Goal: Task Accomplishment & Management: Manage account settings

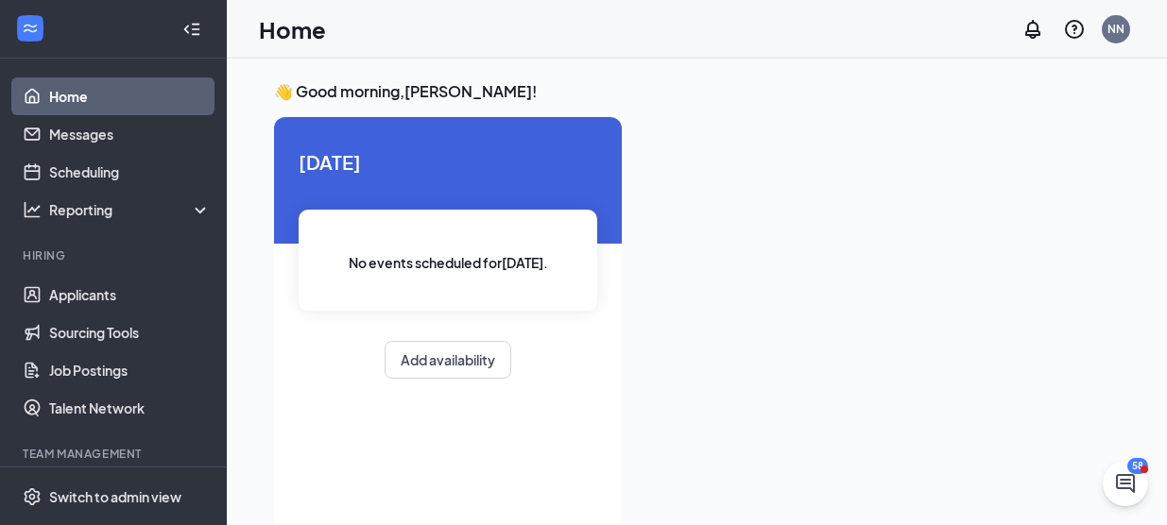
click at [686, 164] on div at bounding box center [878, 319] width 483 height 404
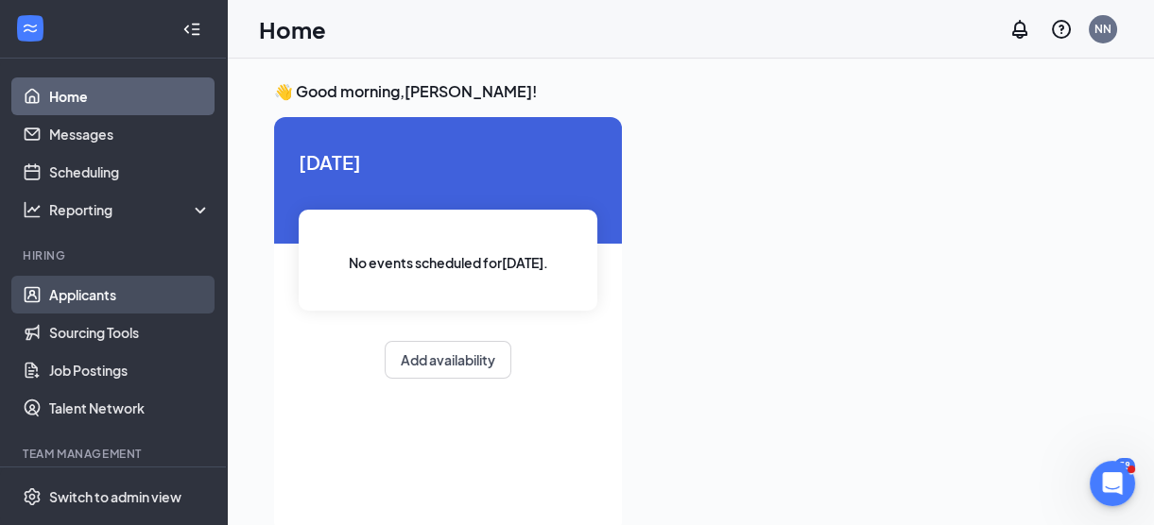
click at [100, 299] on link "Applicants" at bounding box center [130, 295] width 162 height 38
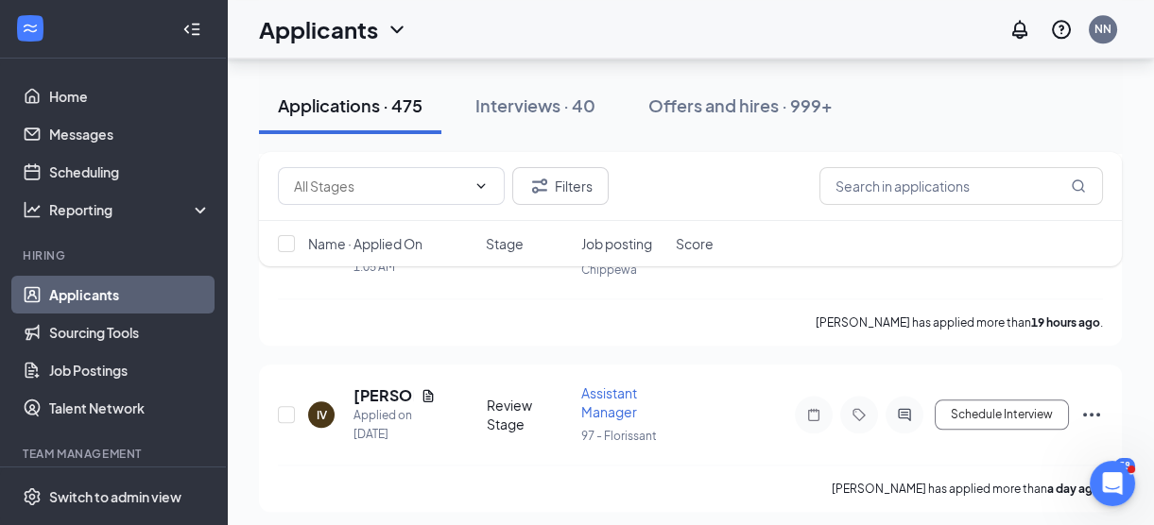
scroll to position [4167, 0]
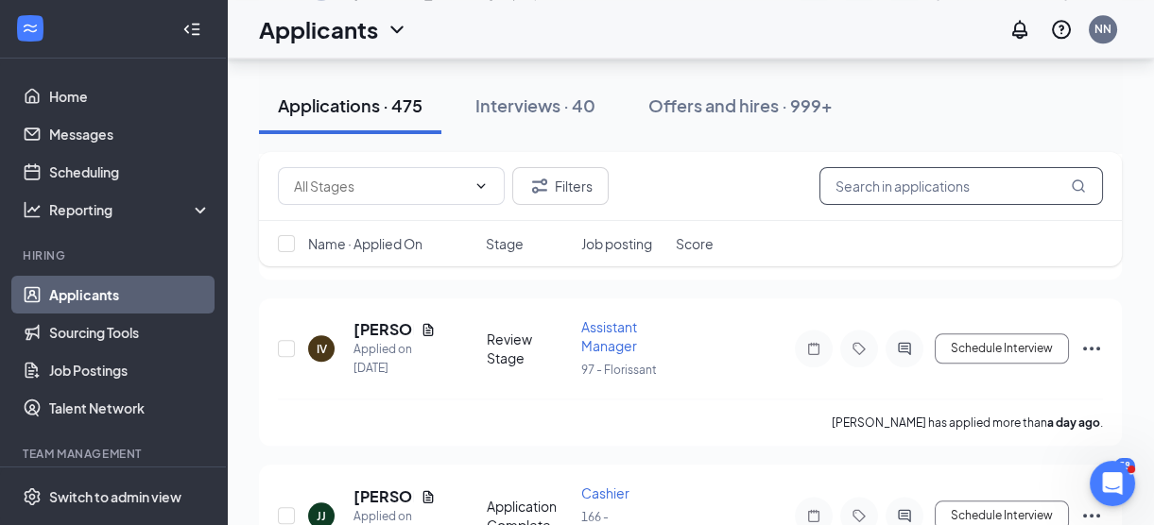
click at [881, 187] on input "text" at bounding box center [960, 186] width 283 height 38
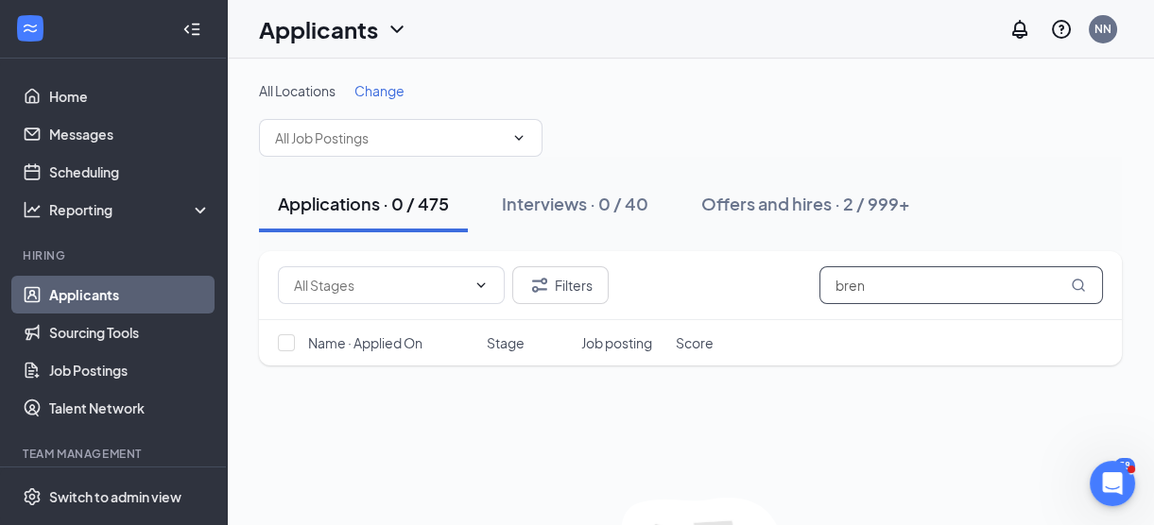
scroll to position [138, 0]
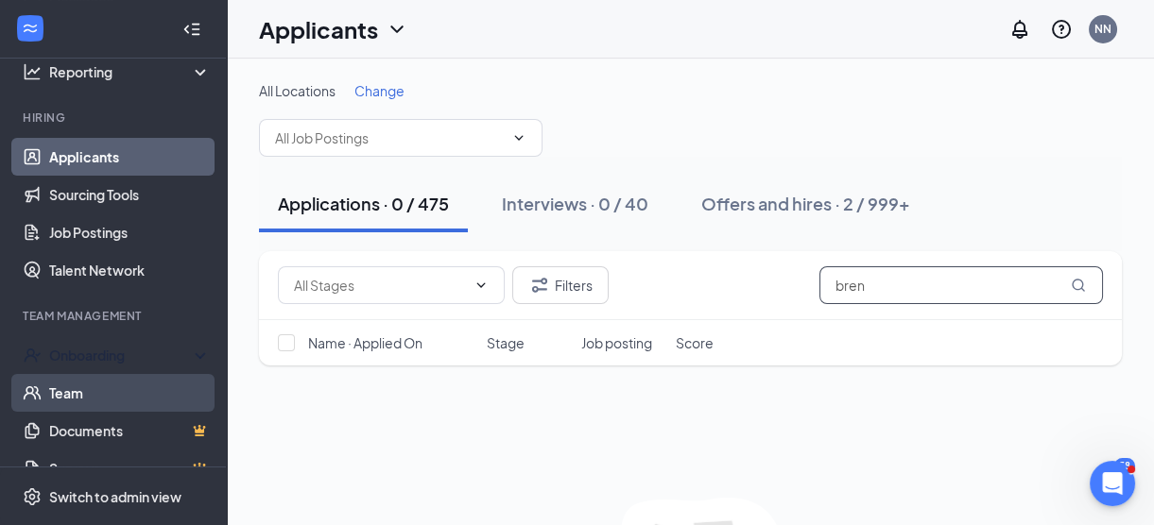
type input "bren"
click at [67, 365] on div "Onboarding" at bounding box center [113, 355] width 227 height 38
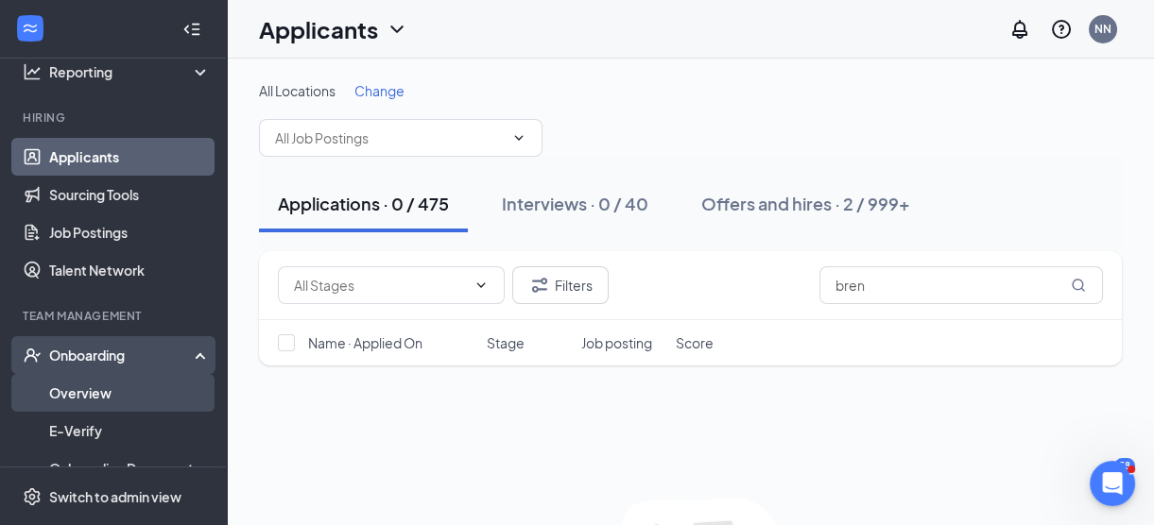
click at [73, 399] on link "Overview" at bounding box center [130, 393] width 162 height 38
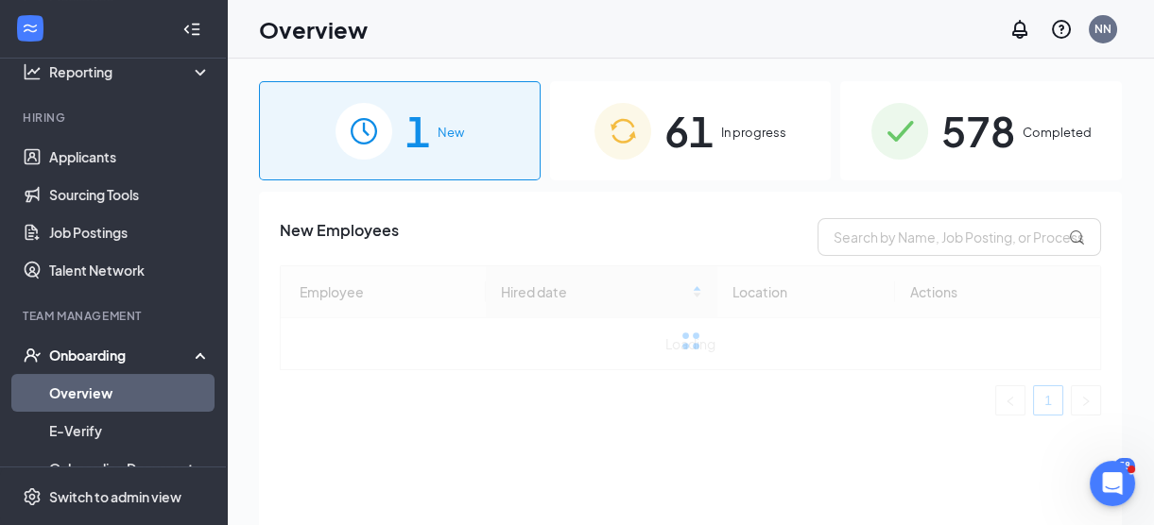
click at [881, 124] on div "1 New 61 In progress 578 Completed New Employees Employee Hired date Location A…" at bounding box center [690, 335] width 927 height 552
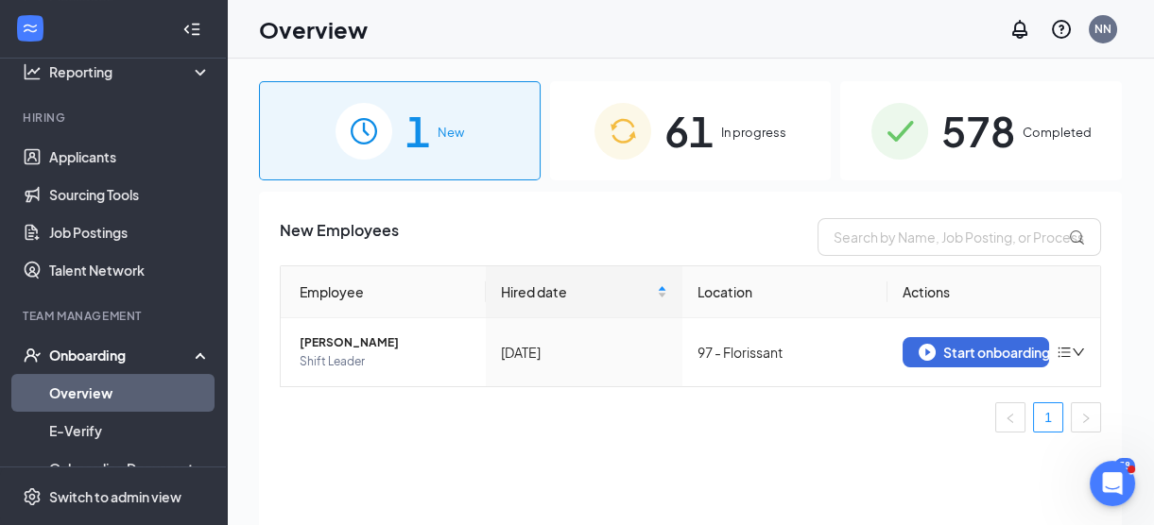
click at [692, 111] on span "61" at bounding box center [688, 130] width 49 height 65
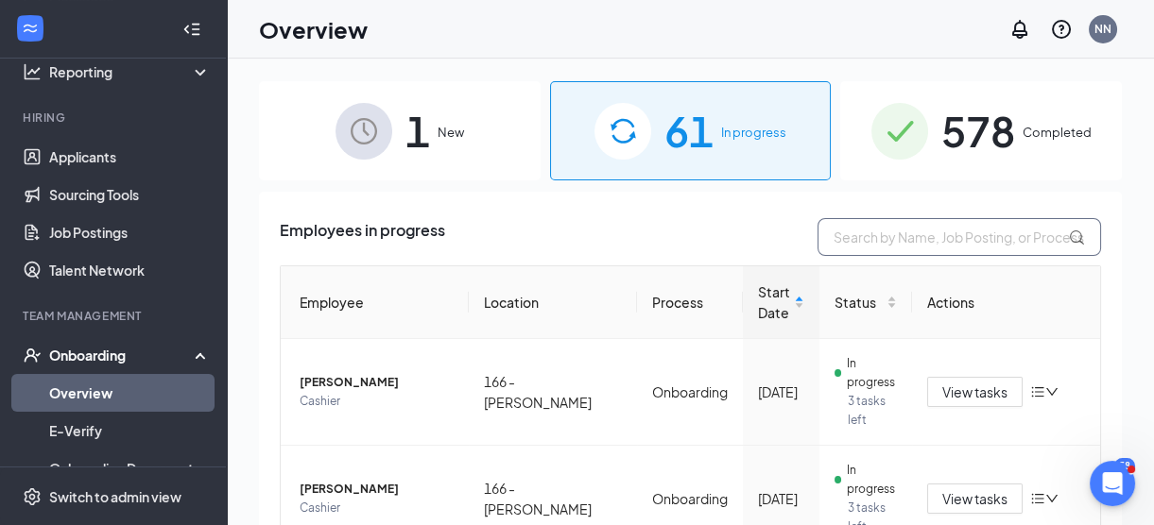
click at [872, 241] on input "text" at bounding box center [958, 237] width 283 height 38
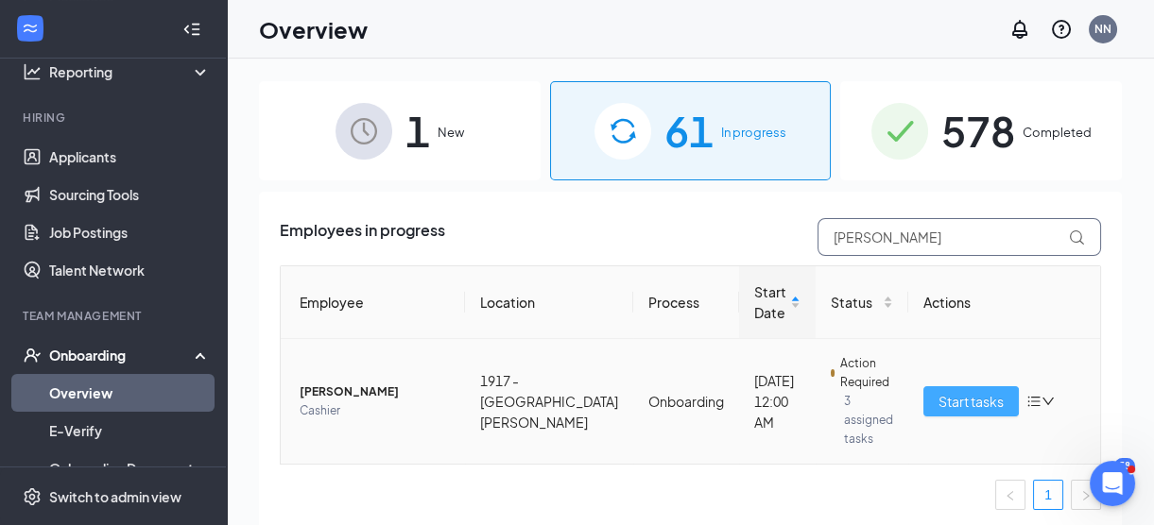
type input "[PERSON_NAME]"
click at [881, 391] on span "Start tasks" at bounding box center [970, 401] width 65 height 21
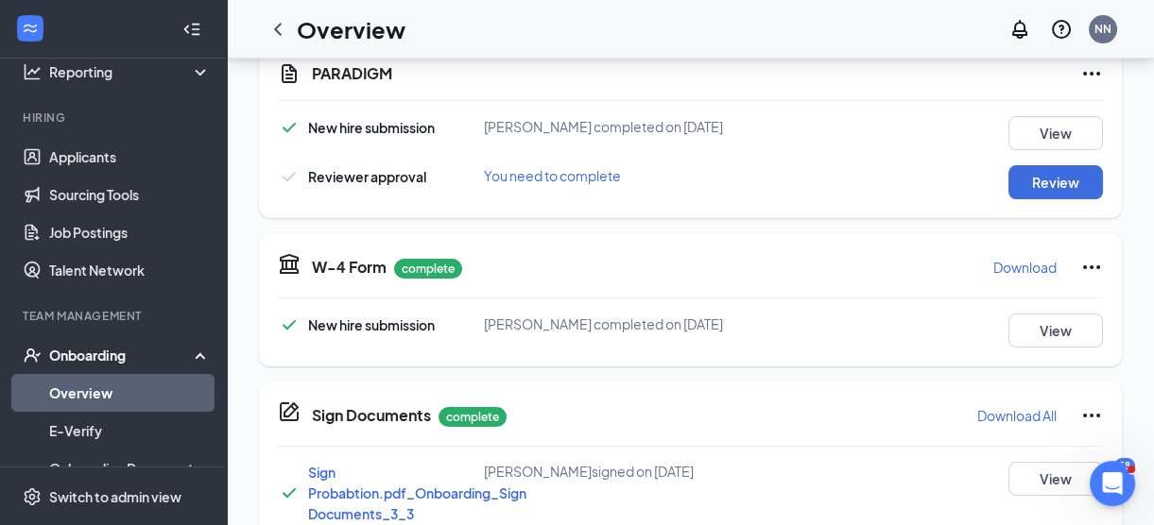
scroll to position [512, 0]
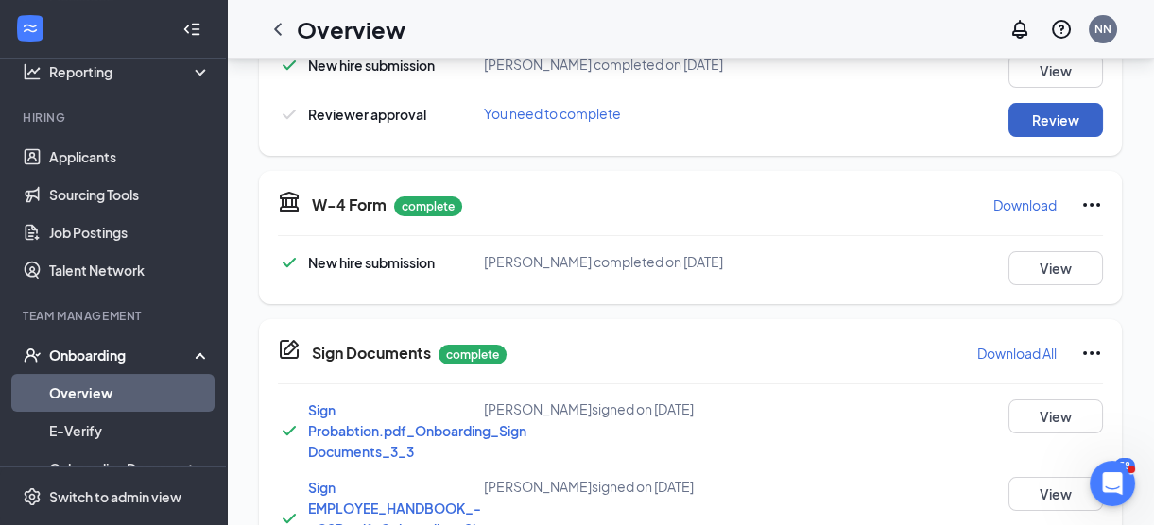
click at [881, 137] on button "Review" at bounding box center [1055, 120] width 94 height 34
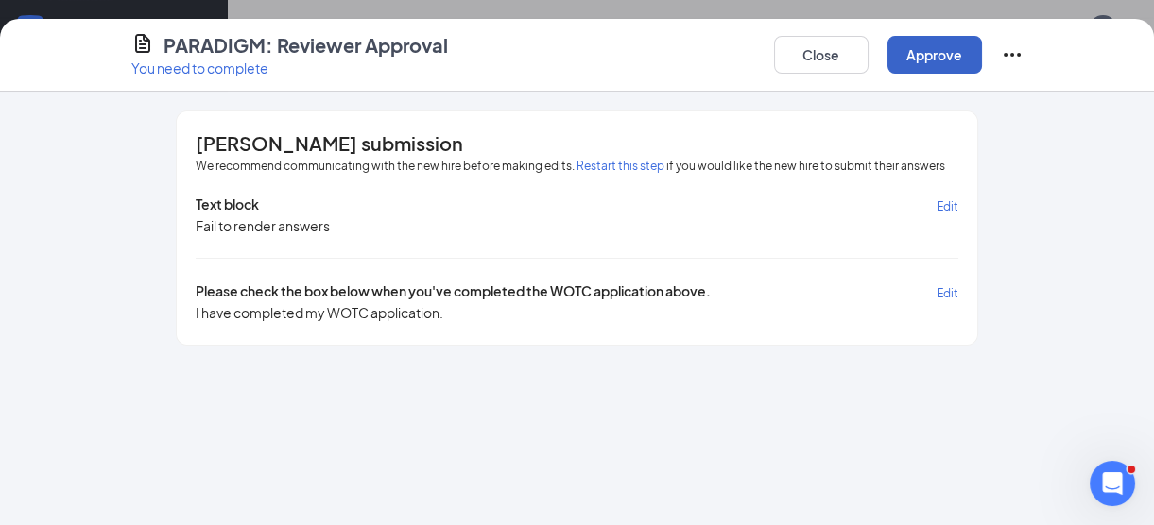
click at [881, 59] on button "Approve" at bounding box center [934, 55] width 94 height 38
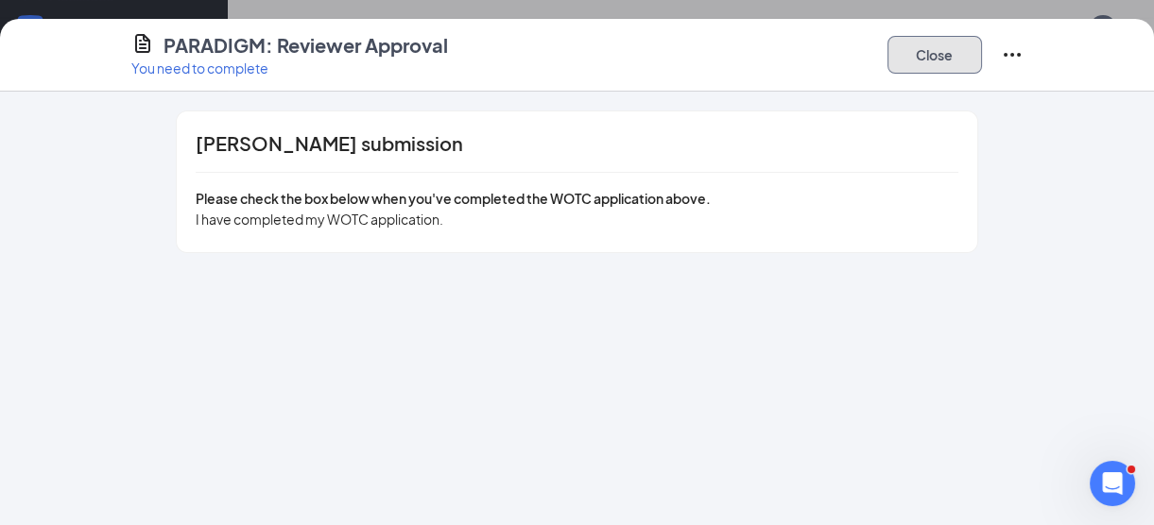
click at [881, 59] on button "Close" at bounding box center [934, 55] width 94 height 38
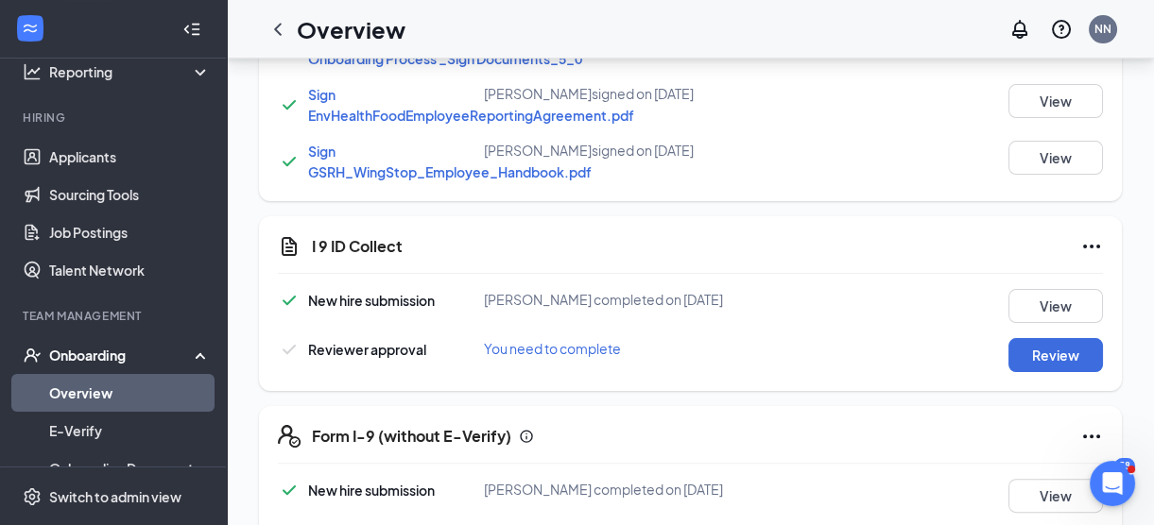
scroll to position [1162, 0]
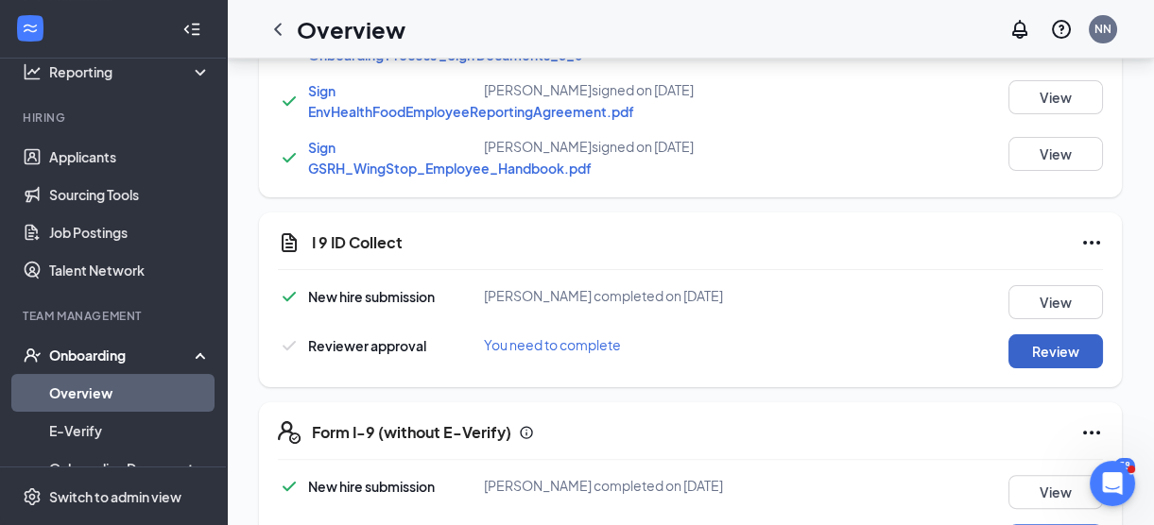
click at [881, 368] on button "Review" at bounding box center [1055, 351] width 94 height 34
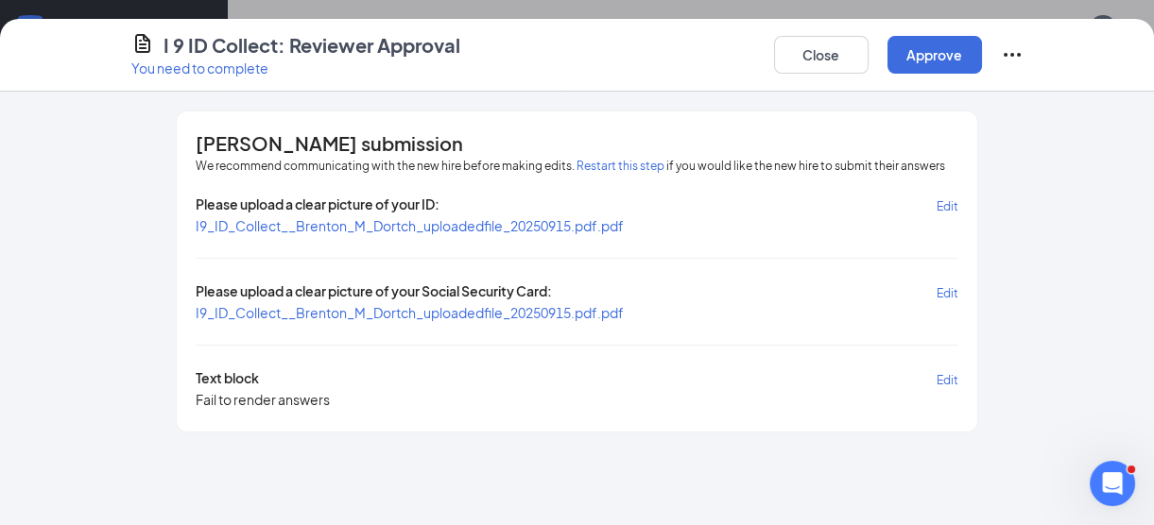
click at [546, 223] on span "I9_ID_Collect__Brenton_M_Dortch_uploadedfile_20250915.pdf.pdf" at bounding box center [410, 225] width 428 height 17
click at [448, 311] on span "I9_ID_Collect__Brenton_M_Dortch_uploadedfile_20250915.pdf.pdf" at bounding box center [410, 312] width 428 height 17
click at [881, 62] on button "Approve" at bounding box center [934, 55] width 94 height 38
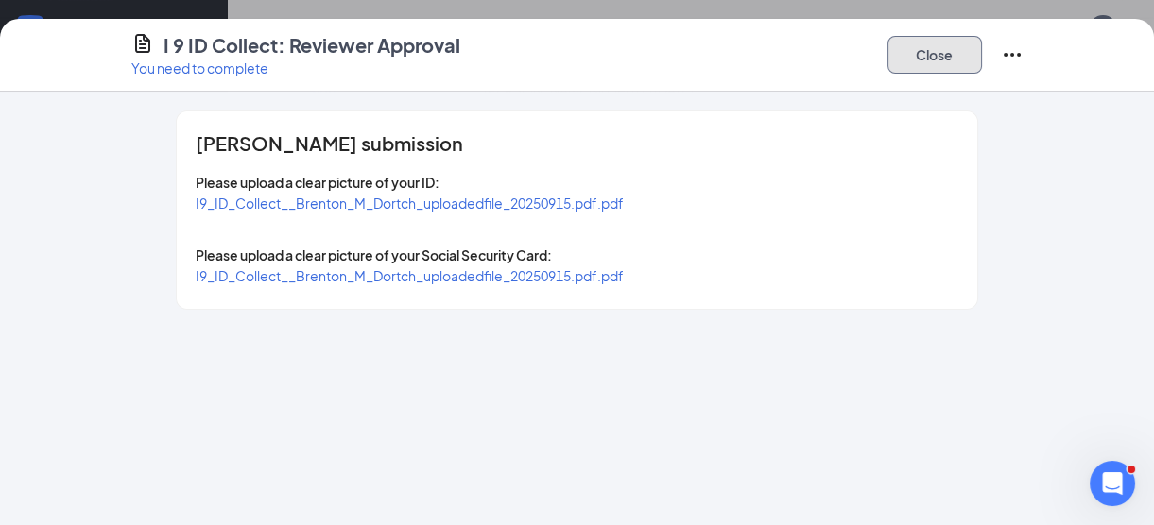
click at [881, 60] on button "Close" at bounding box center [934, 55] width 94 height 38
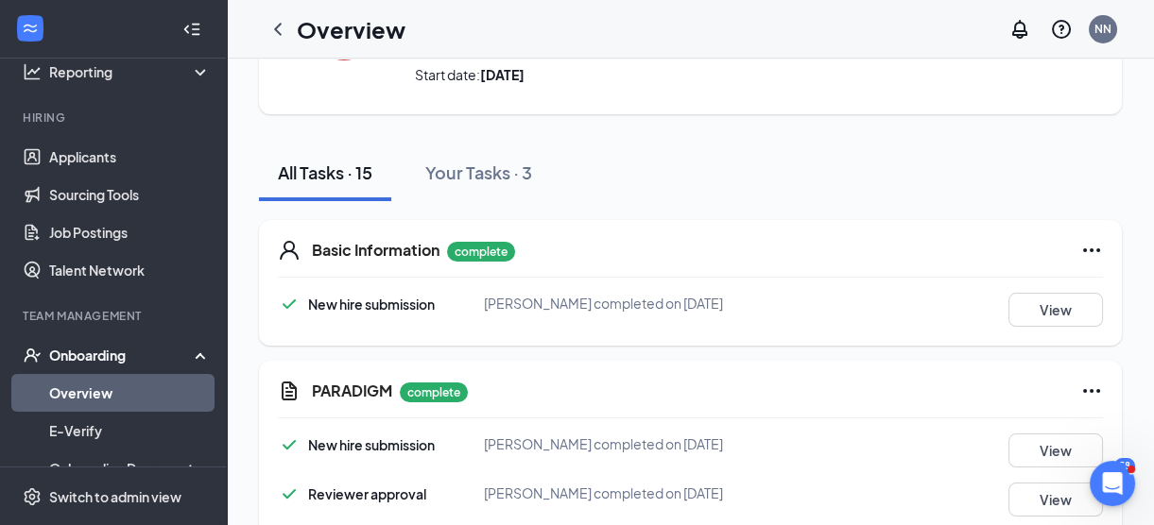
scroll to position [0, 0]
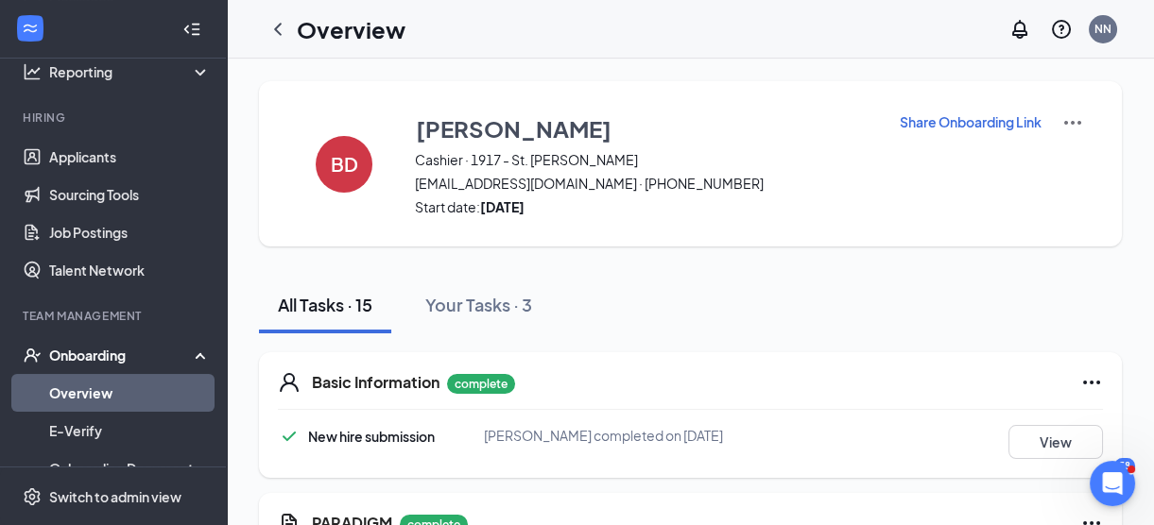
click at [881, 378] on icon "Ellipses" at bounding box center [1091, 382] width 23 height 23
click at [881, 121] on img at bounding box center [1072, 122] width 23 height 23
click at [881, 153] on span "View details" at bounding box center [1058, 155] width 74 height 21
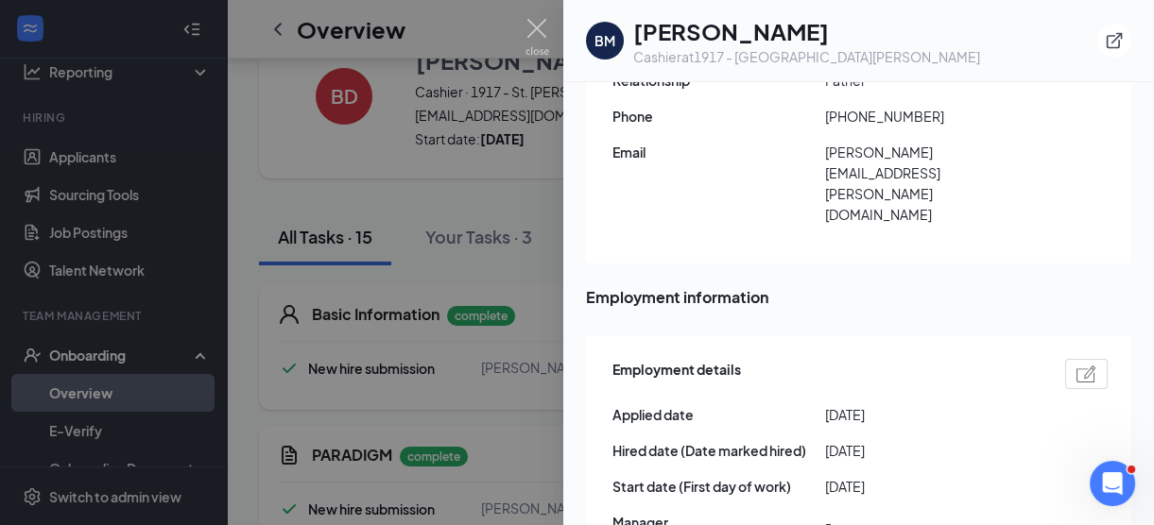
scroll to position [836, 0]
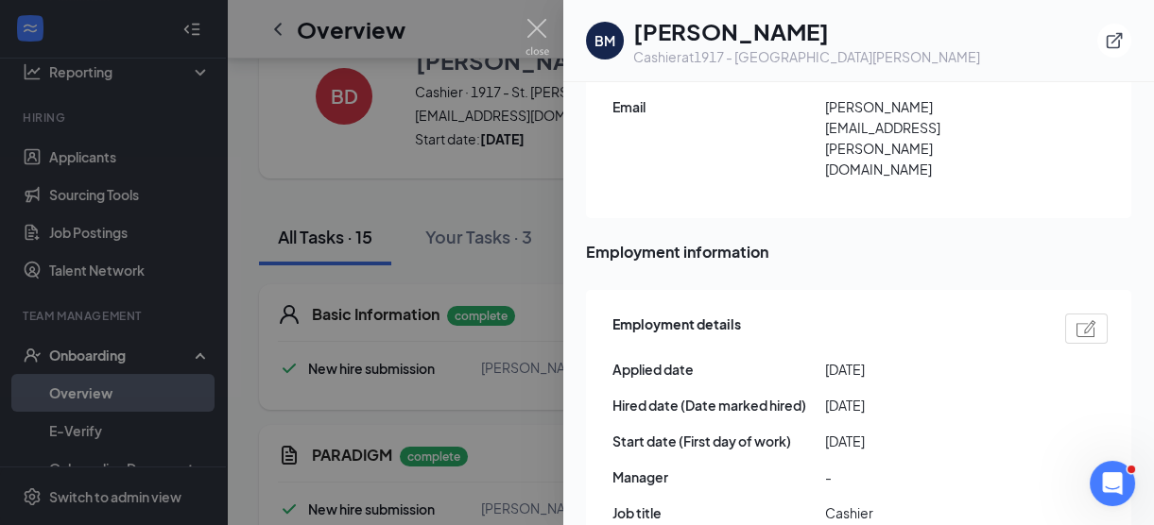
click at [539, 15] on div at bounding box center [577, 262] width 1154 height 525
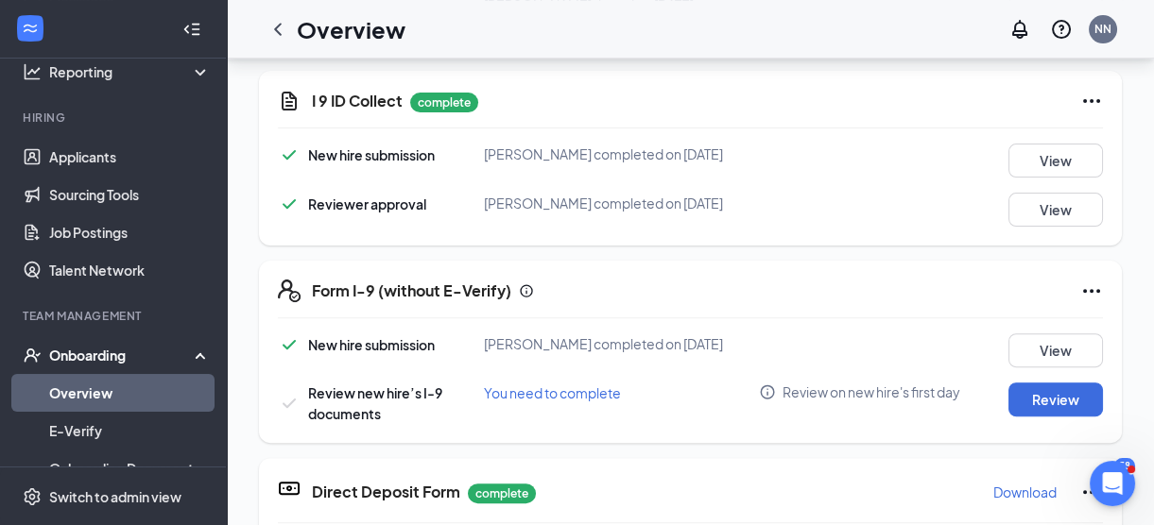
scroll to position [1377, 0]
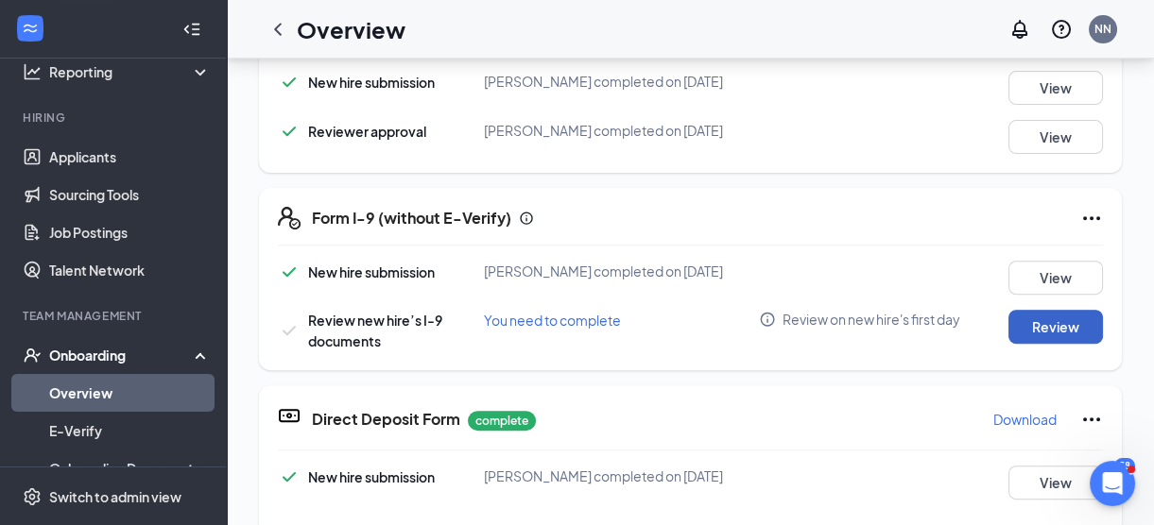
click at [881, 344] on button "Review" at bounding box center [1055, 327] width 94 height 34
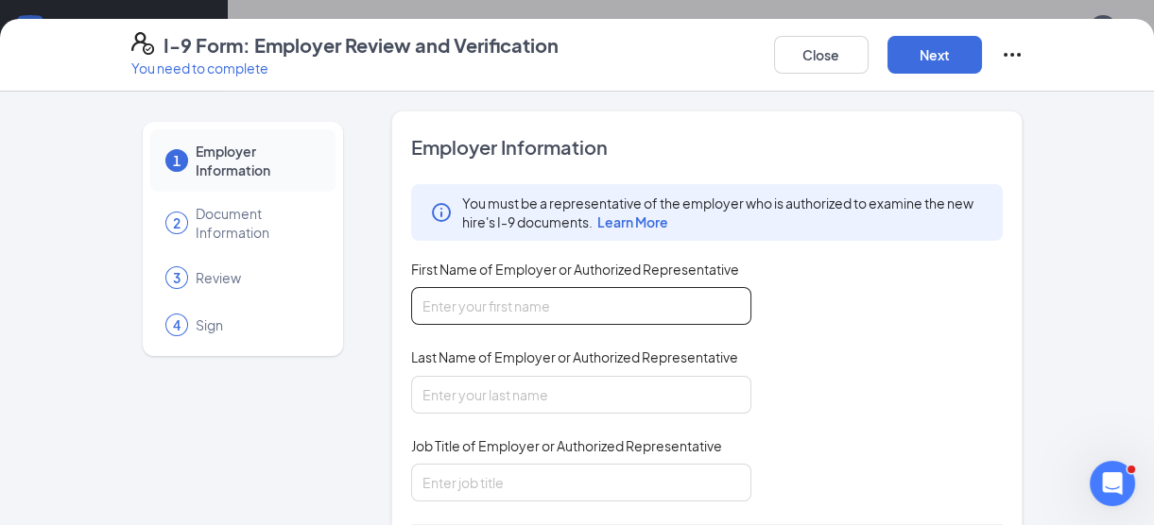
click at [470, 315] on input "First Name of Employer or Authorized Representative" at bounding box center [581, 306] width 340 height 38
click at [453, 305] on input "jasm" at bounding box center [581, 306] width 340 height 38
click at [446, 312] on input "jasmjasmine" at bounding box center [581, 306] width 340 height 38
drag, startPoint x: 511, startPoint y: 302, endPoint x: 0, endPoint y: 346, distance: 513.0
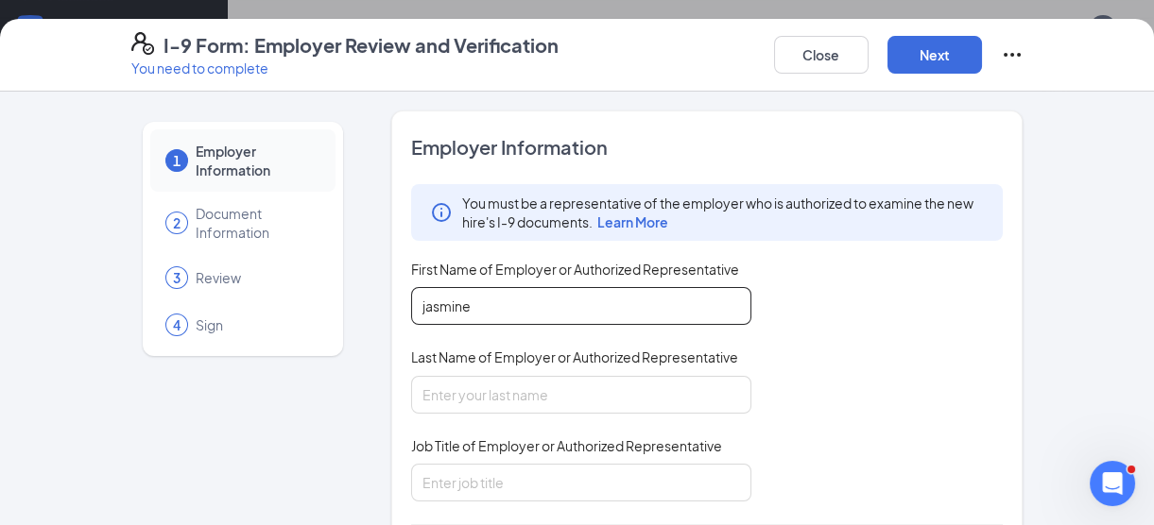
type input "jasmine"
drag, startPoint x: 5, startPoint y: 360, endPoint x: 0, endPoint y: 259, distance: 101.2
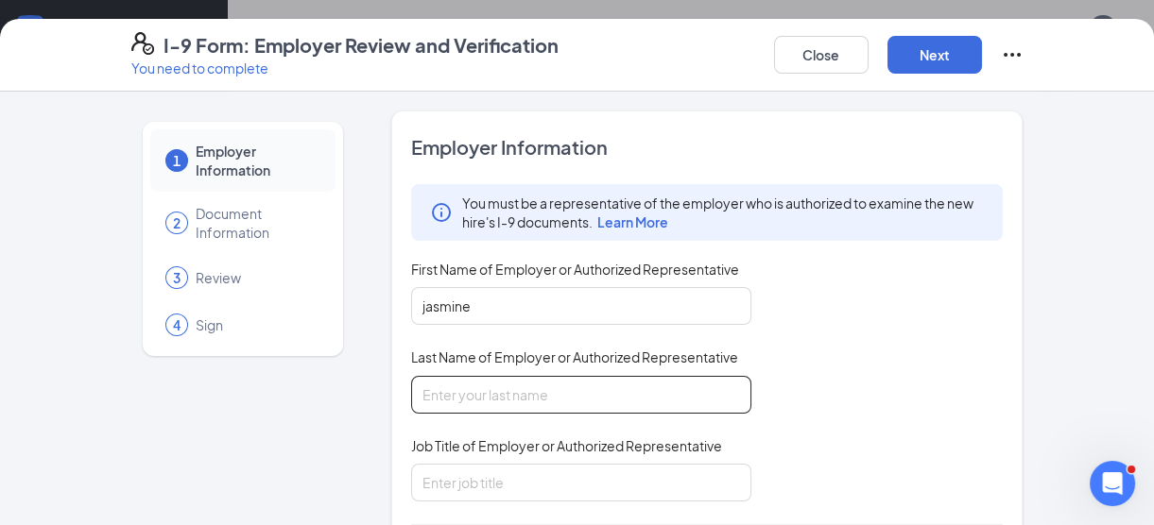
click at [442, 378] on input "Last Name of Employer or Authorized Representative" at bounding box center [581, 395] width 340 height 38
type input "[PERSON_NAME]"
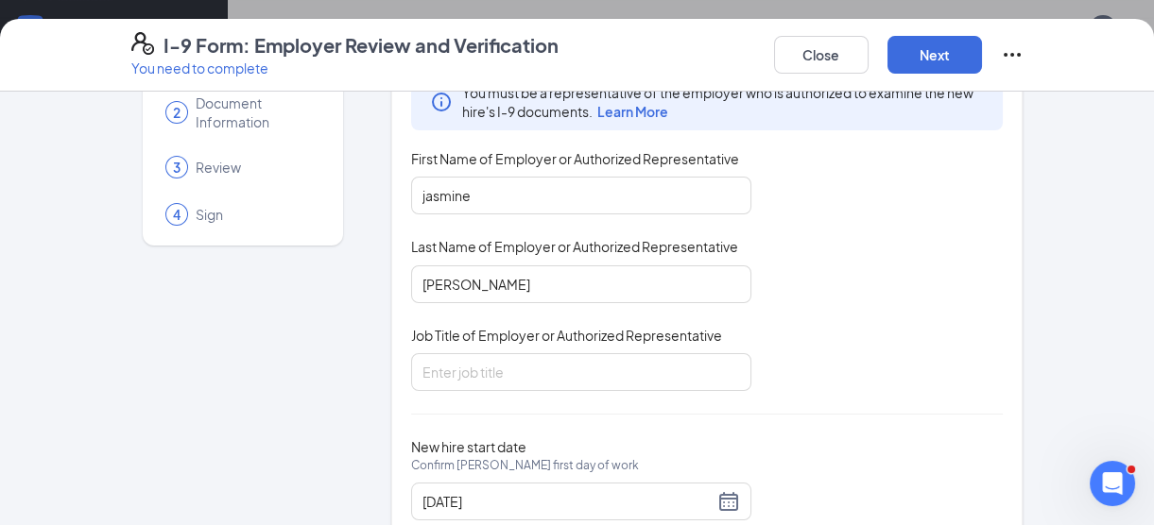
scroll to position [132, 0]
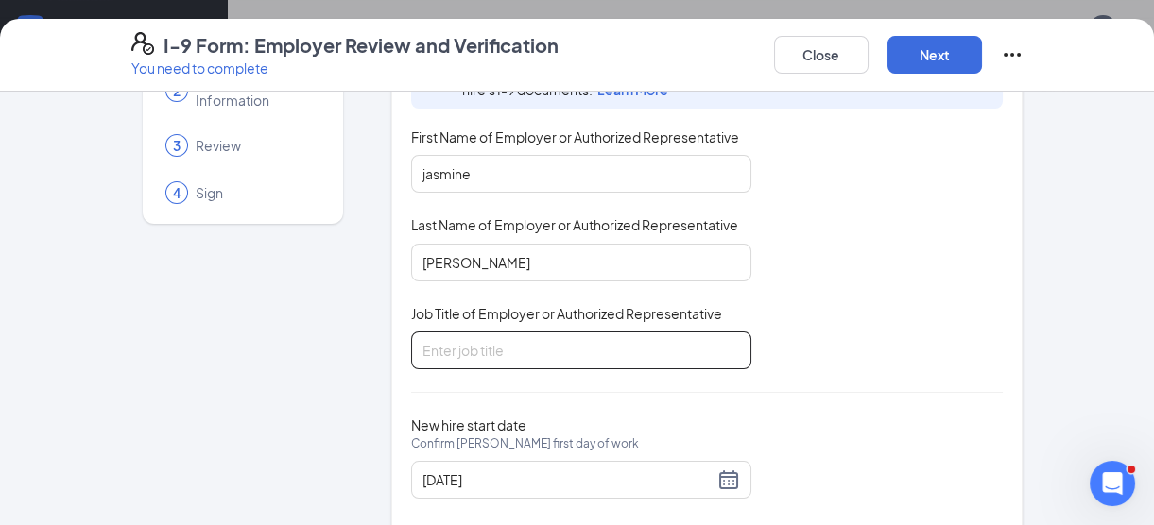
click at [502, 362] on input "Job Title of Employer or Authorized Representative" at bounding box center [581, 351] width 340 height 38
type input "gm"
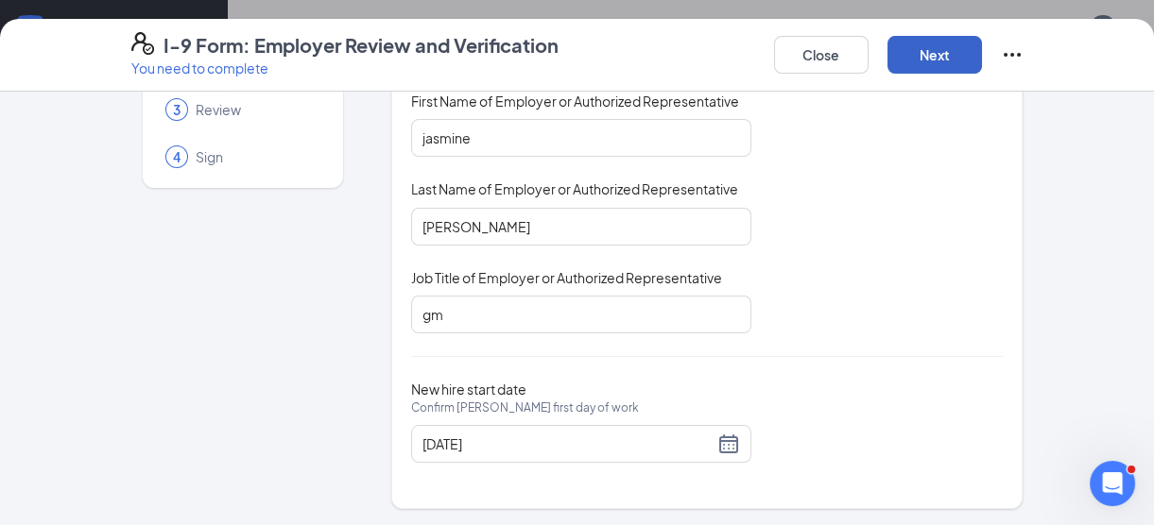
click at [881, 54] on button "Next" at bounding box center [934, 55] width 94 height 38
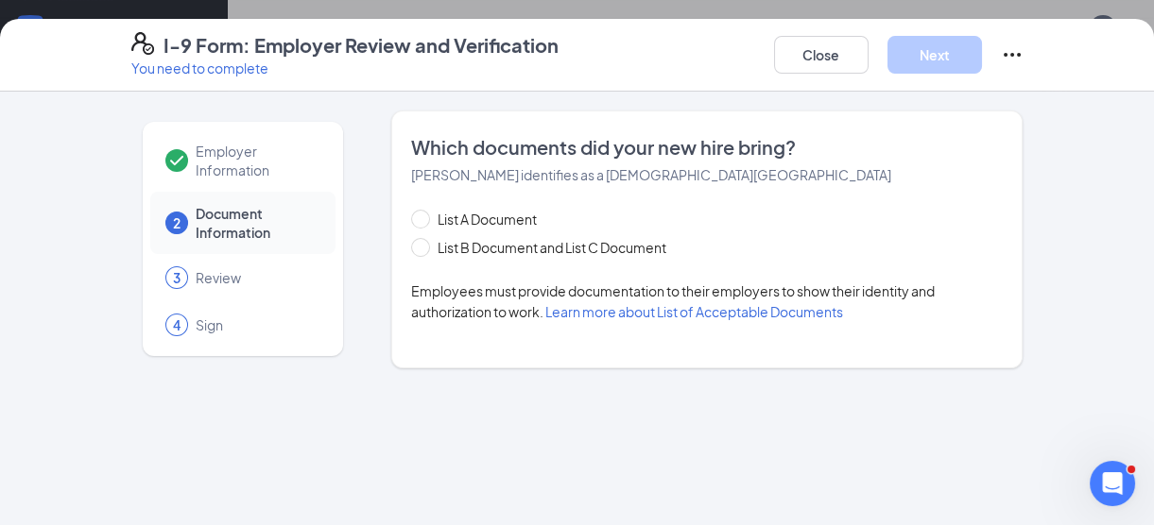
scroll to position [0, 0]
click at [449, 252] on span "List B Document and List C Document" at bounding box center [552, 247] width 244 height 21
click at [424, 251] on input "List B Document and List C Document" at bounding box center [417, 244] width 13 height 13
radio input "true"
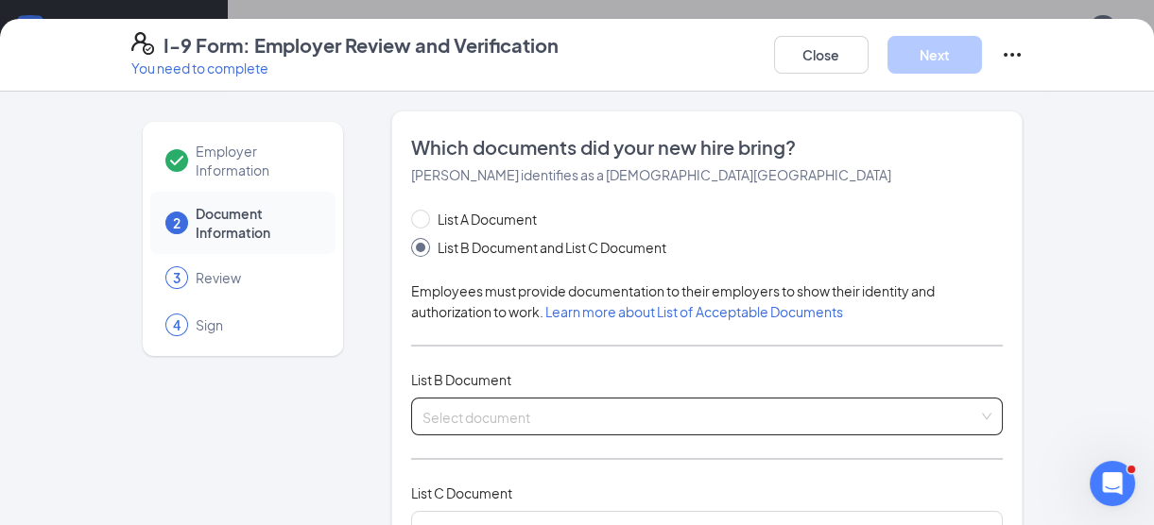
click at [454, 409] on input "search" at bounding box center [700, 413] width 556 height 28
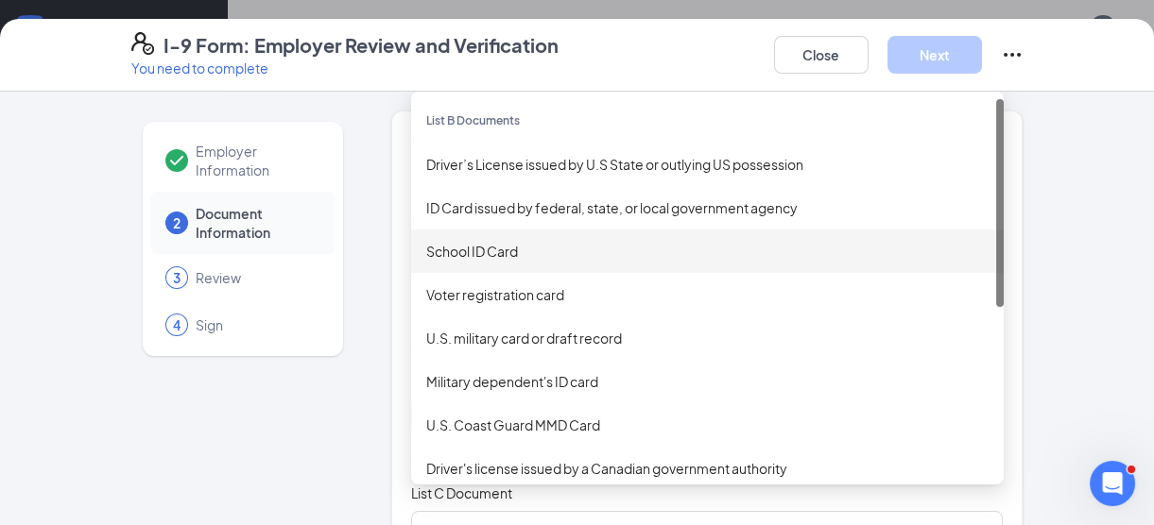
click at [462, 253] on div "School ID Card" at bounding box center [707, 251] width 562 height 21
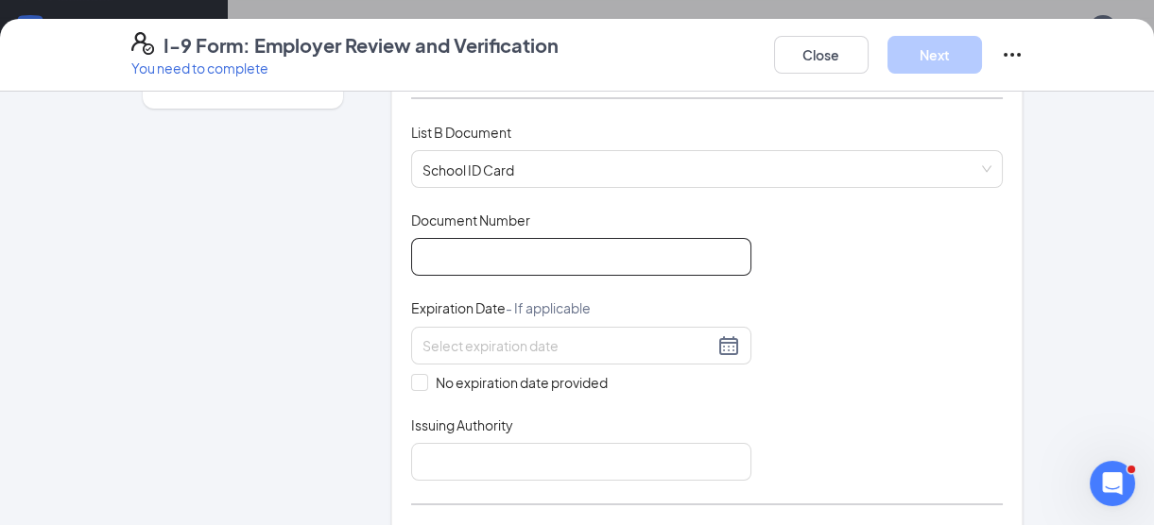
scroll to position [283, 0]
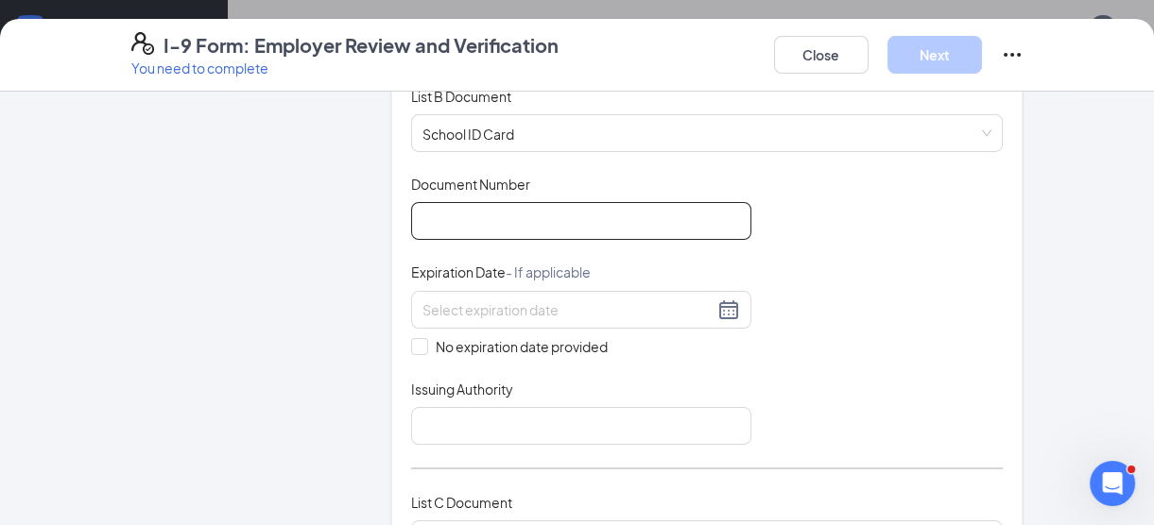
click at [542, 225] on input "Document Number" at bounding box center [581, 221] width 340 height 38
type input "63207307237d"
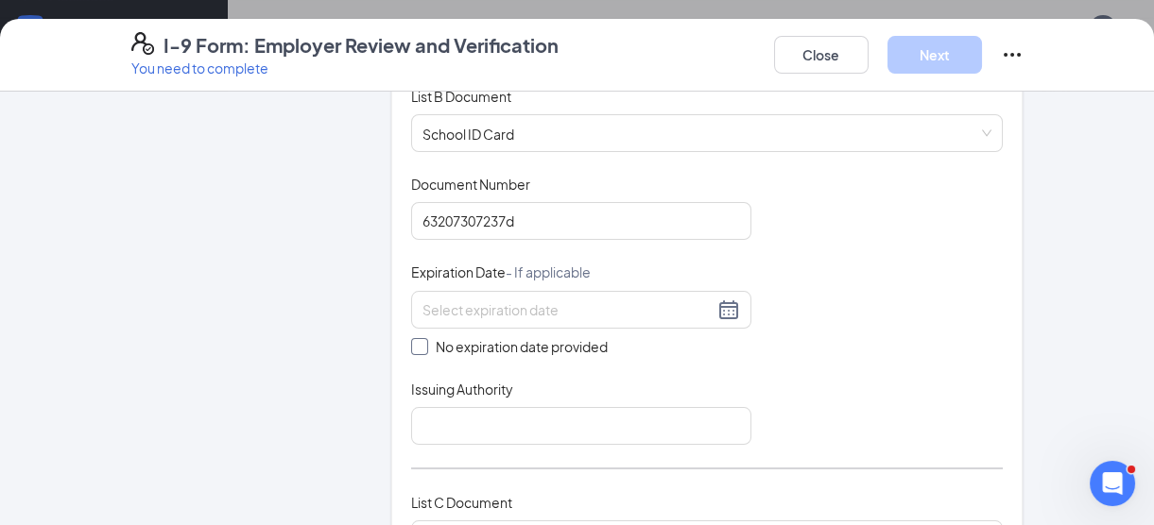
click at [419, 347] on span at bounding box center [419, 346] width 17 height 17
click at [419, 347] on input "No expiration date provided" at bounding box center [417, 344] width 13 height 13
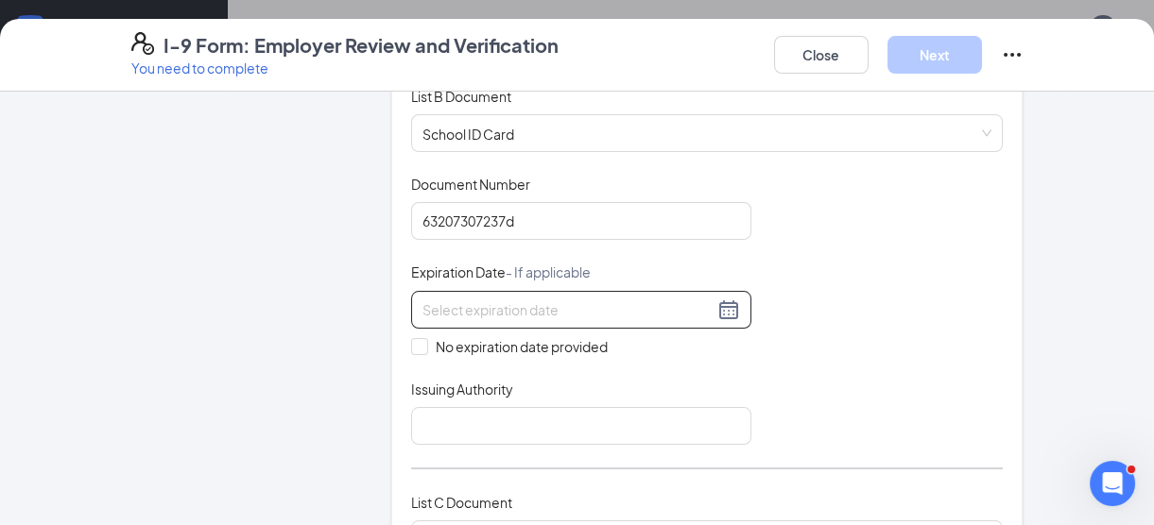
click at [418, 347] on span at bounding box center [419, 346] width 17 height 17
click at [418, 347] on input "No expiration date provided" at bounding box center [417, 344] width 13 height 13
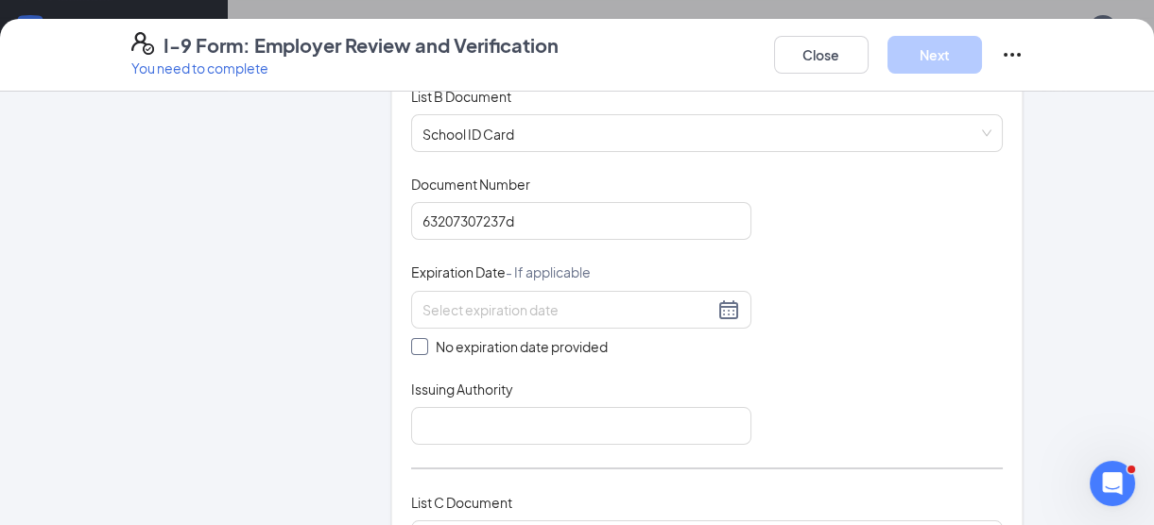
click at [411, 347] on input "No expiration date provided" at bounding box center [417, 344] width 13 height 13
checkbox input "true"
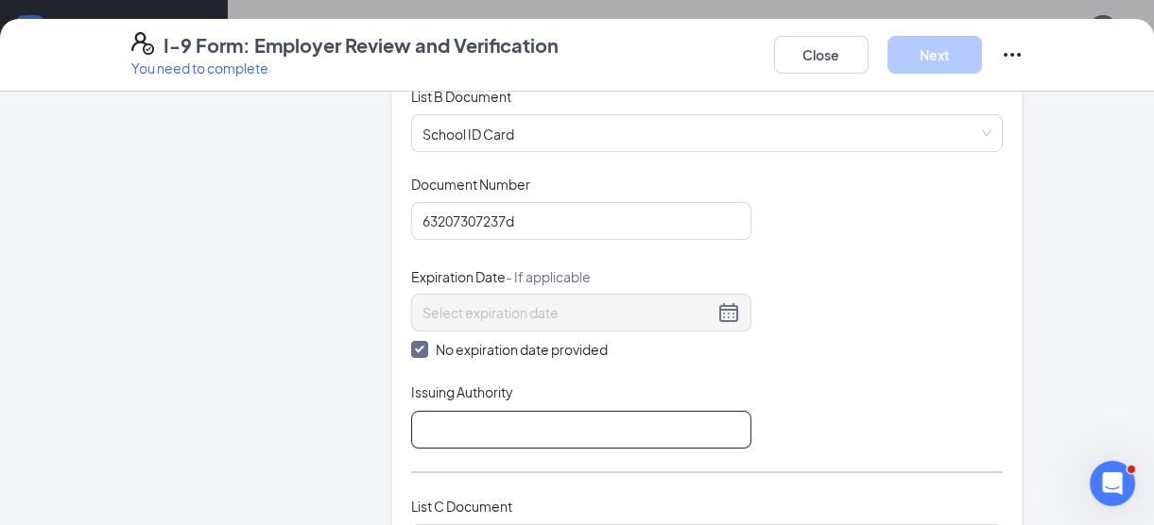
click at [442, 424] on input "Issuing Authority" at bounding box center [581, 430] width 340 height 38
type input "IL"
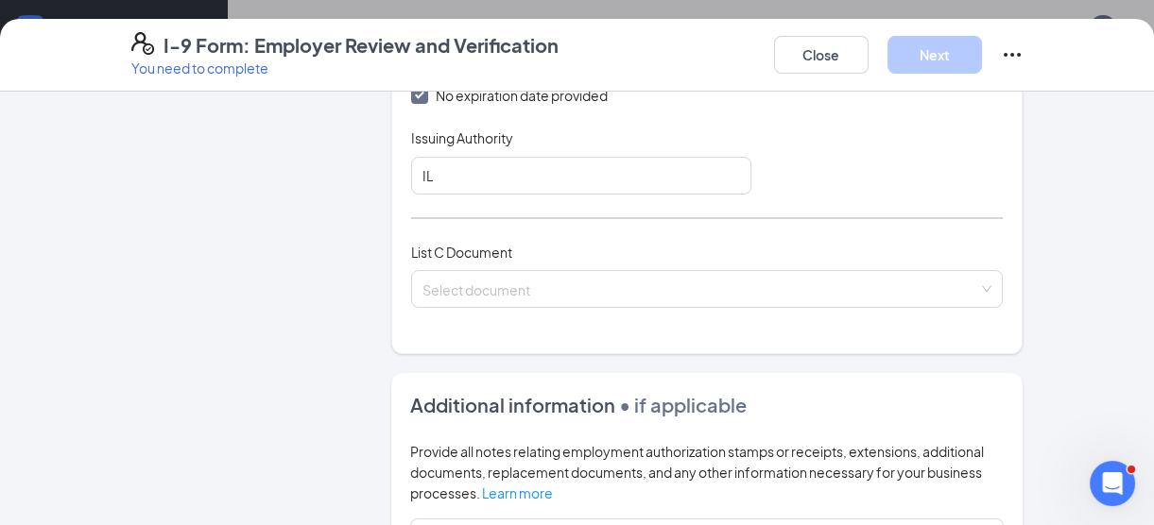
scroll to position [573, 0]
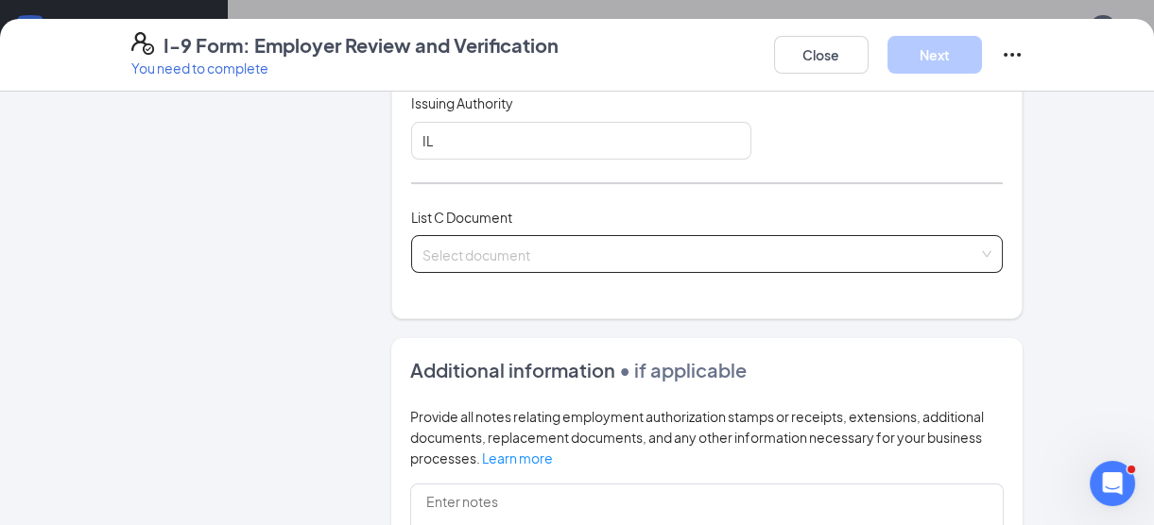
click at [530, 265] on span at bounding box center [700, 254] width 556 height 36
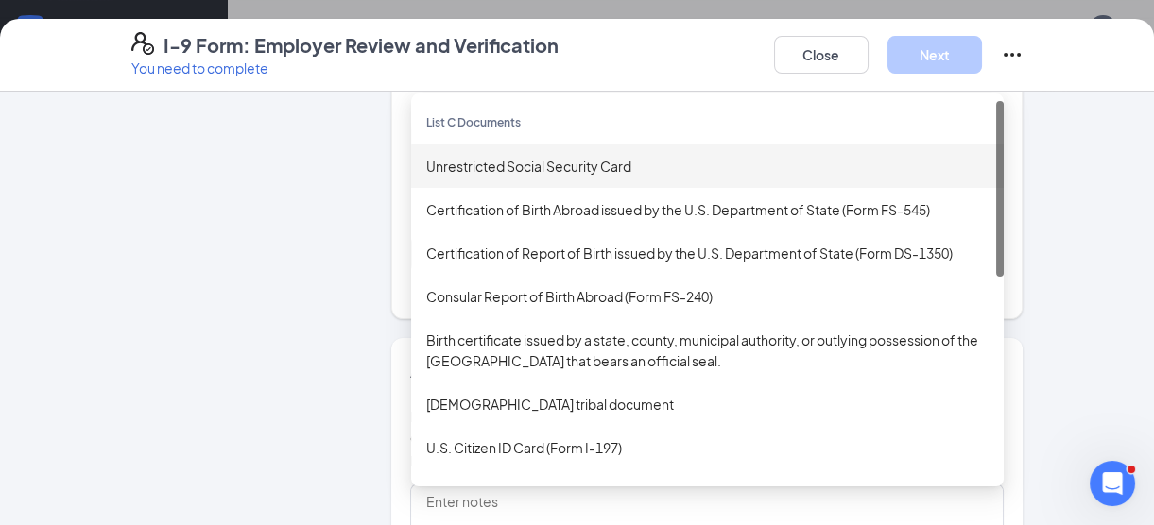
click at [499, 167] on div "Unrestricted Social Security Card" at bounding box center [707, 166] width 562 height 21
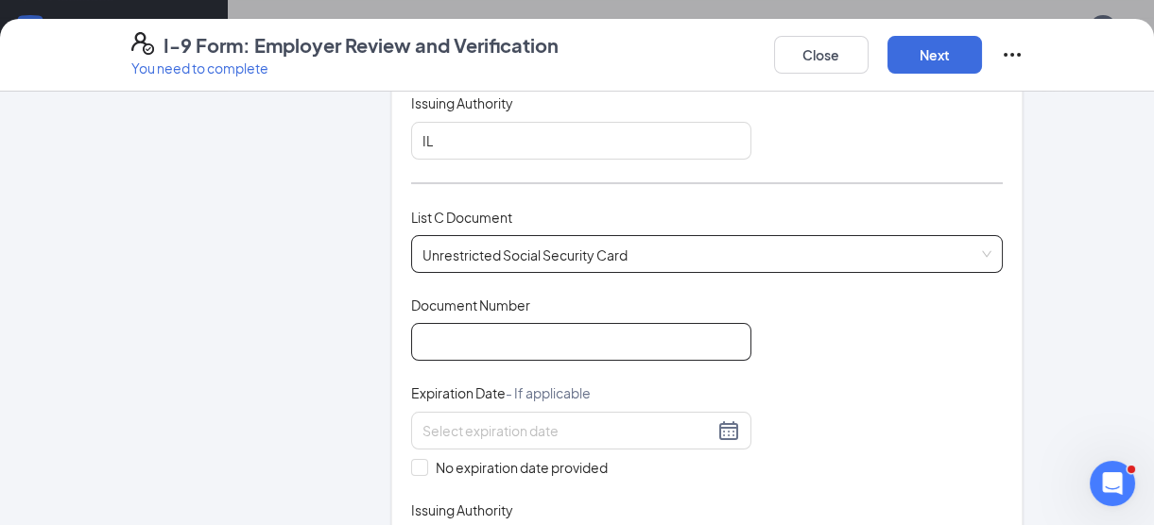
click at [472, 340] on input "Document Number" at bounding box center [581, 342] width 340 height 38
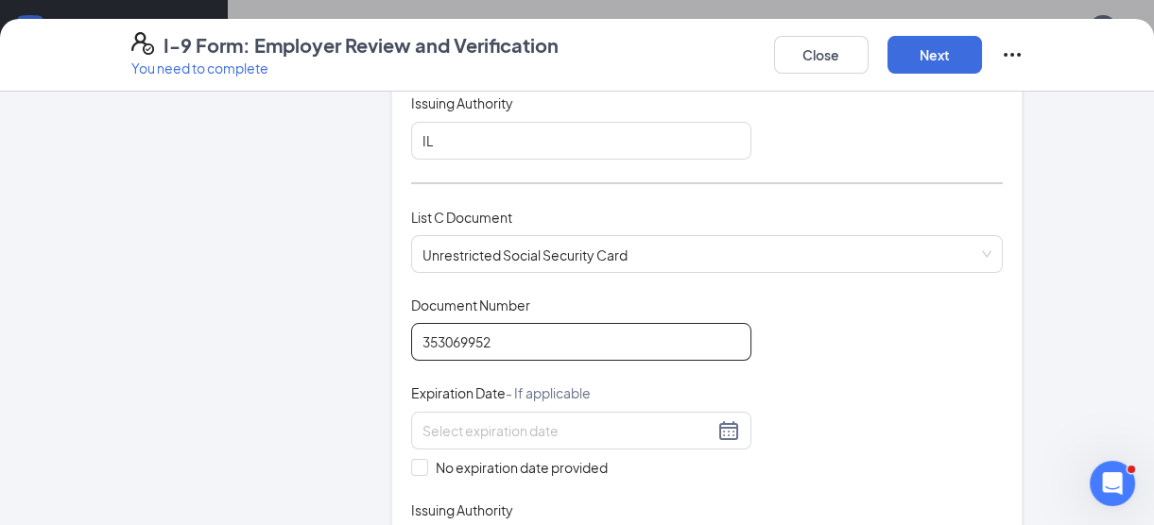
type input "353069952"
click at [413, 471] on span at bounding box center [419, 467] width 17 height 17
click at [413, 471] on input "No expiration date provided" at bounding box center [417, 465] width 13 height 13
checkbox input "true"
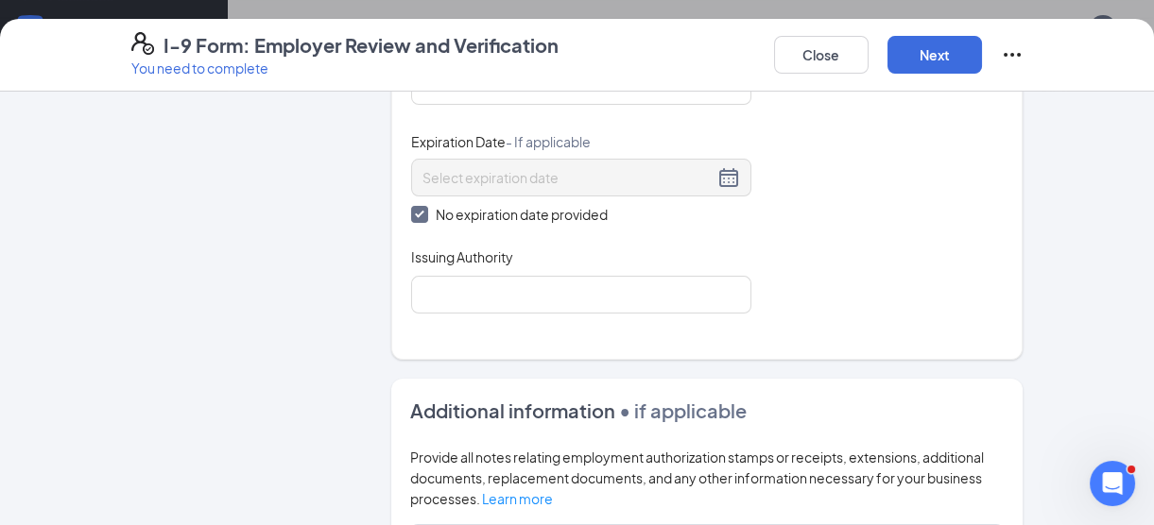
scroll to position [843, 0]
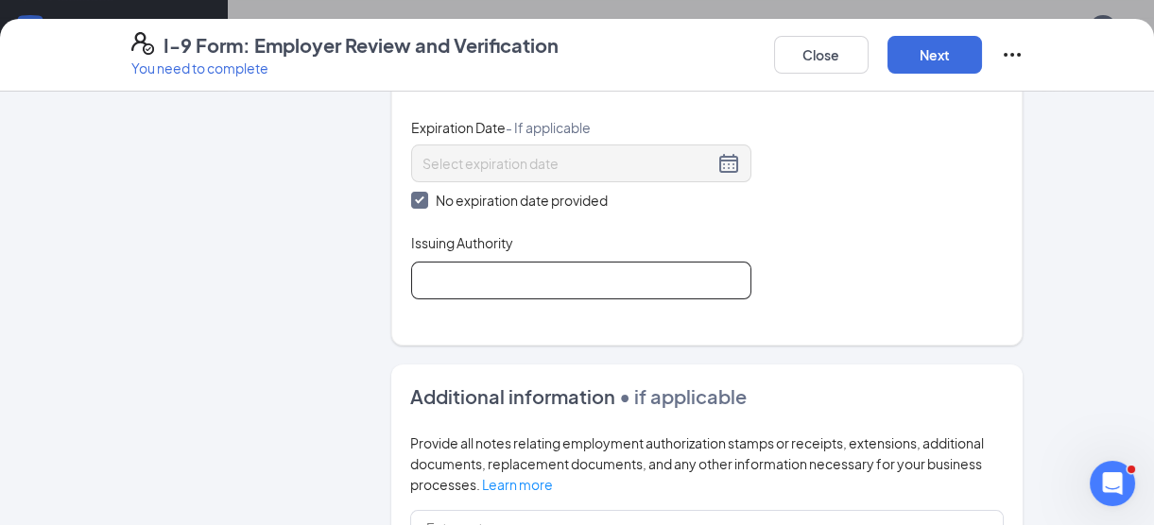
click at [484, 285] on input "Issuing Authority" at bounding box center [581, 281] width 340 height 38
type input "[GEOGRAPHIC_DATA]"
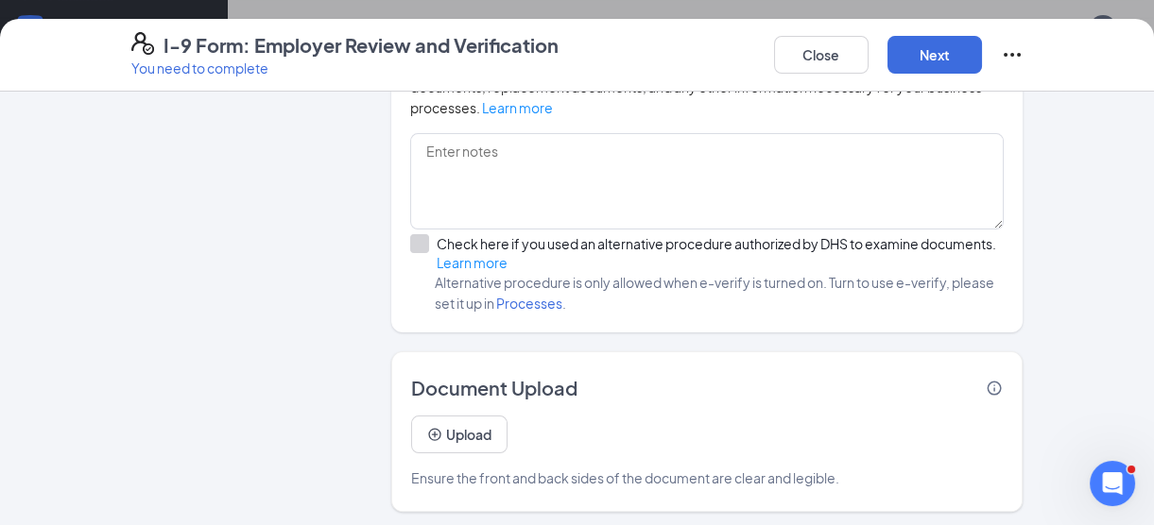
scroll to position [1077, 0]
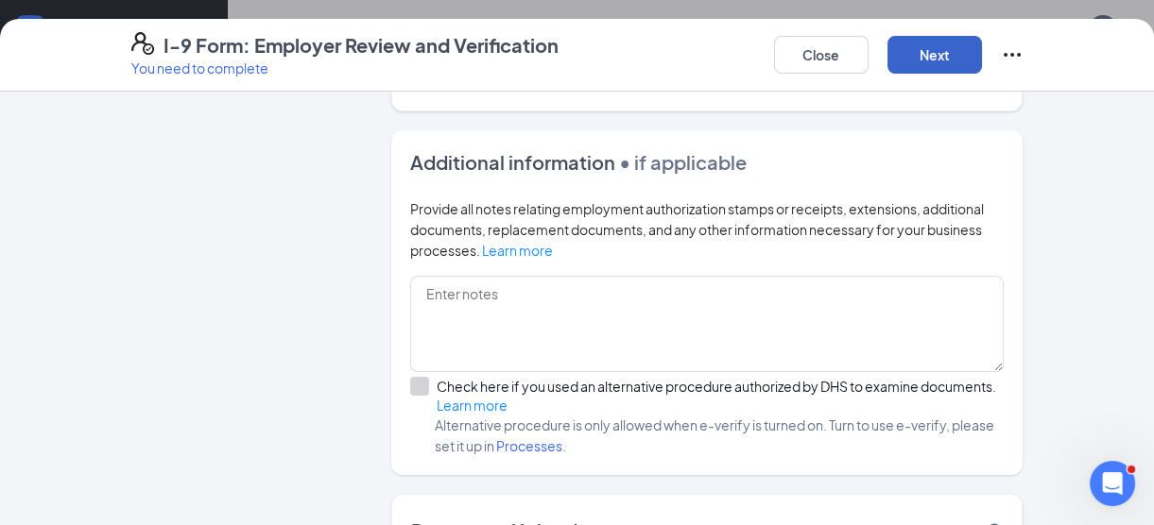
click at [881, 61] on button "Next" at bounding box center [934, 55] width 94 height 38
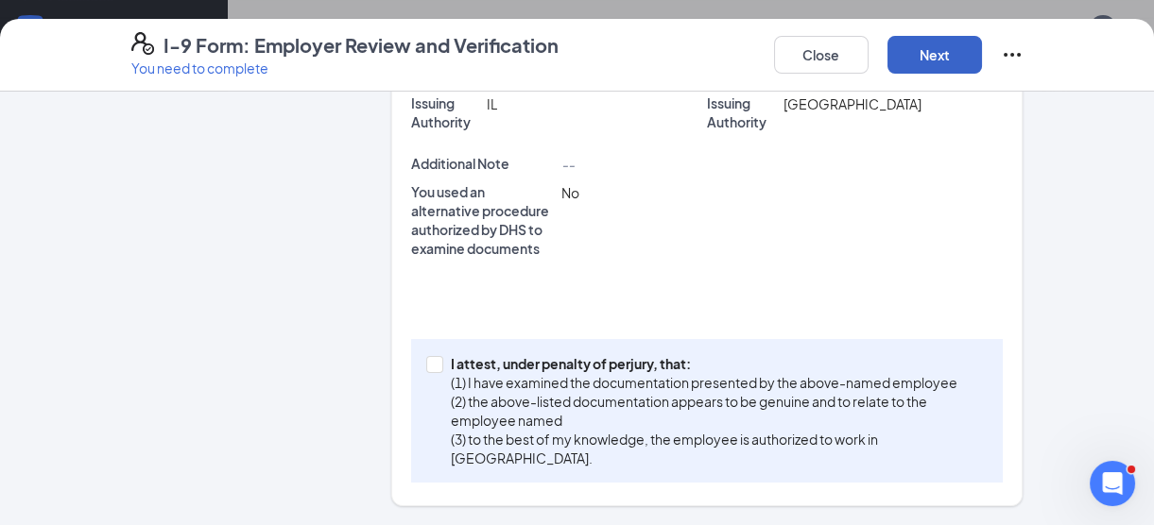
scroll to position [600, 0]
click at [427, 368] on span at bounding box center [434, 365] width 17 height 17
click at [426, 368] on input "I attest, under penalty of [PERSON_NAME], that: (1) I have examined the documen…" at bounding box center [432, 363] width 13 height 13
checkbox input "true"
click at [540, 344] on div "I attest, under penalty of [PERSON_NAME], that: (1) I have examined the documen…" at bounding box center [707, 412] width 592 height 144
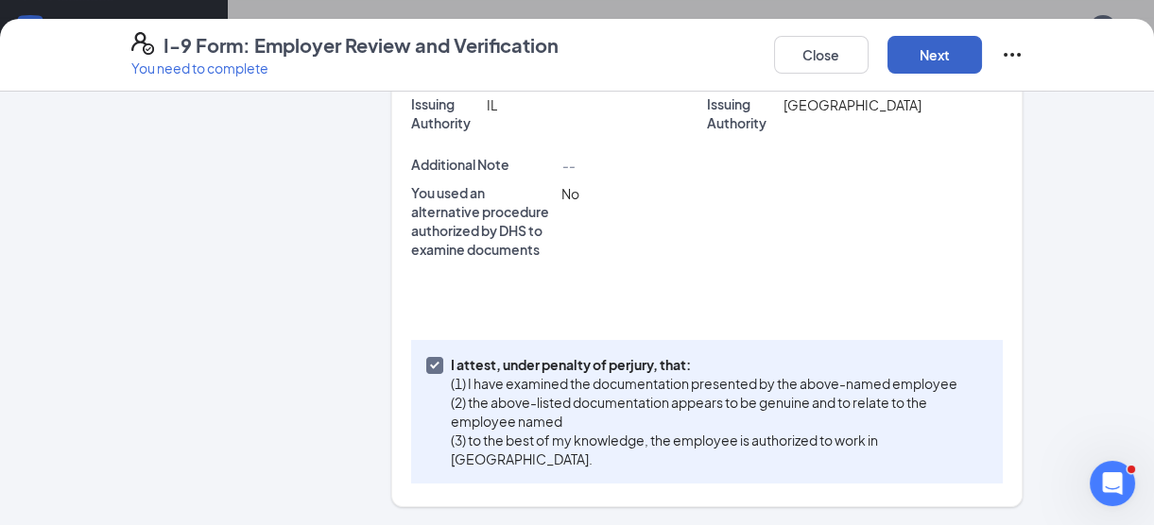
click at [881, 61] on button "Next" at bounding box center [934, 55] width 94 height 38
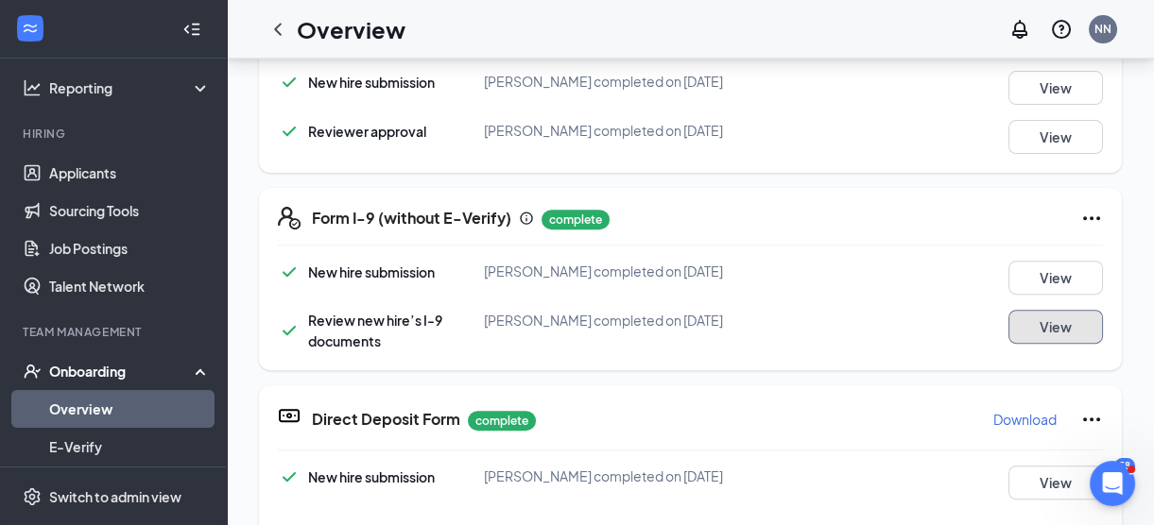
scroll to position [0, 0]
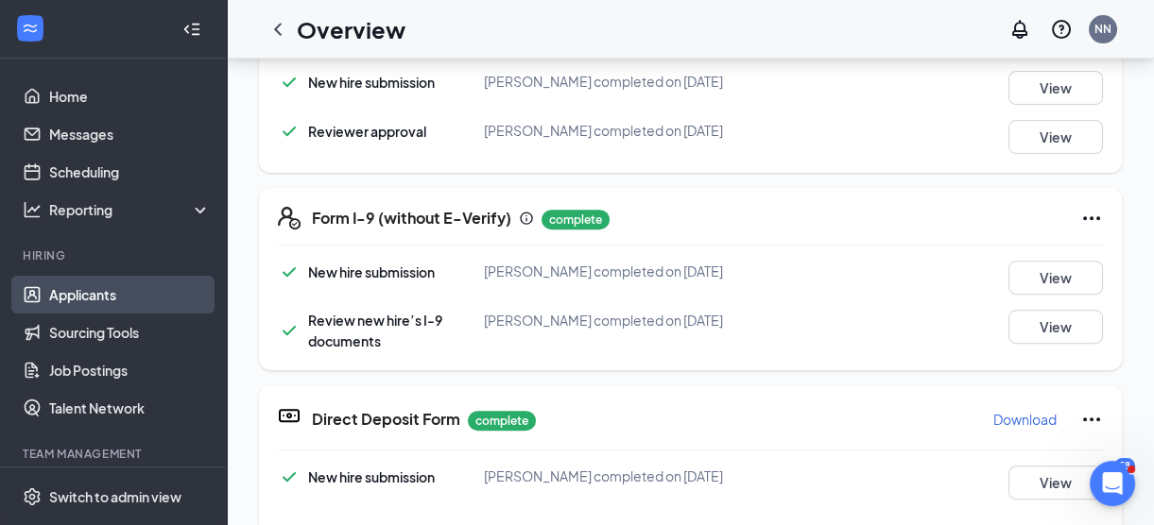
click at [78, 293] on link "Applicants" at bounding box center [130, 295] width 162 height 38
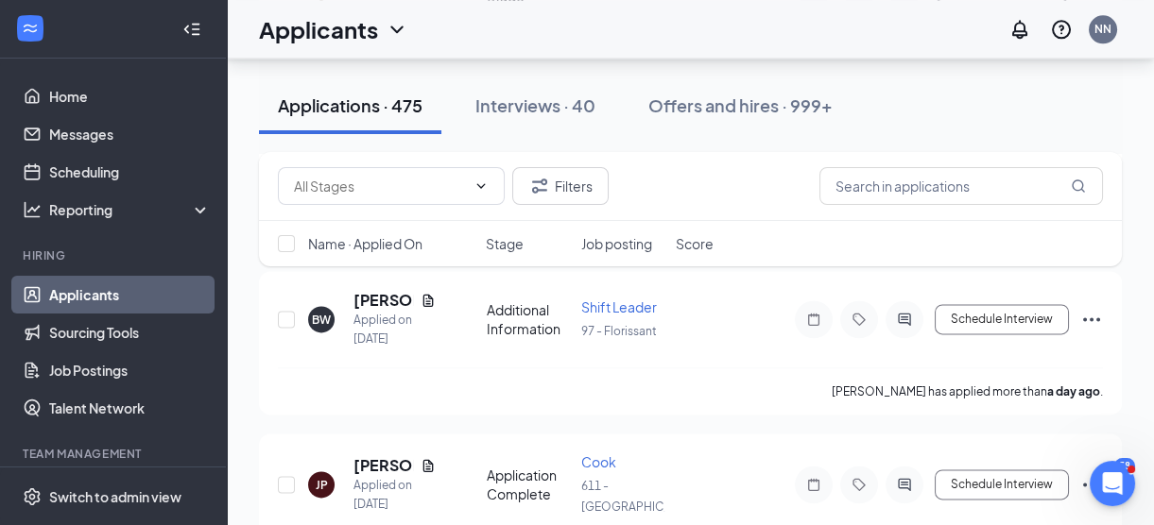
scroll to position [4898, 0]
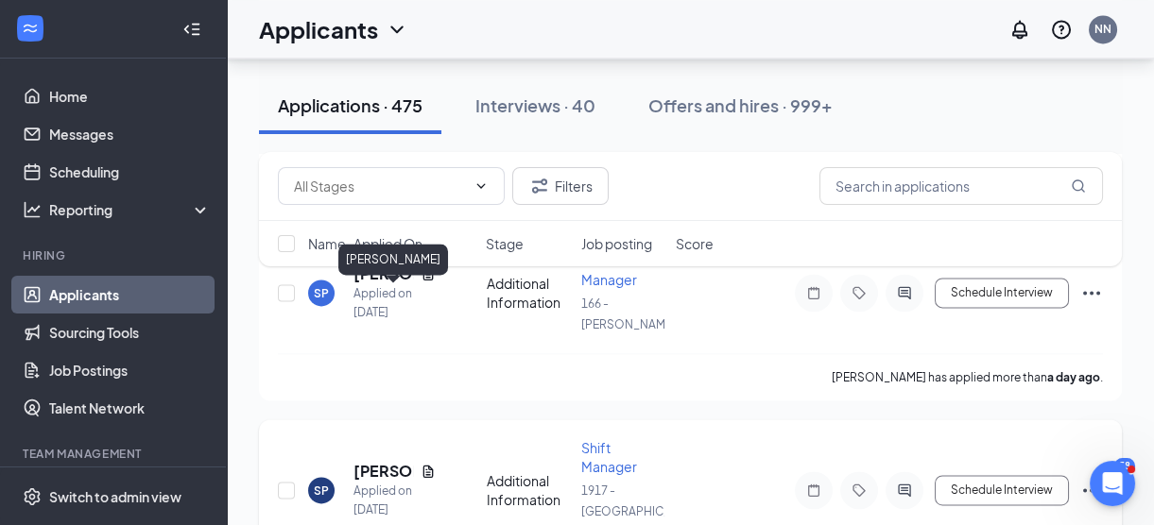
click at [377, 461] on h5 "[PERSON_NAME]" at bounding box center [383, 471] width 60 height 21
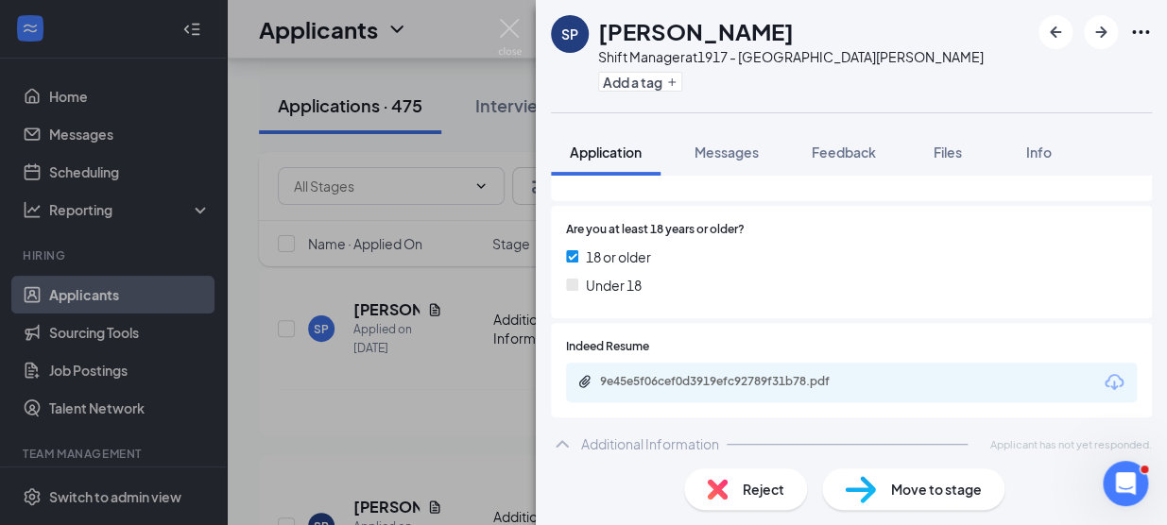
scroll to position [661, 0]
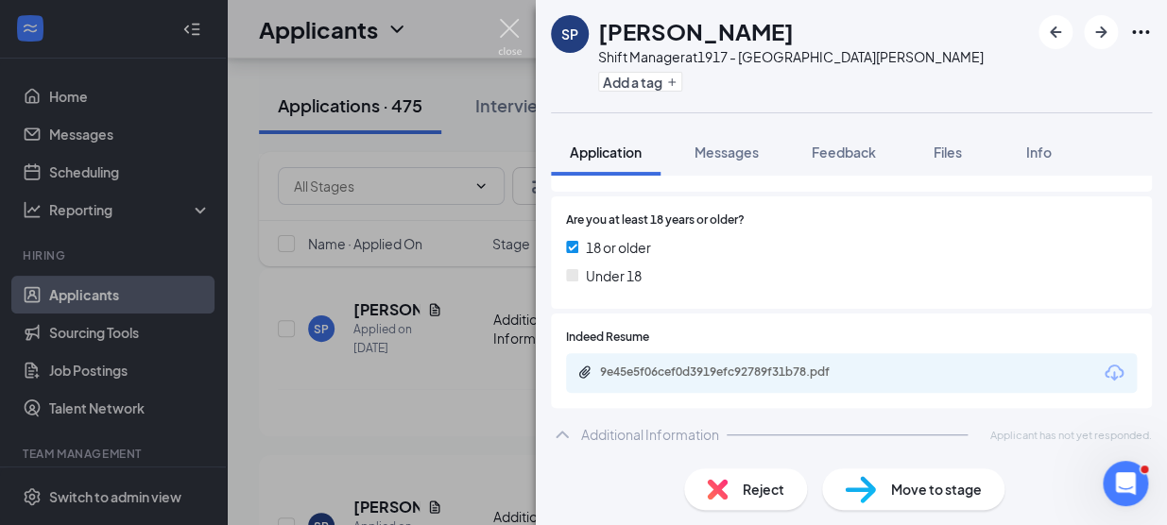
click at [501, 26] on img at bounding box center [510, 37] width 24 height 37
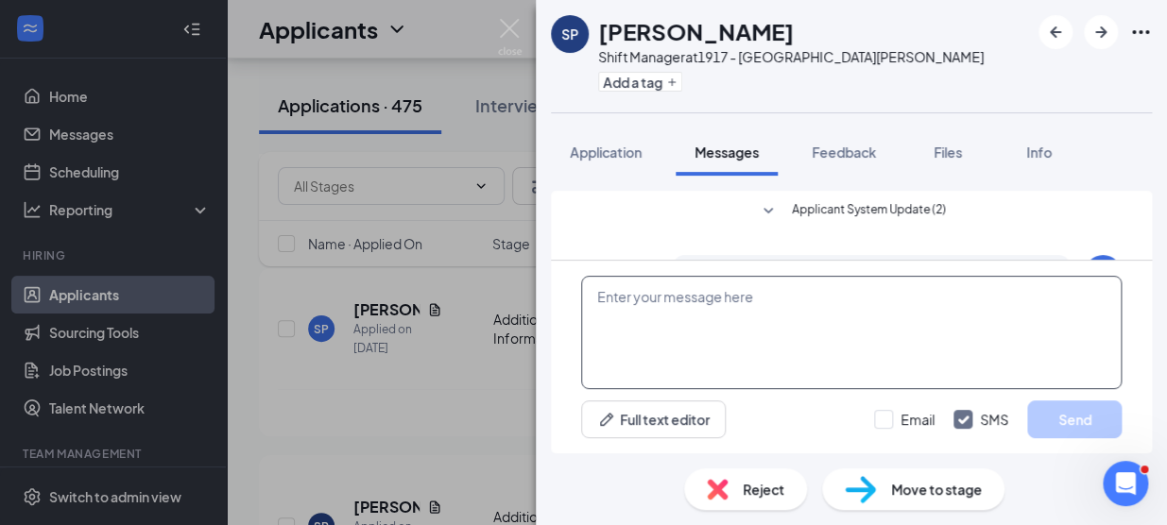
click at [731, 335] on textarea at bounding box center [851, 332] width 540 height 113
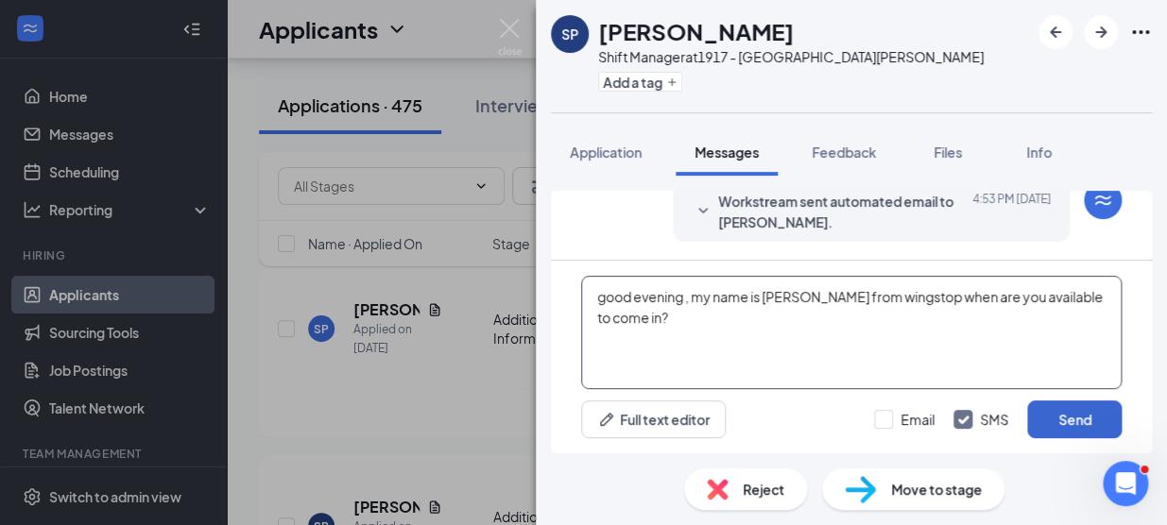
type textarea "good evening , my name is [PERSON_NAME] from wingstop when are you available to…"
click at [881, 420] on button "Send" at bounding box center [1074, 420] width 94 height 38
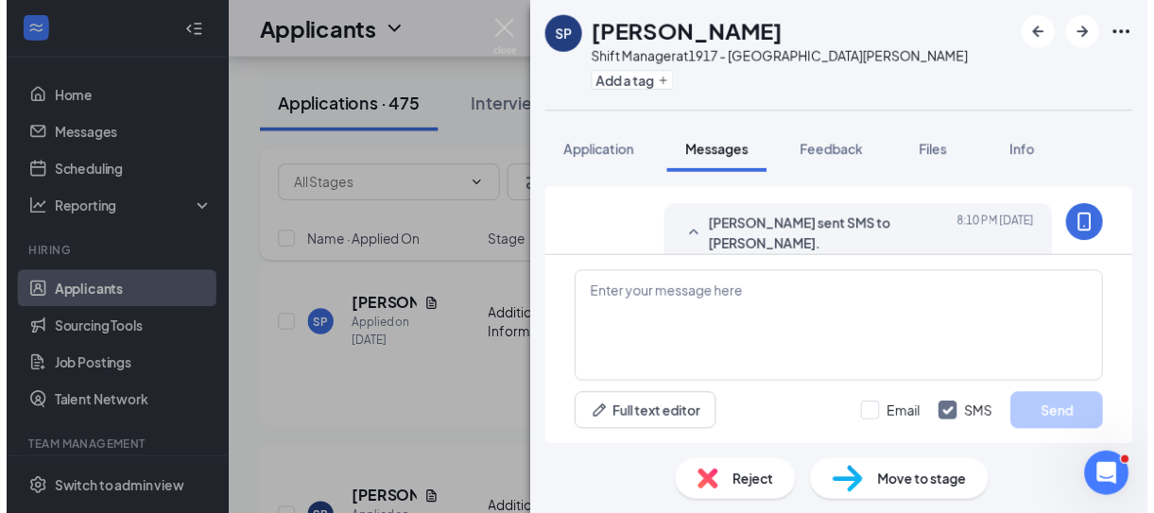
scroll to position [659, 0]
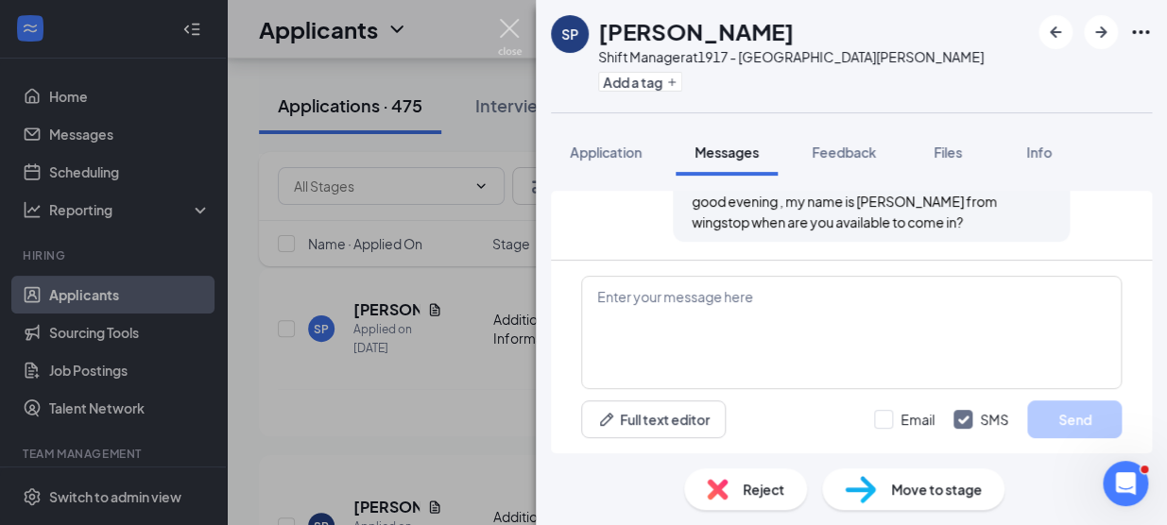
click at [504, 26] on img at bounding box center [510, 37] width 24 height 37
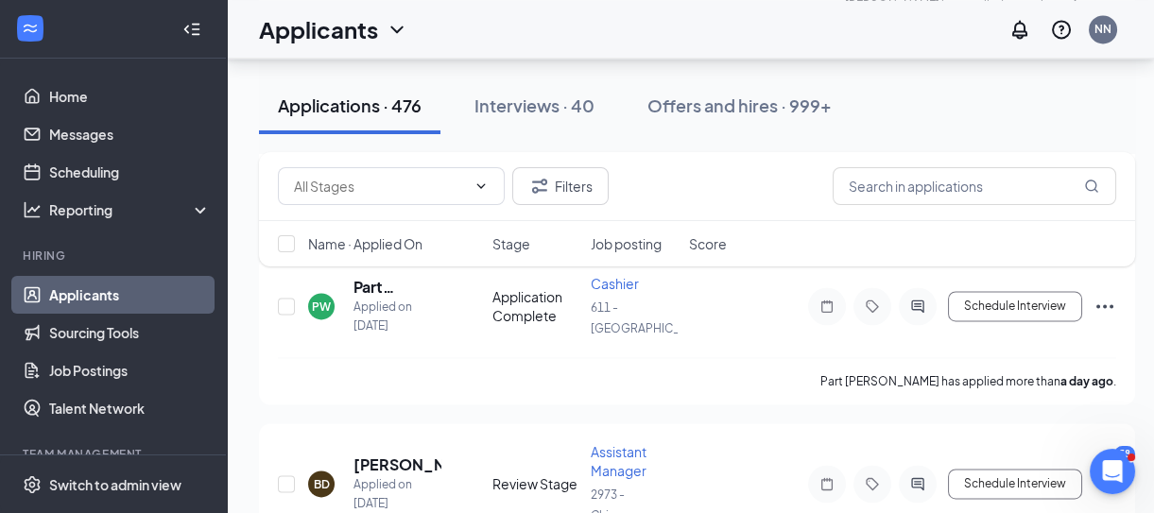
scroll to position [5656, 0]
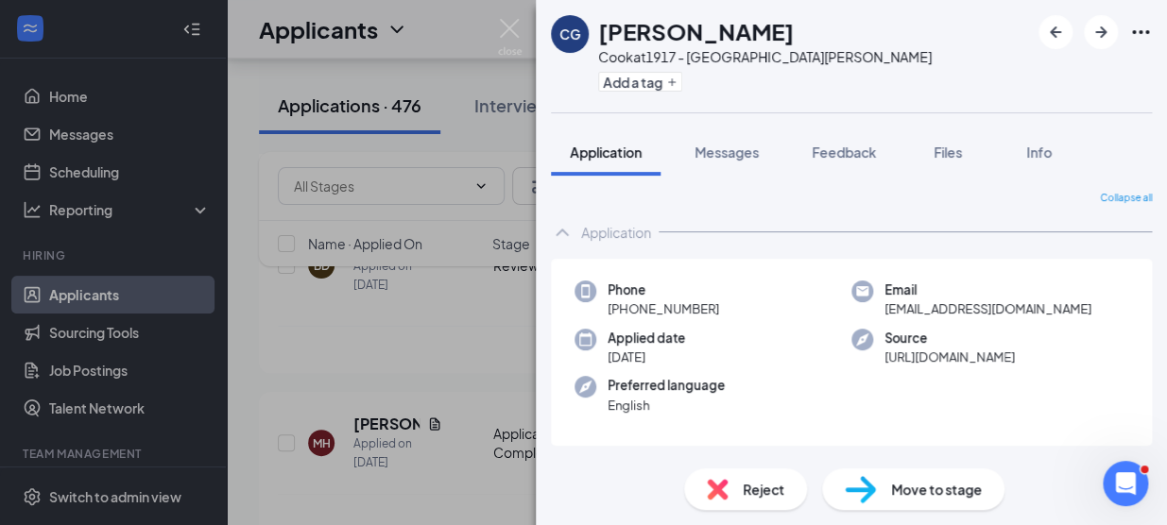
click at [364, 351] on div "CG [PERSON_NAME] [PERSON_NAME] at 1917 - St. [PERSON_NAME] Add a tag Applicatio…" at bounding box center [583, 262] width 1167 height 525
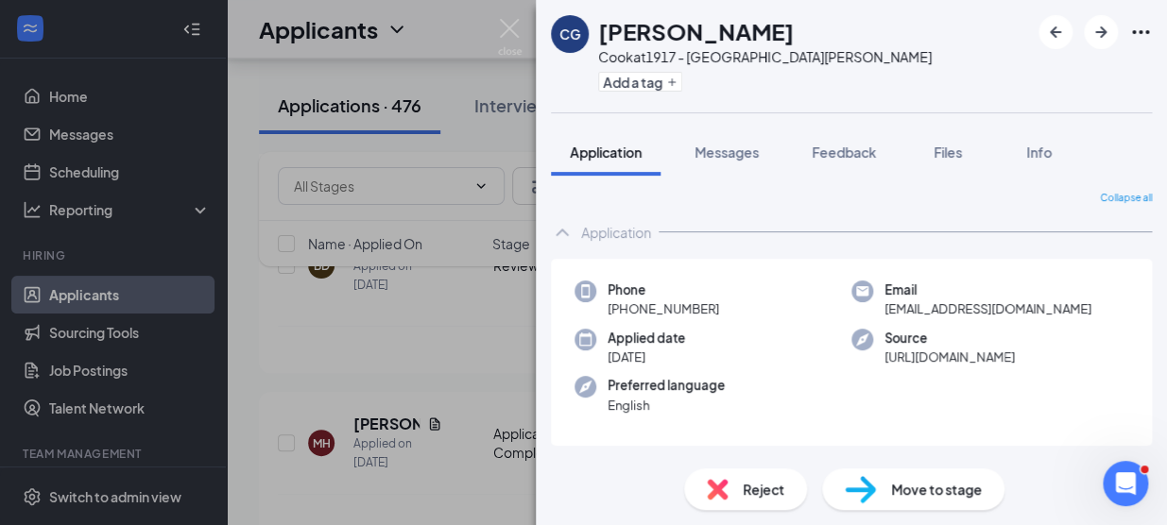
click at [881, 491] on div "Move to stage" at bounding box center [913, 490] width 182 height 42
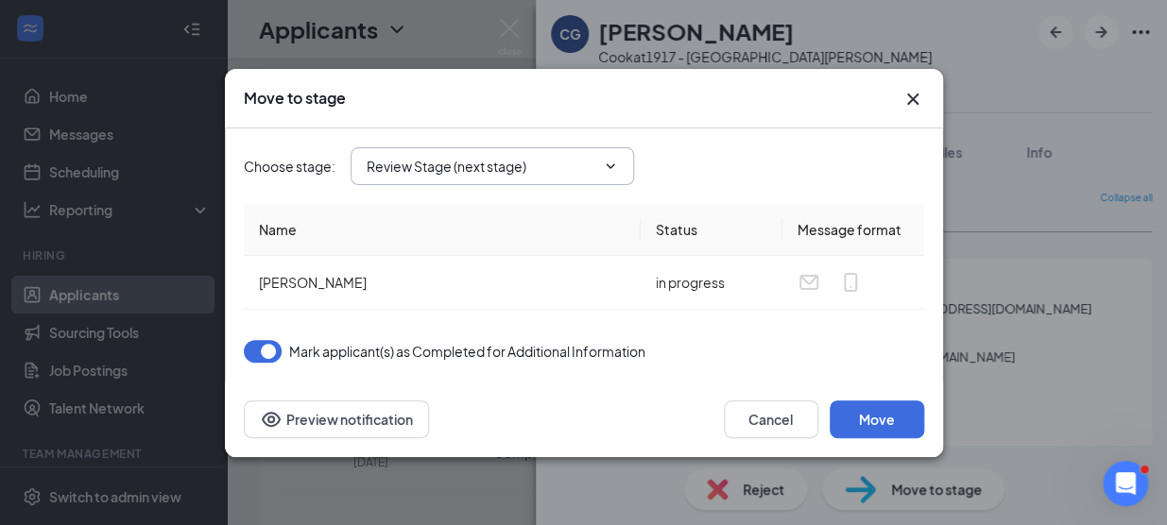
click at [396, 168] on input "Review Stage (next stage)" at bounding box center [481, 166] width 229 height 21
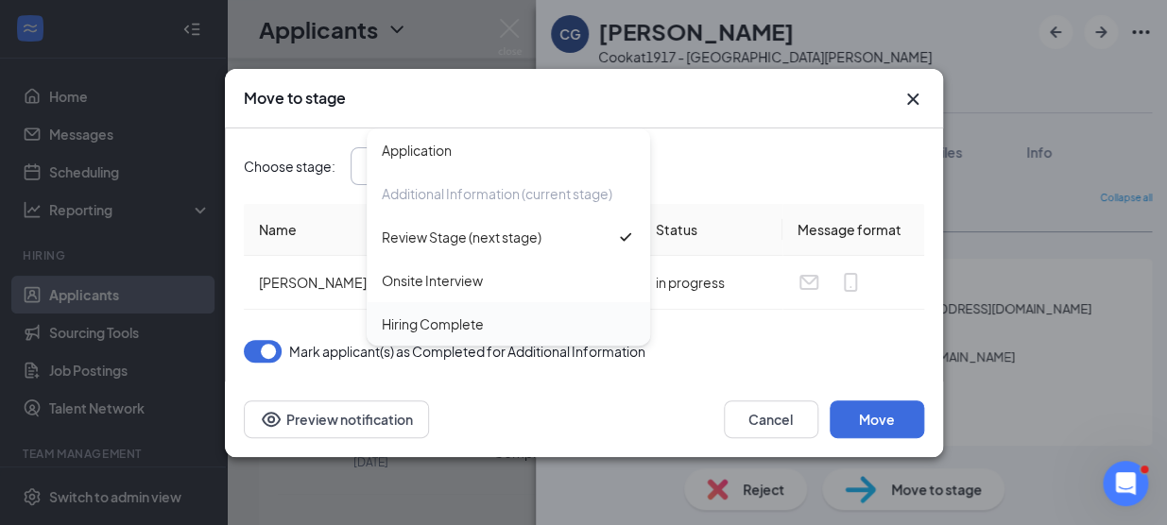
click at [429, 326] on div "Hiring Complete" at bounding box center [433, 324] width 102 height 21
type input "Hiring Complete"
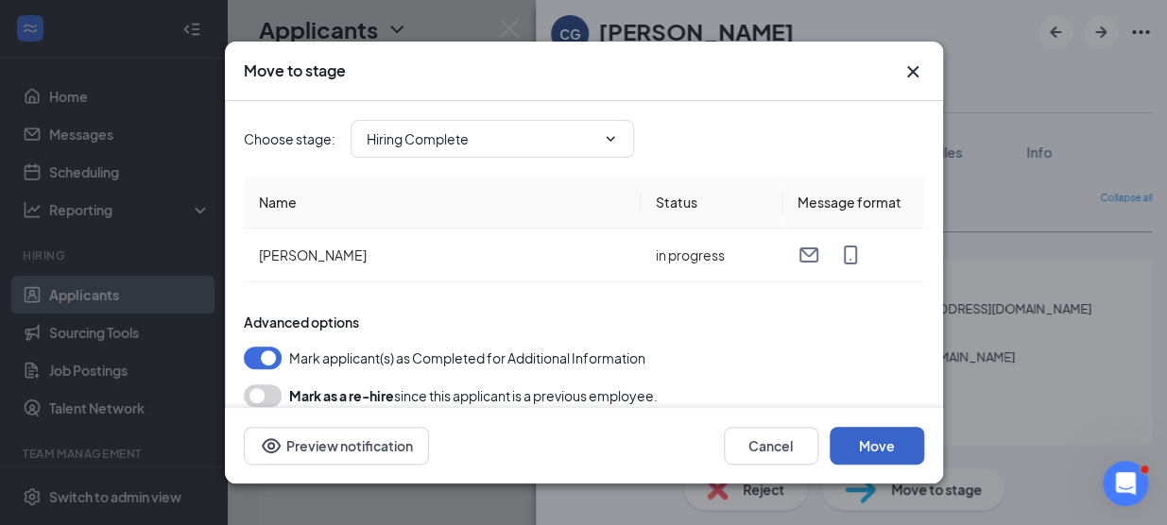
click at [847, 444] on button "Move" at bounding box center [877, 446] width 94 height 38
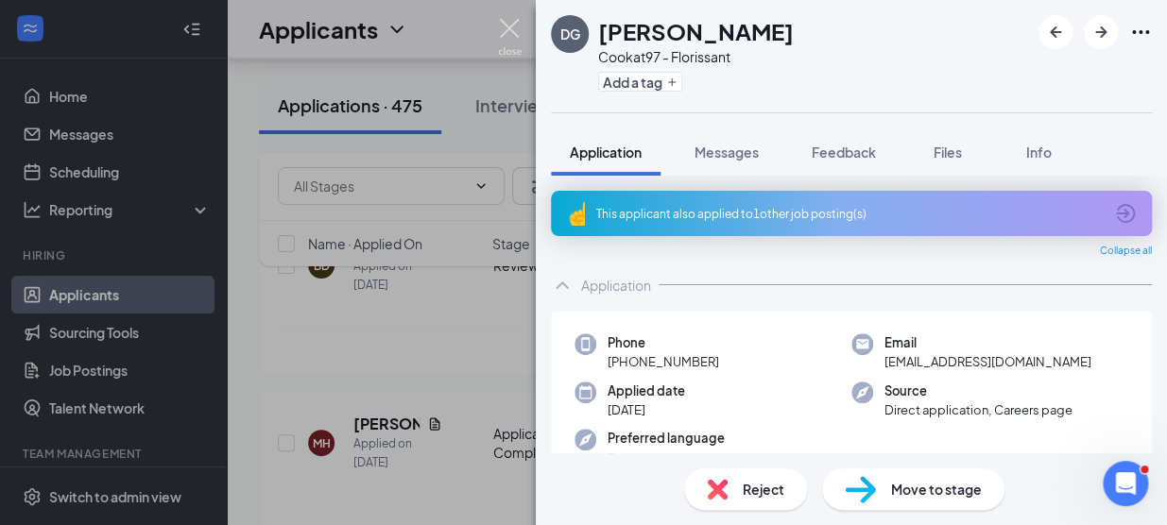
click at [501, 27] on img at bounding box center [510, 37] width 24 height 37
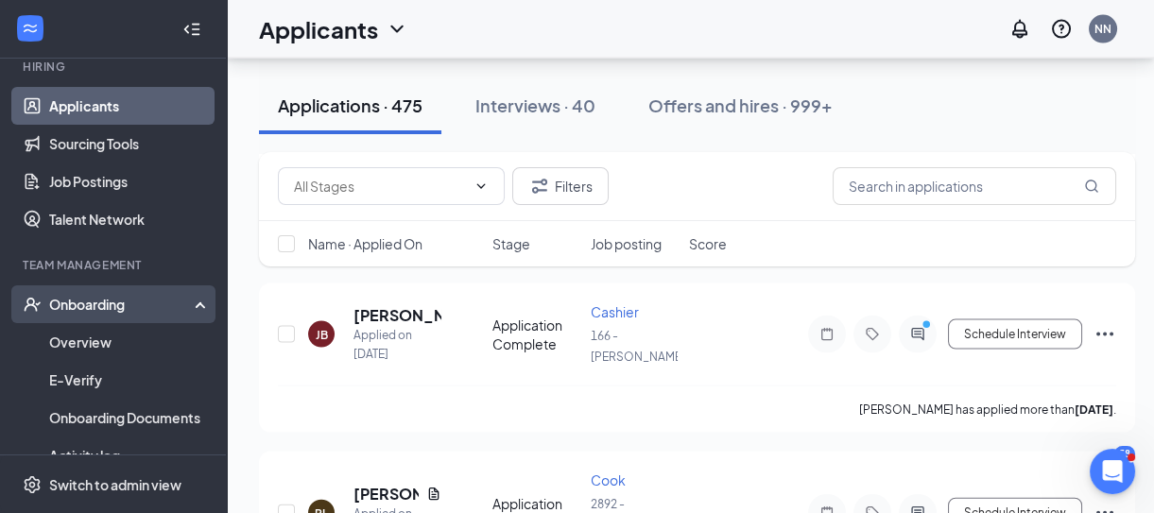
scroll to position [190, 0]
click at [77, 303] on div "Onboarding" at bounding box center [121, 303] width 145 height 19
click at [83, 301] on div "Onboarding" at bounding box center [121, 303] width 145 height 19
click at [75, 351] on link "Overview" at bounding box center [130, 341] width 162 height 38
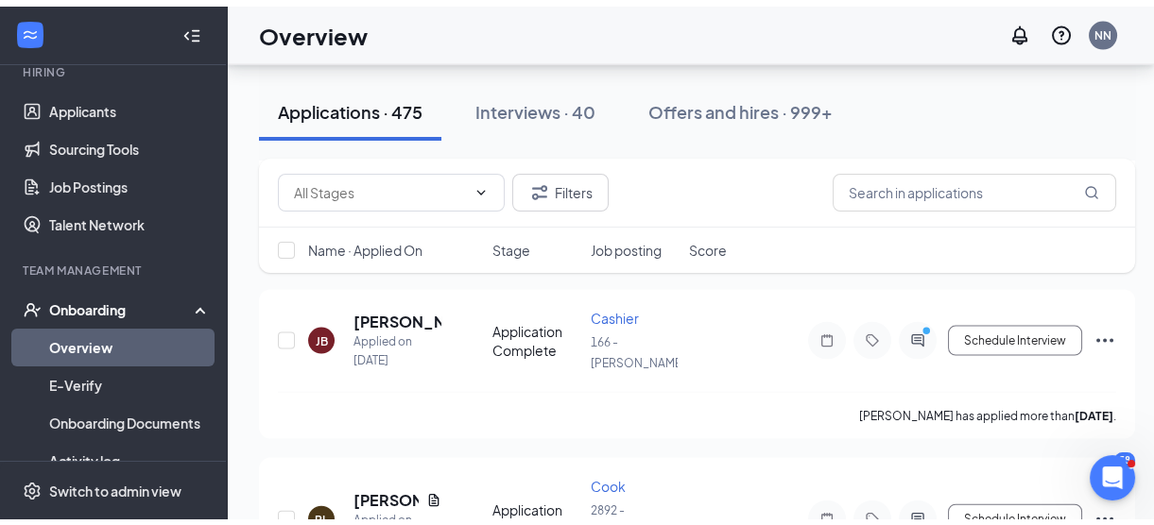
scroll to position [85, 0]
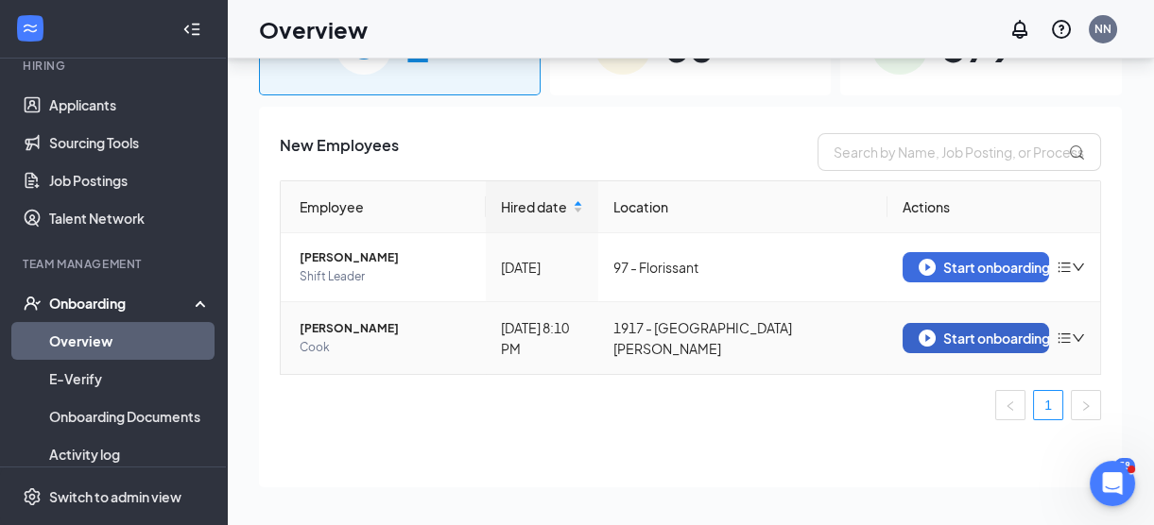
click at [881, 334] on div "Start onboarding" at bounding box center [975, 338] width 114 height 17
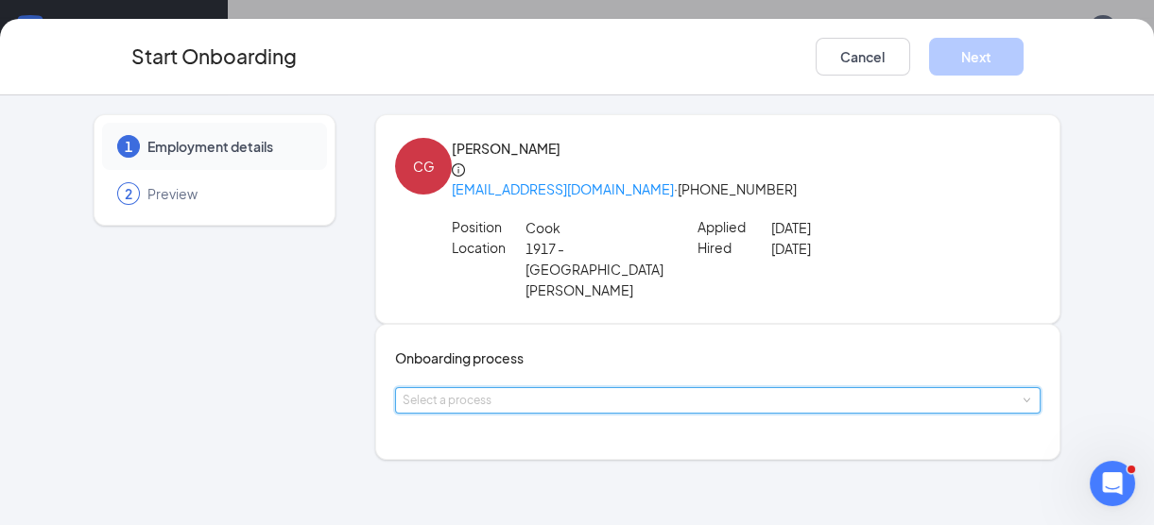
click at [614, 397] on div "Select a process" at bounding box center [717, 400] width 630 height 25
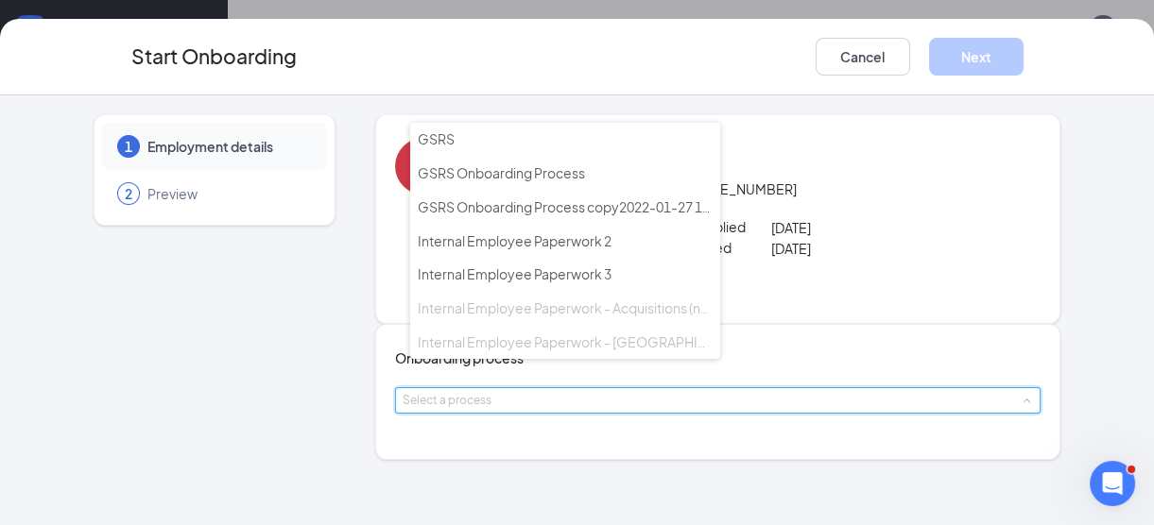
scroll to position [189, 0]
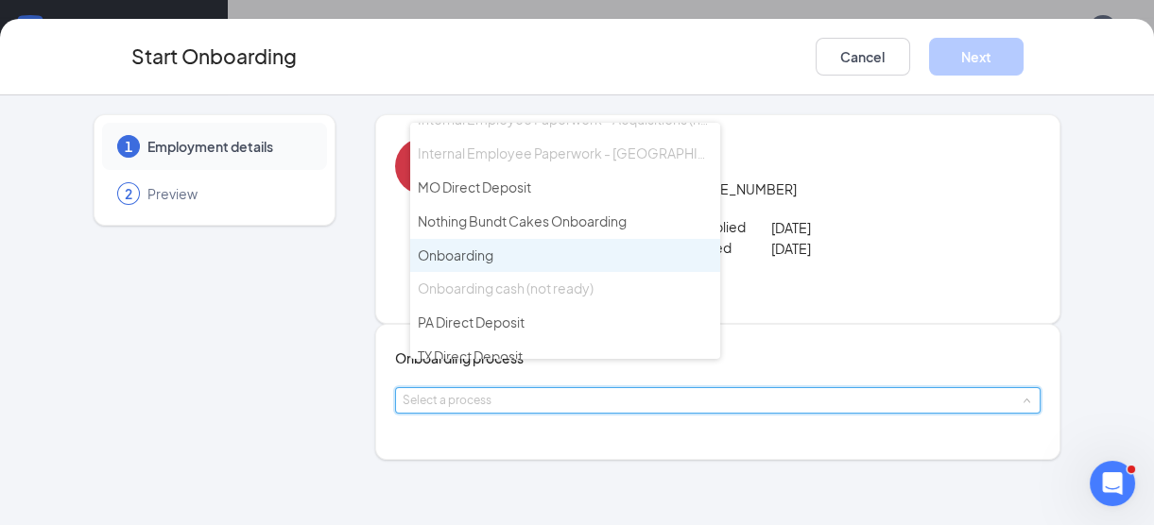
click at [435, 247] on span "Onboarding" at bounding box center [456, 255] width 76 height 17
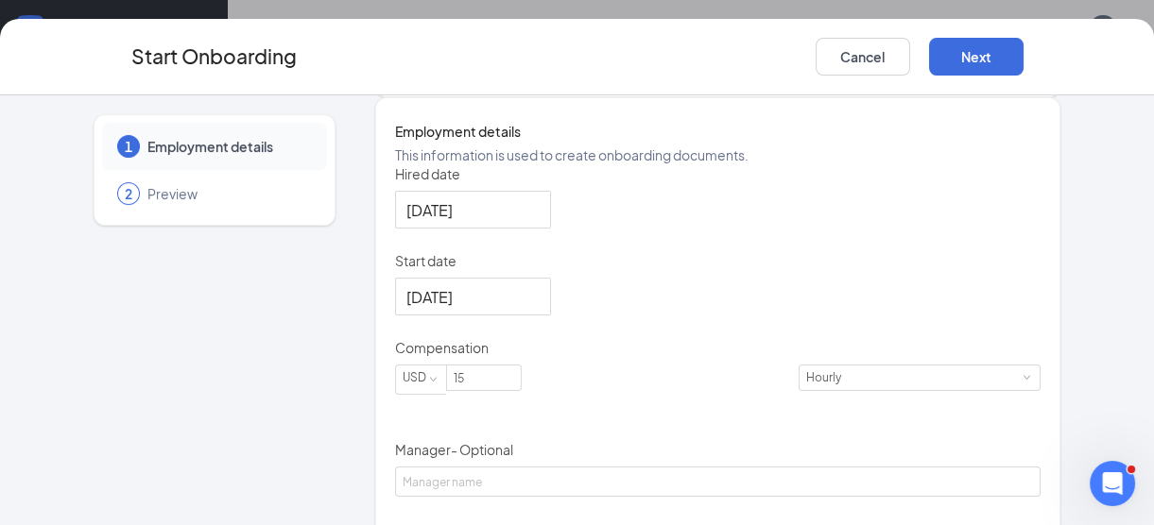
scroll to position [369, 0]
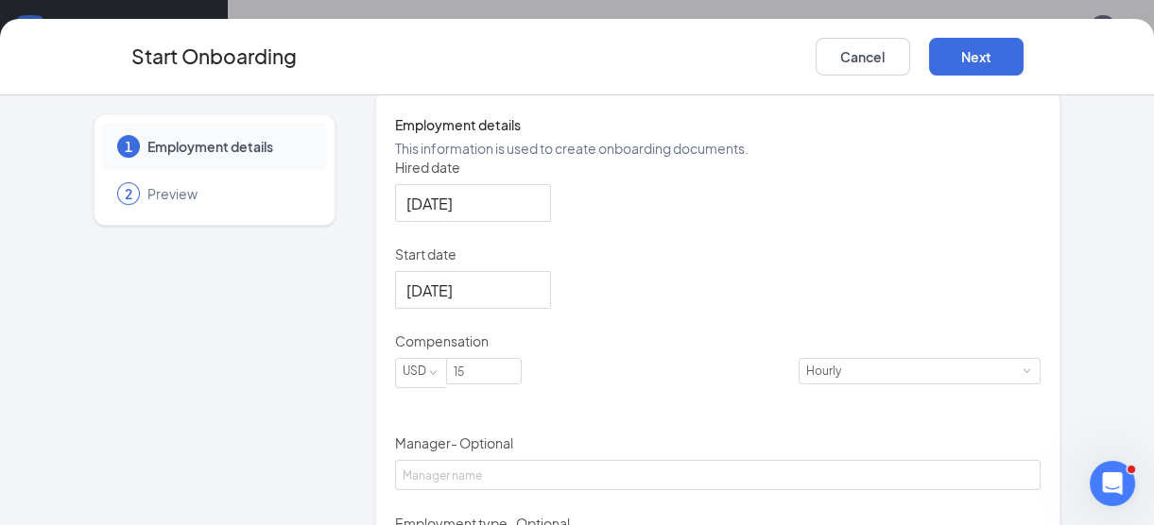
click at [600, 264] on p "Start date" at bounding box center [717, 254] width 645 height 19
click at [536, 279] on input "[DATE]" at bounding box center [470, 291] width 129 height 24
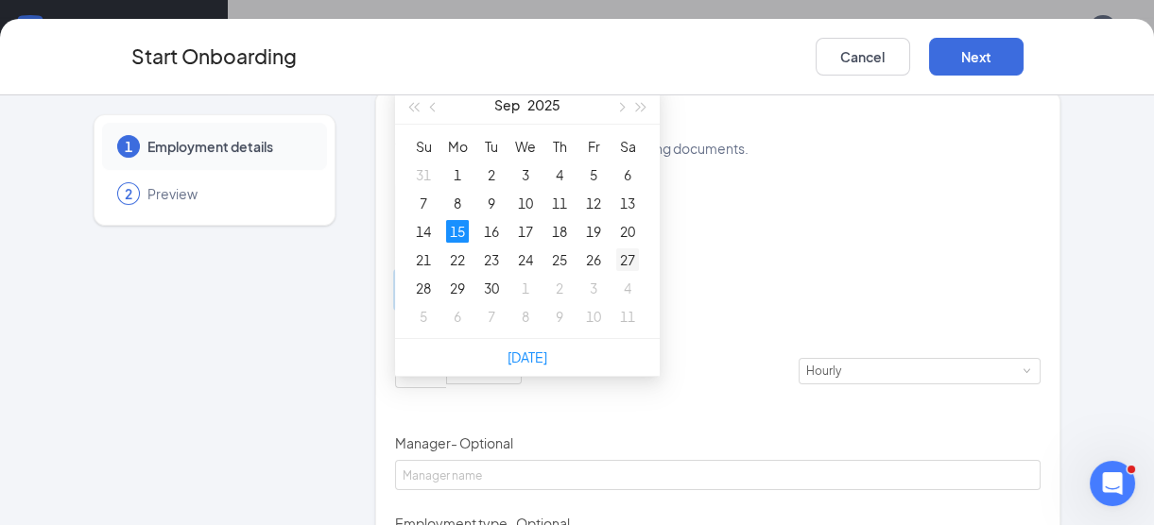
type input "[DATE]"
click at [634, 269] on div "27" at bounding box center [627, 259] width 23 height 23
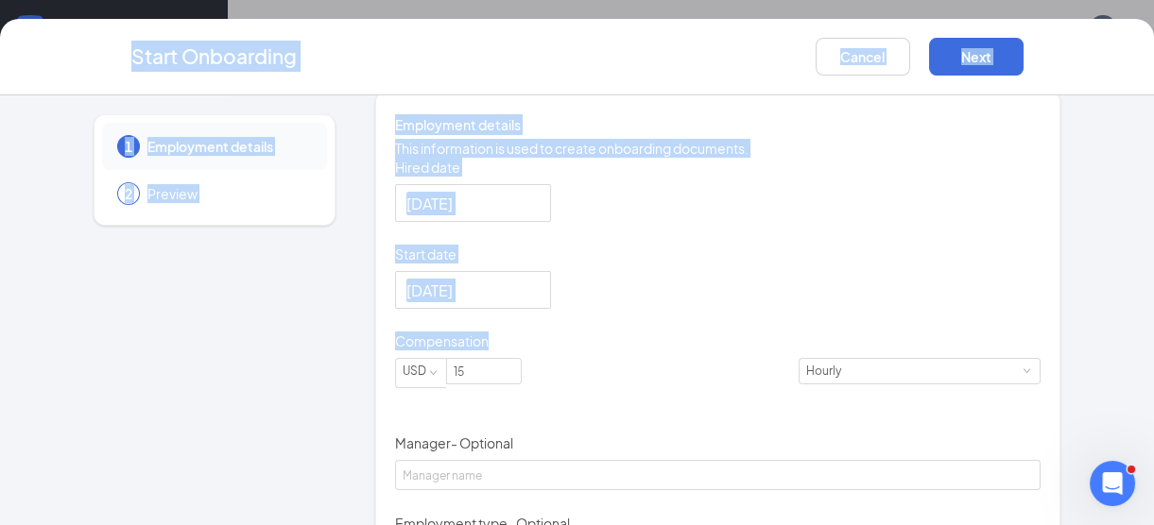
drag, startPoint x: 1139, startPoint y: 335, endPoint x: 1153, endPoint y: 405, distance: 71.2
click at [881, 405] on html "Home Messages Scheduling Reporting Hiring Applicants Sourcing Tools Job Posting…" at bounding box center [577, 177] width 1154 height 525
click at [881, 344] on div "1 Employment details 2 Preview CG [PERSON_NAME] [EMAIL_ADDRESS][DOMAIN_NAME] · …" at bounding box center [577, 310] width 1154 height 430
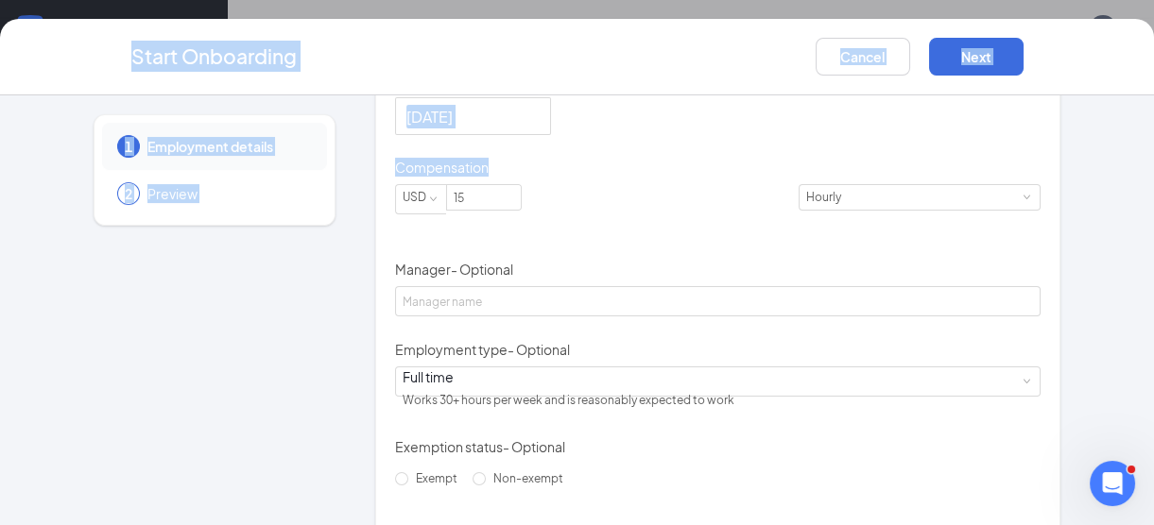
scroll to position [581, 0]
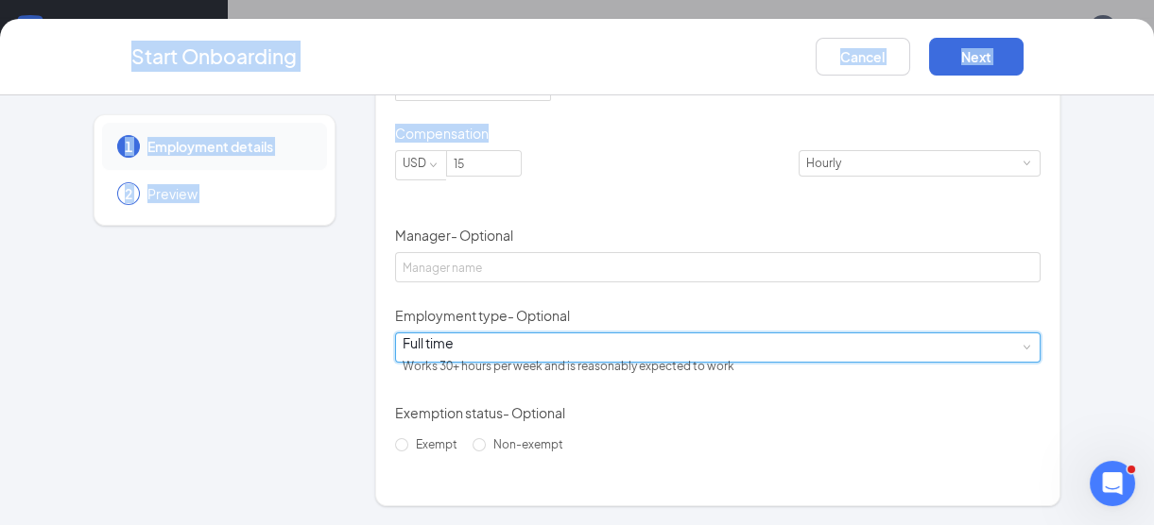
click at [677, 354] on div "Full time Works 30+ hours per week and is reasonably expected to work" at bounding box center [717, 348] width 630 height 28
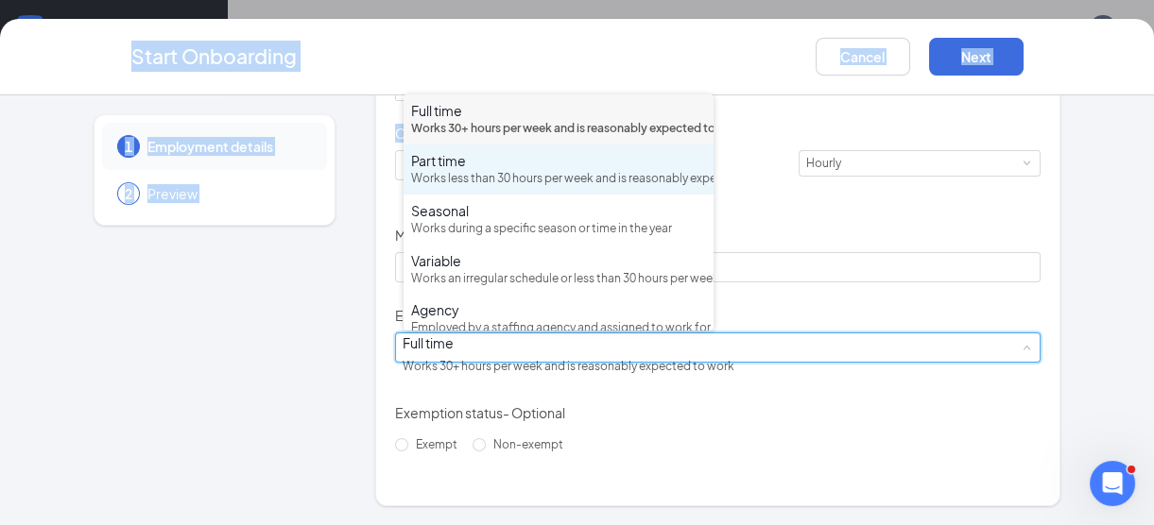
click at [474, 170] on div "Part time" at bounding box center [558, 160] width 295 height 19
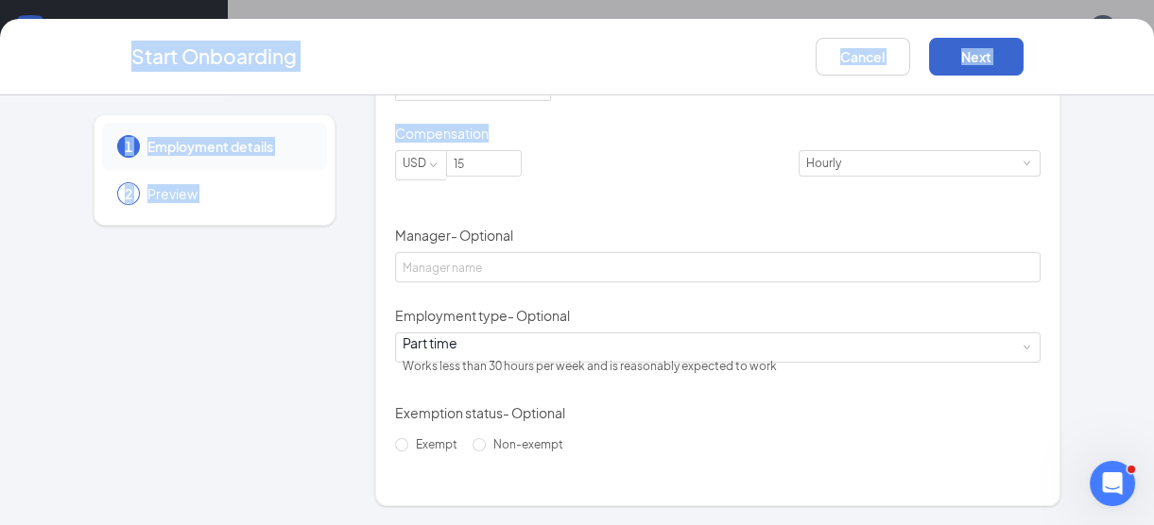
click at [881, 34] on div "Start Onboarding Cancel Next" at bounding box center [577, 57] width 1154 height 77
click at [881, 55] on button "Next" at bounding box center [976, 57] width 94 height 38
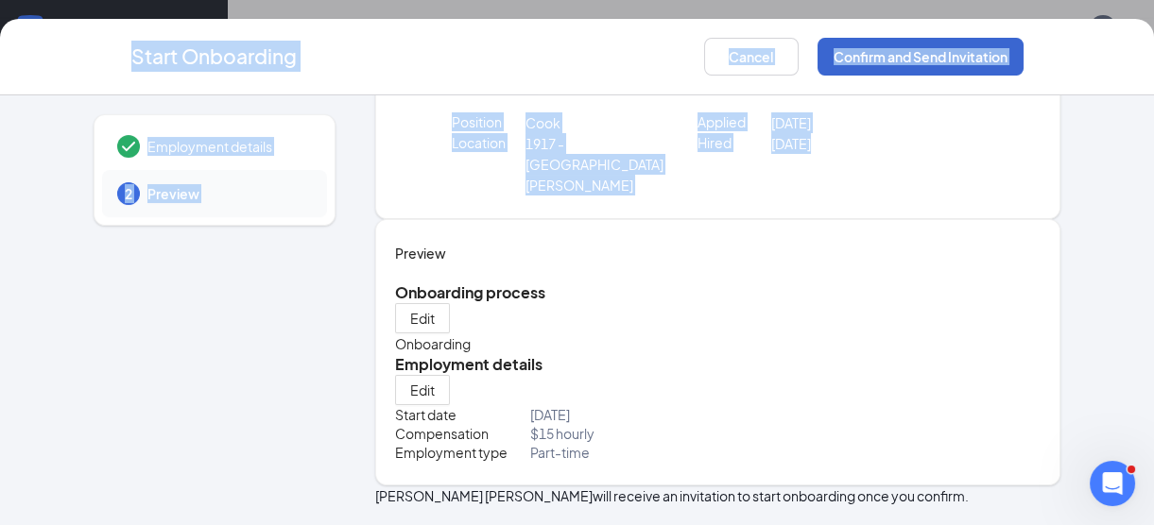
scroll to position [121, 0]
click at [881, 55] on button "Confirm and Send Invitation" at bounding box center [920, 57] width 206 height 38
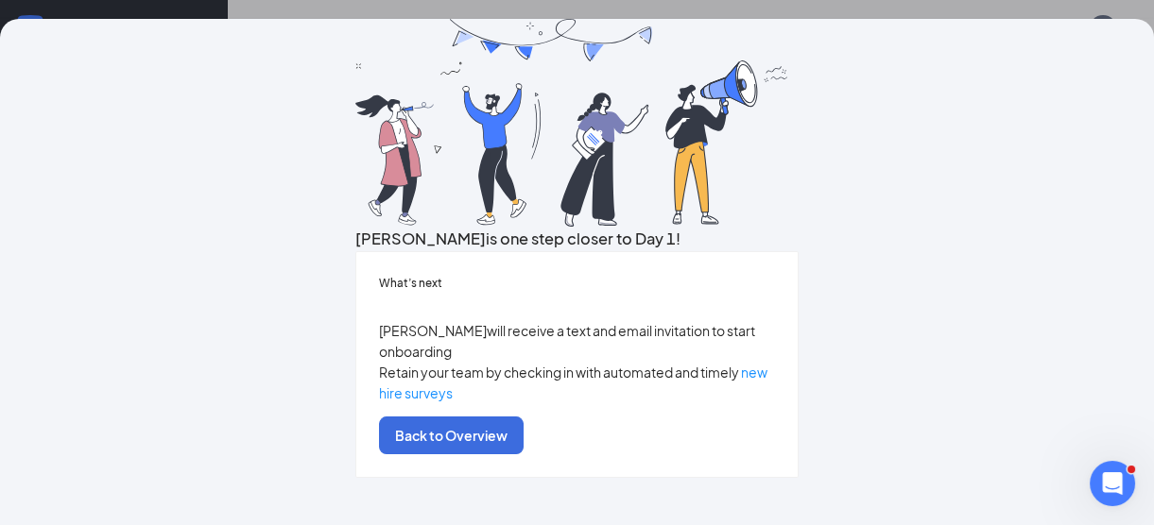
scroll to position [181, 0]
click at [523, 453] on button "Back to Overview" at bounding box center [451, 436] width 145 height 38
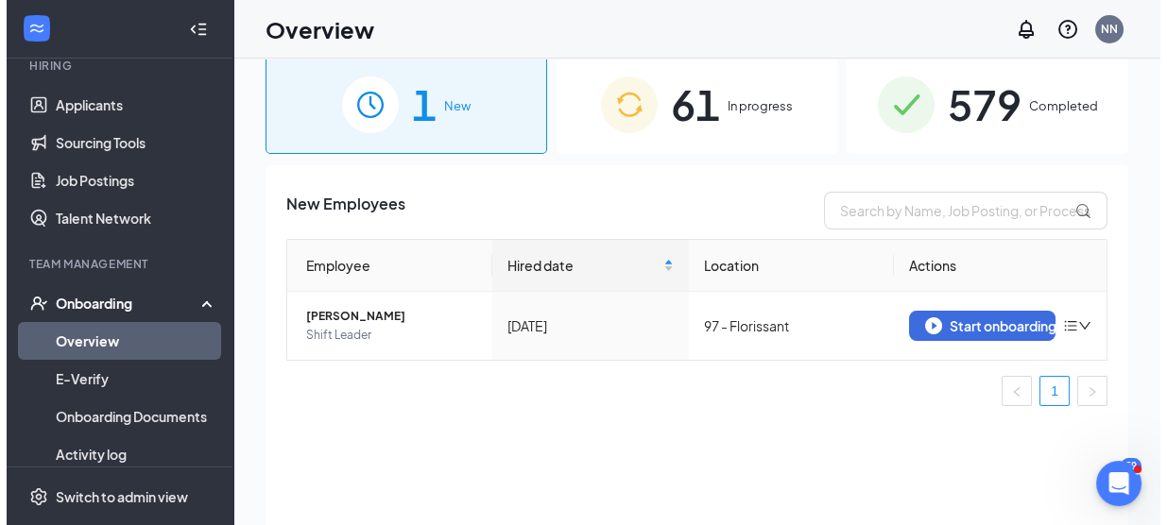
scroll to position [0, 0]
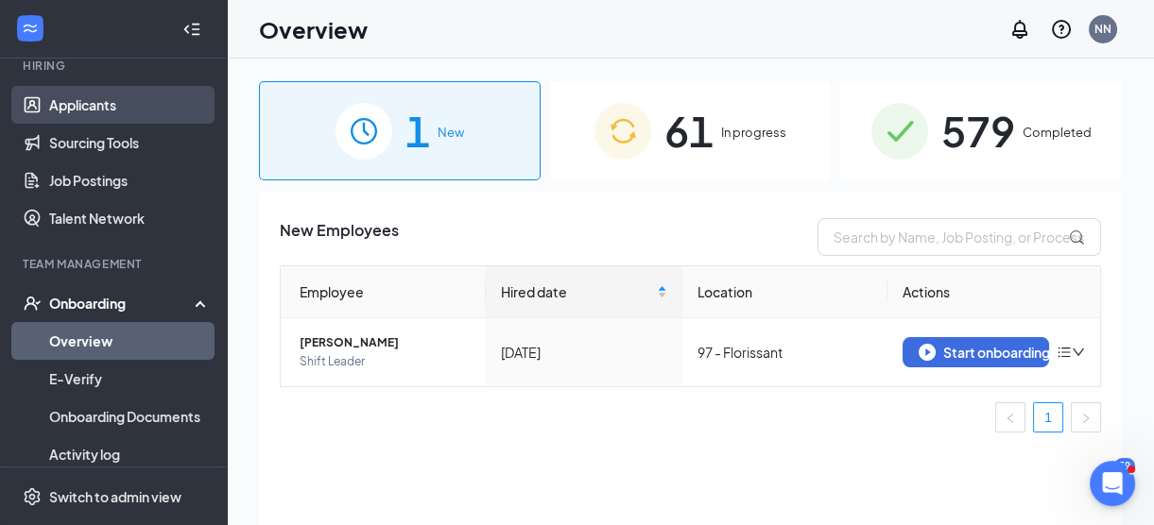
click at [109, 117] on link "Applicants" at bounding box center [130, 105] width 162 height 38
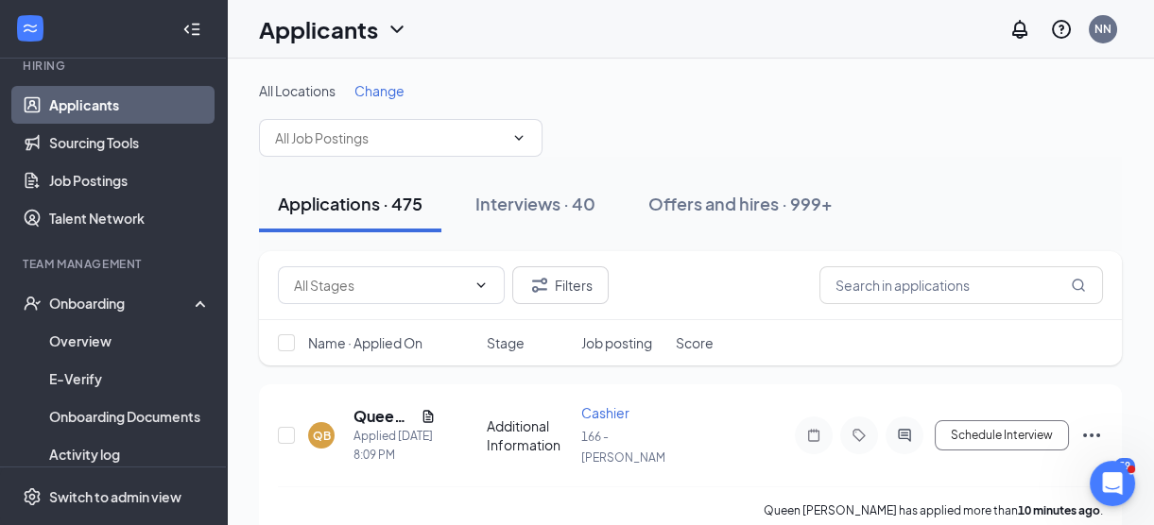
click at [380, 92] on span "Change" at bounding box center [379, 90] width 50 height 17
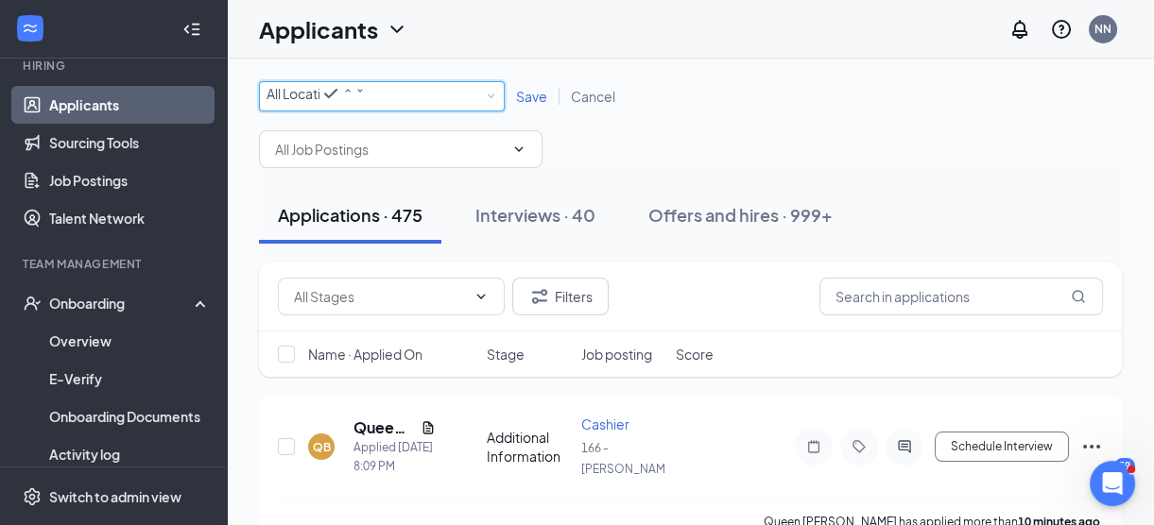
click at [366, 105] on div "All Locations" at bounding box center [315, 93] width 99 height 23
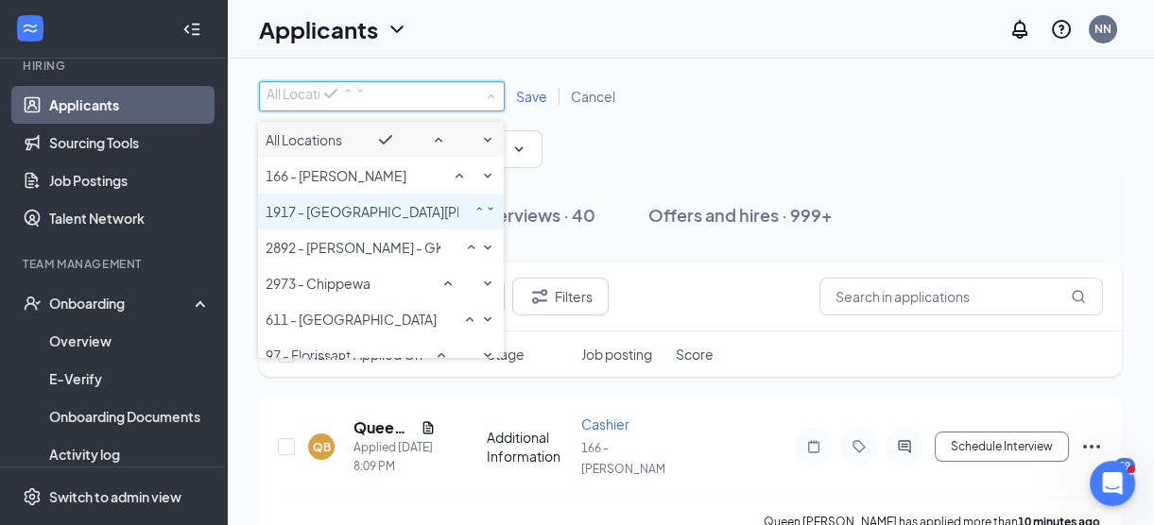
click at [300, 220] on span "1917 - [GEOGRAPHIC_DATA][PERSON_NAME]" at bounding box center [408, 211] width 286 height 17
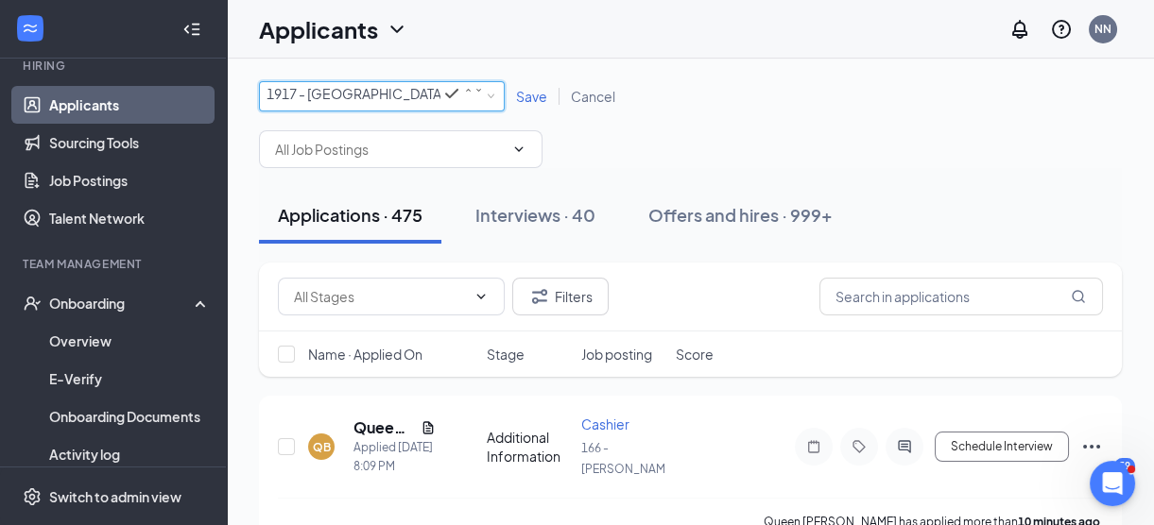
click at [534, 96] on span "Save" at bounding box center [531, 96] width 31 height 17
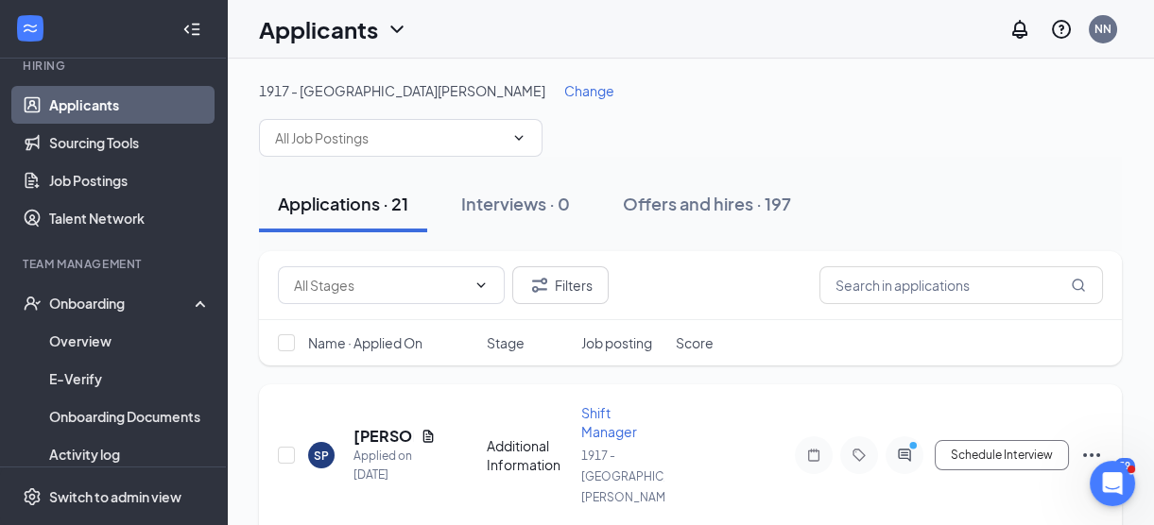
click at [881, 436] on div at bounding box center [904, 455] width 38 height 38
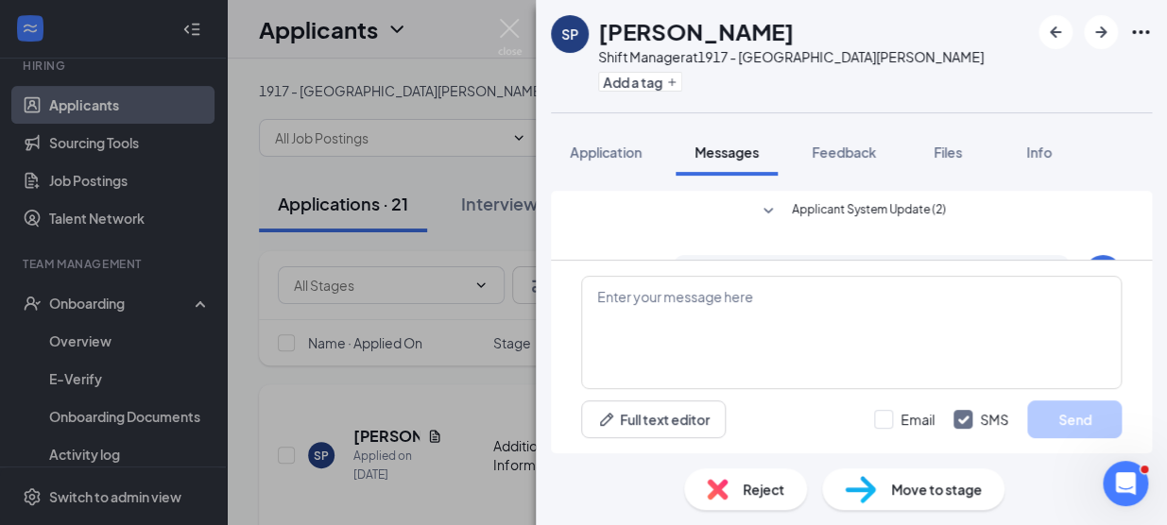
scroll to position [761, 0]
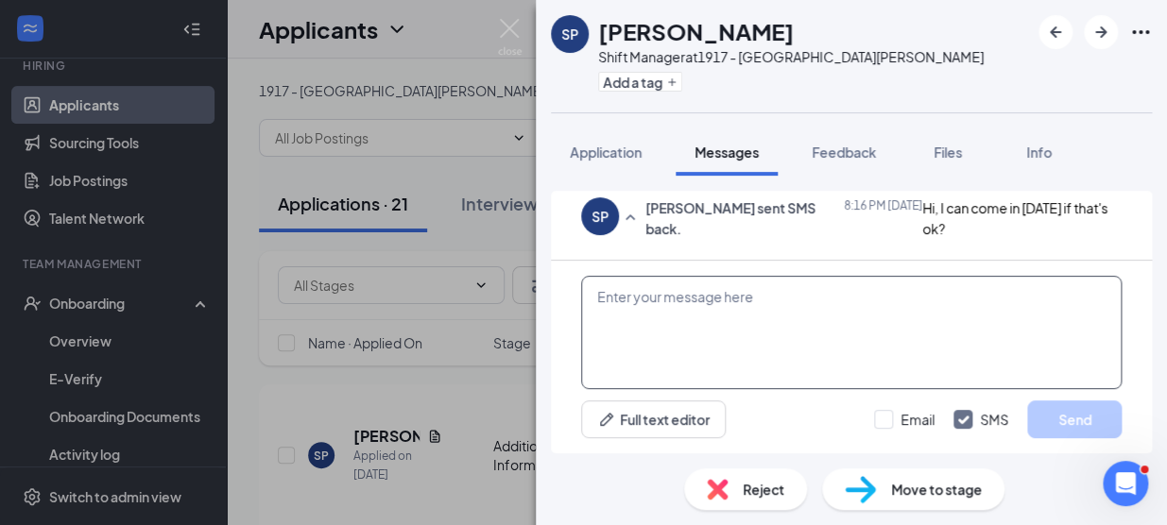
click at [881, 326] on textarea at bounding box center [851, 332] width 540 height 113
click at [881, 326] on textarea "yes i wont be here until 5" at bounding box center [851, 332] width 540 height 113
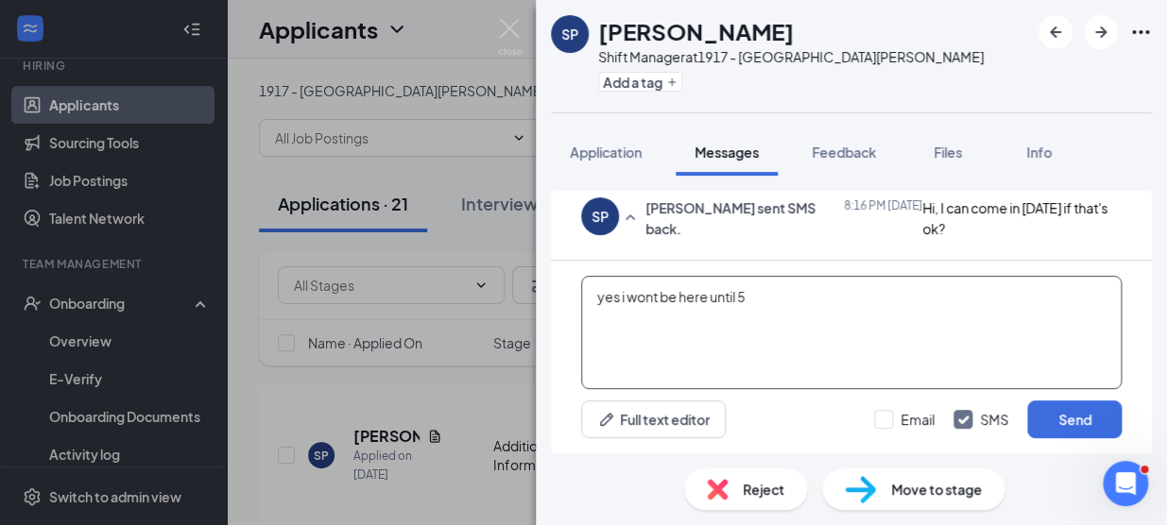
click at [881, 320] on textarea "yes i wont be here until 5" at bounding box center [851, 332] width 540 height 113
type textarea "yes i wont be here until 5 i close [DATE]"
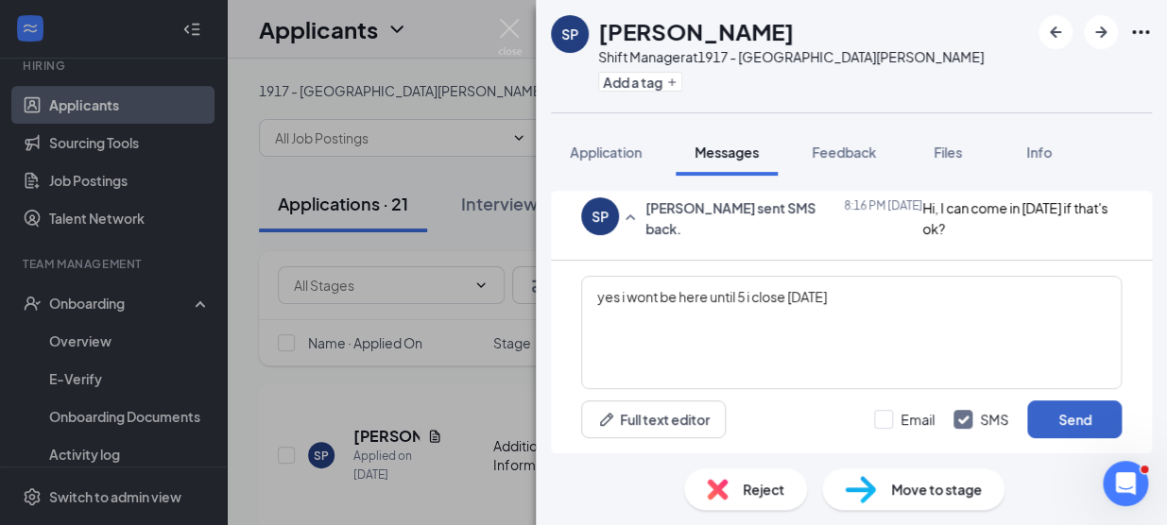
click at [881, 425] on button "Send" at bounding box center [1074, 420] width 94 height 38
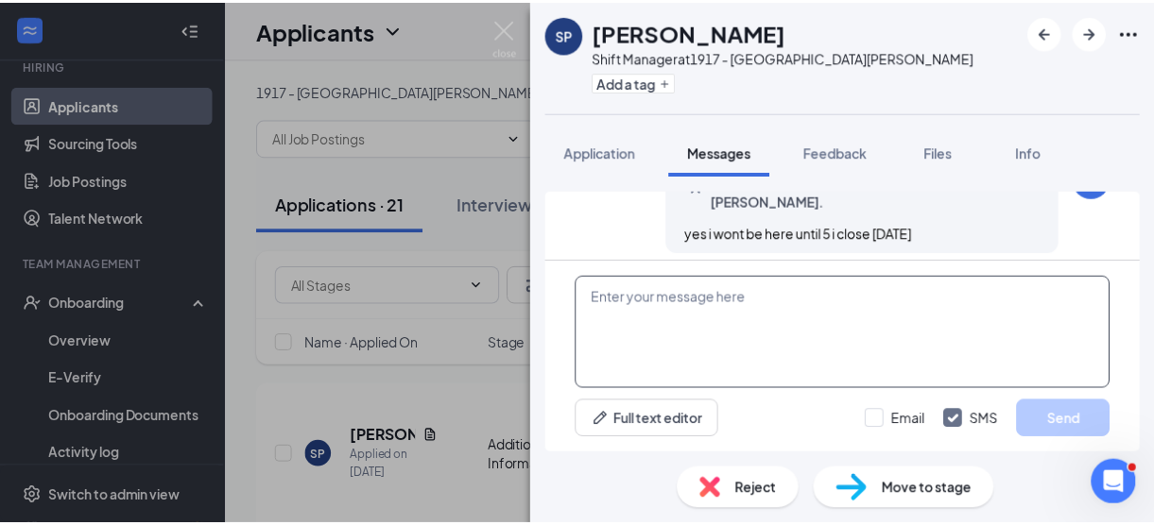
scroll to position [882, 0]
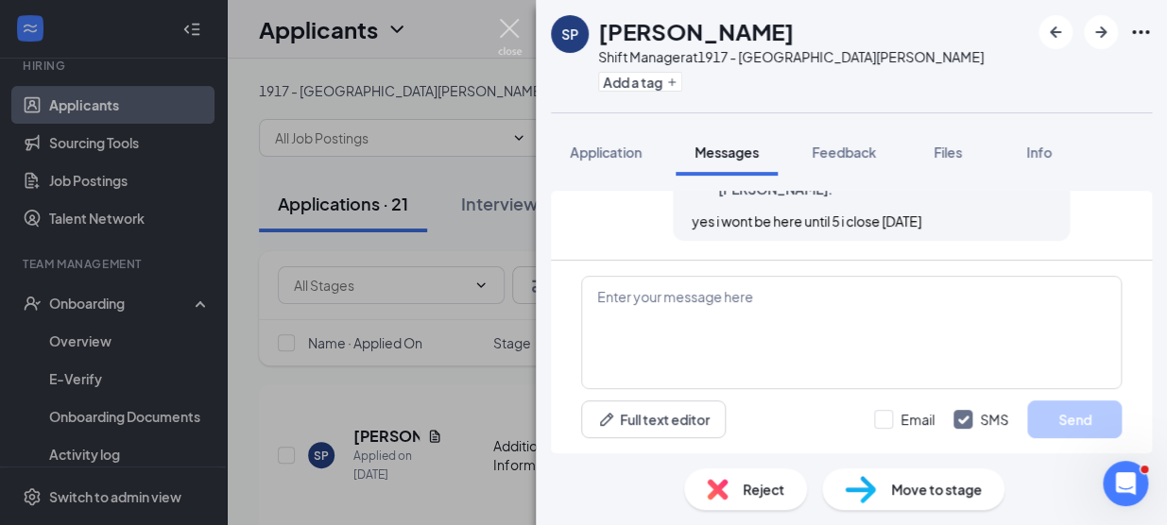
click at [508, 23] on img at bounding box center [510, 37] width 24 height 37
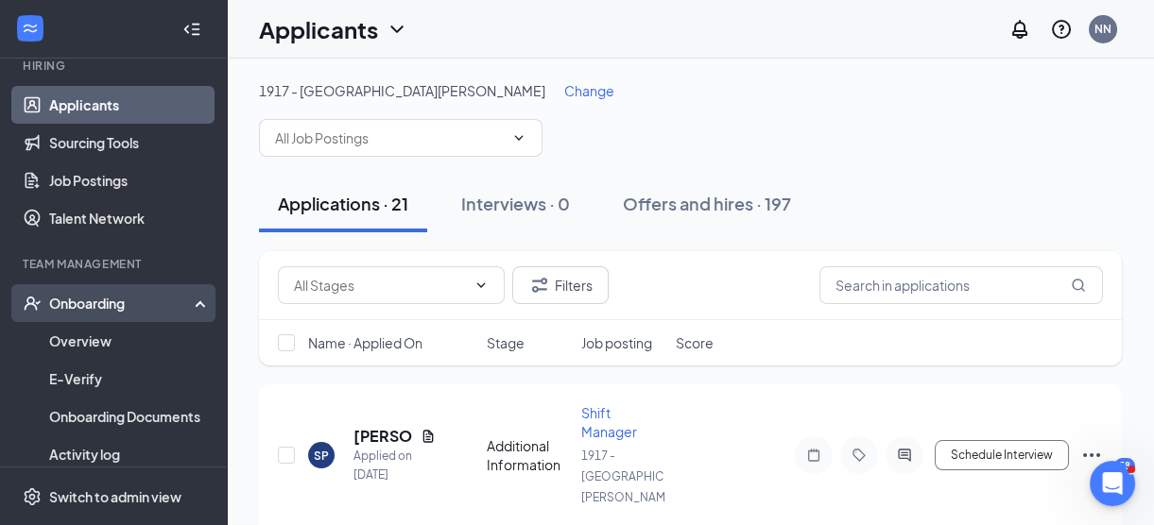
scroll to position [2014, 0]
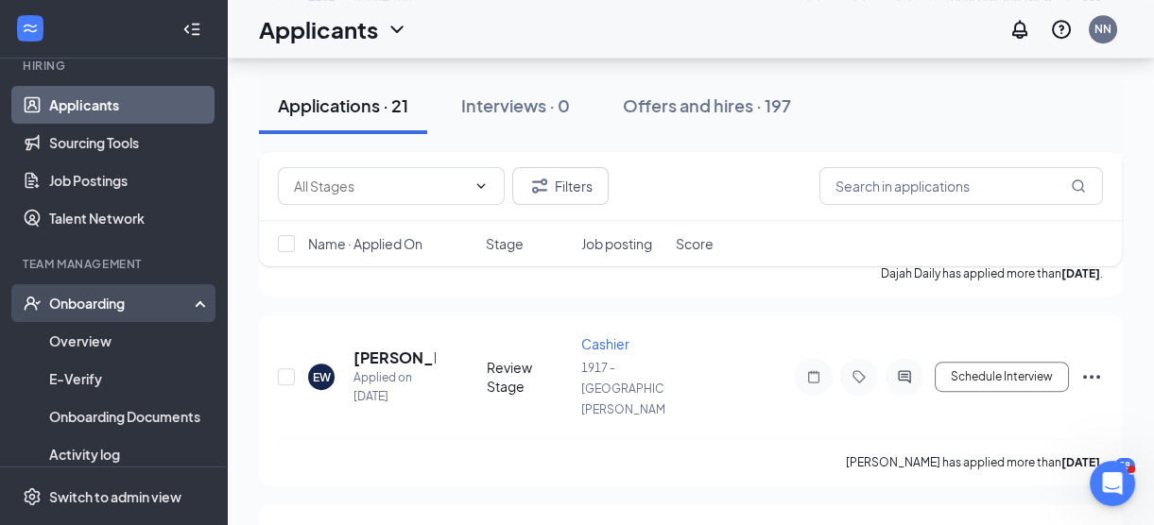
click at [55, 295] on div "Onboarding" at bounding box center [121, 303] width 145 height 19
click at [75, 302] on div "Onboarding" at bounding box center [121, 303] width 145 height 19
click at [73, 336] on link "Overview" at bounding box center [130, 341] width 162 height 38
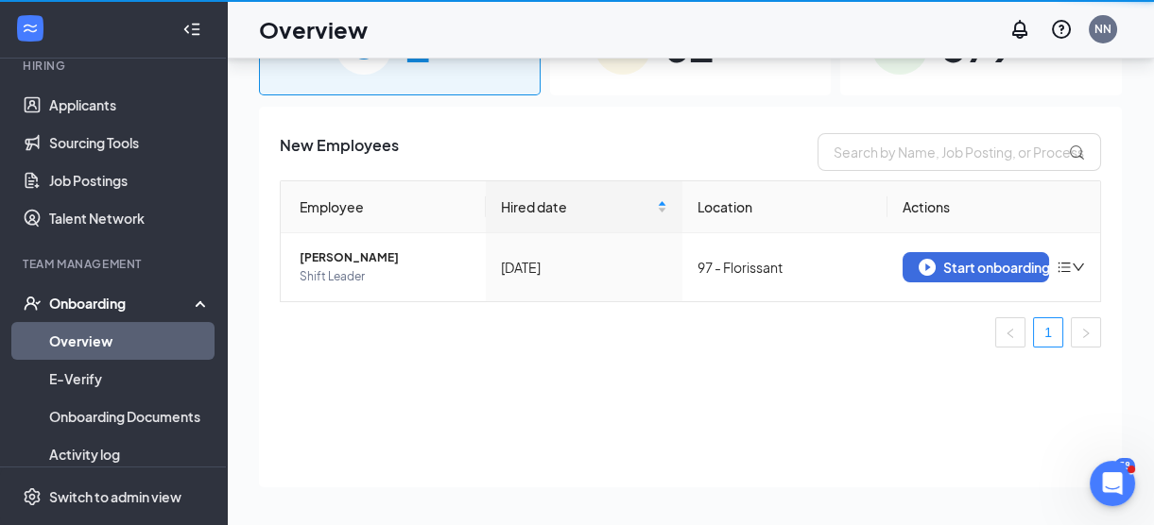
scroll to position [85, 0]
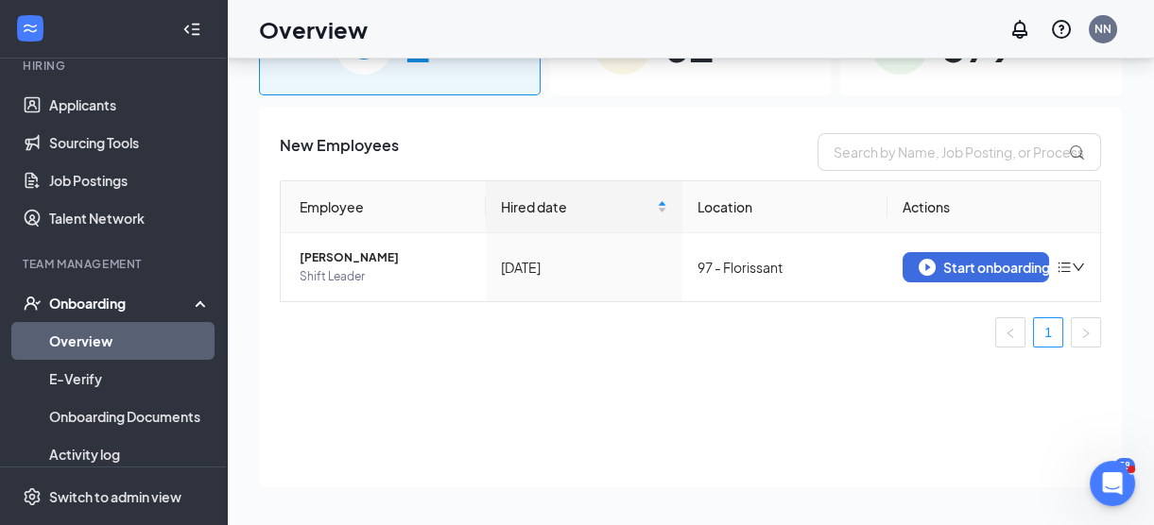
click at [738, 76] on div "61 In progress" at bounding box center [691, 45] width 282 height 99
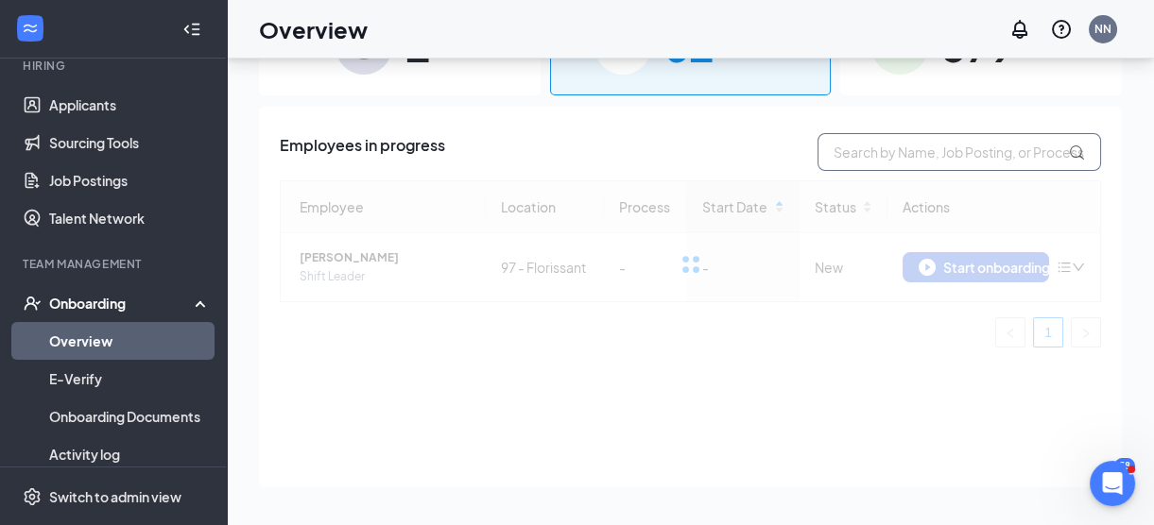
click at [881, 145] on input "text" at bounding box center [958, 152] width 283 height 38
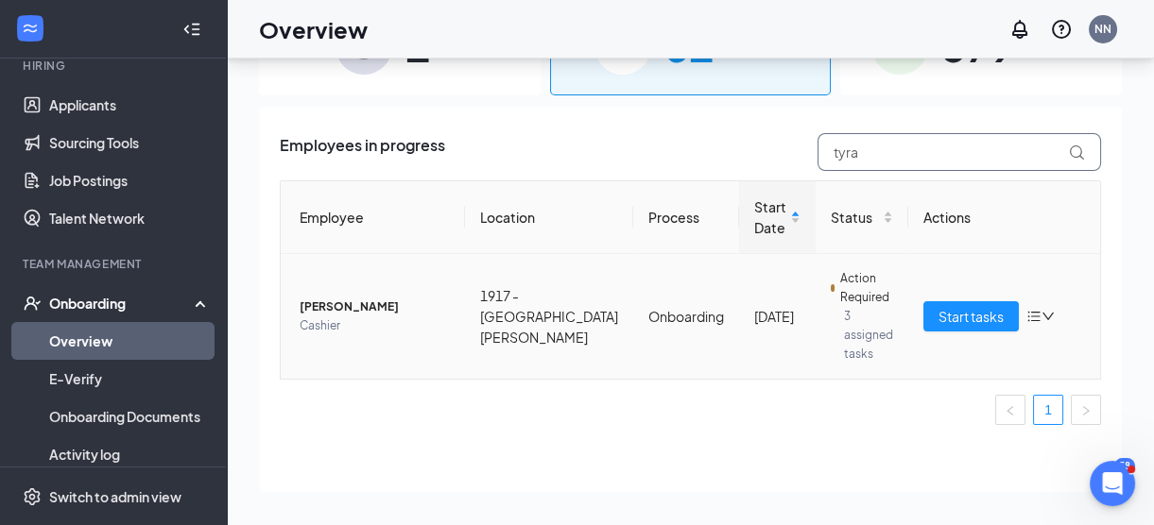
type input "tyra"
click at [881, 338] on td "Start tasks" at bounding box center [1004, 316] width 192 height 125
click at [881, 306] on span "Start tasks" at bounding box center [970, 316] width 65 height 21
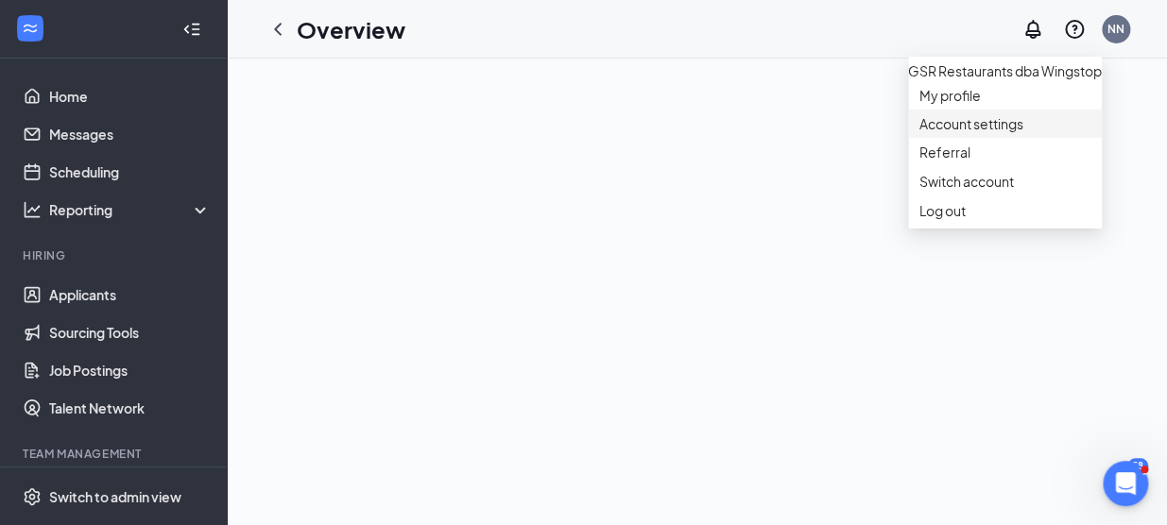
click at [881, 133] on link "Account settings" at bounding box center [1004, 123] width 171 height 19
click at [881, 105] on link "My profile" at bounding box center [1004, 95] width 171 height 19
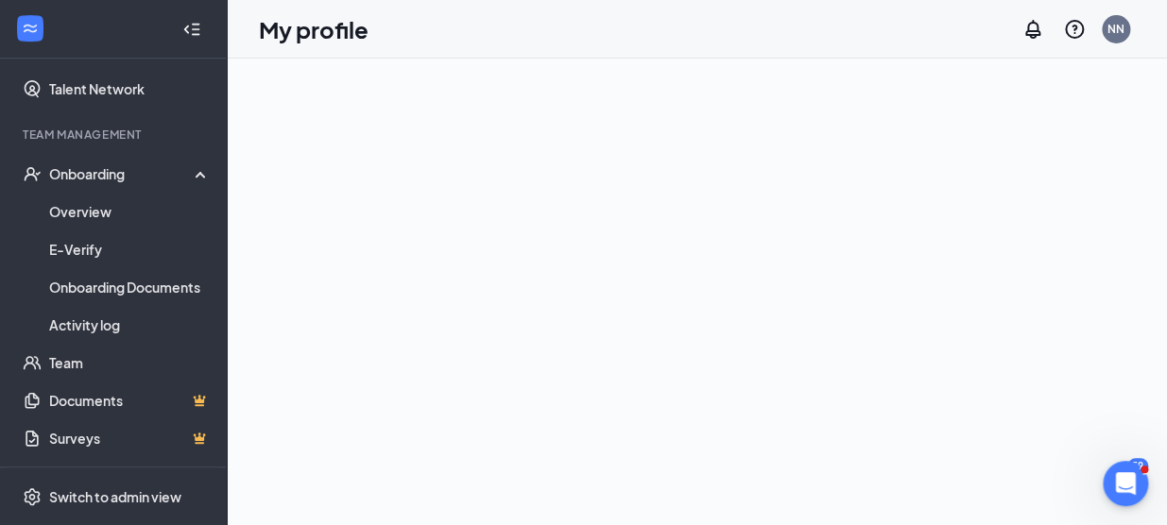
scroll to position [321, 0]
click at [624, 185] on div at bounding box center [697, 292] width 940 height 467
drag, startPoint x: 1110, startPoint y: 107, endPoint x: 1093, endPoint y: 237, distance: 131.5
click at [881, 237] on div at bounding box center [697, 292] width 940 height 467
click at [865, 111] on div at bounding box center [697, 292] width 940 height 467
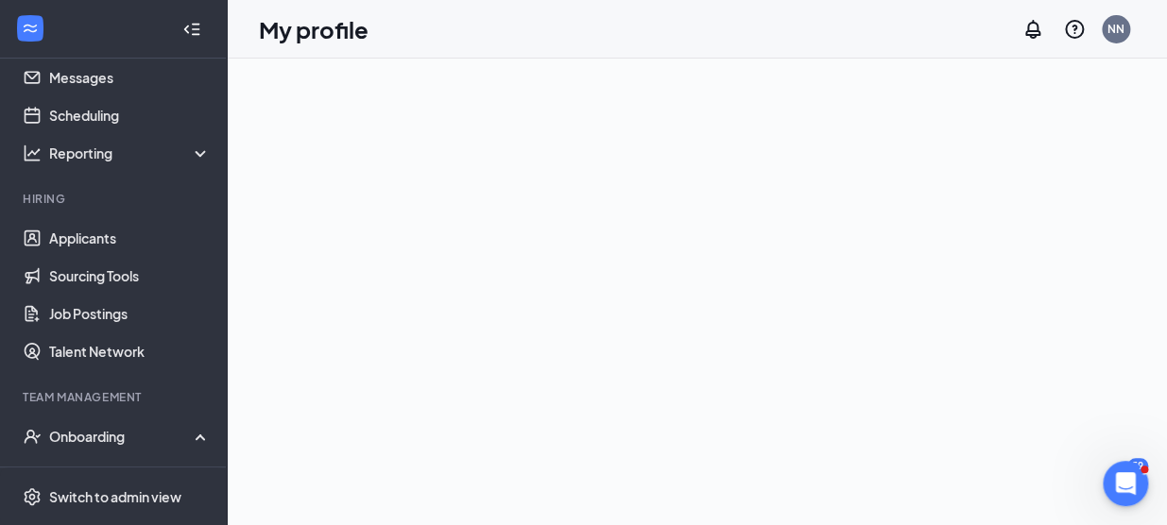
scroll to position [0, 0]
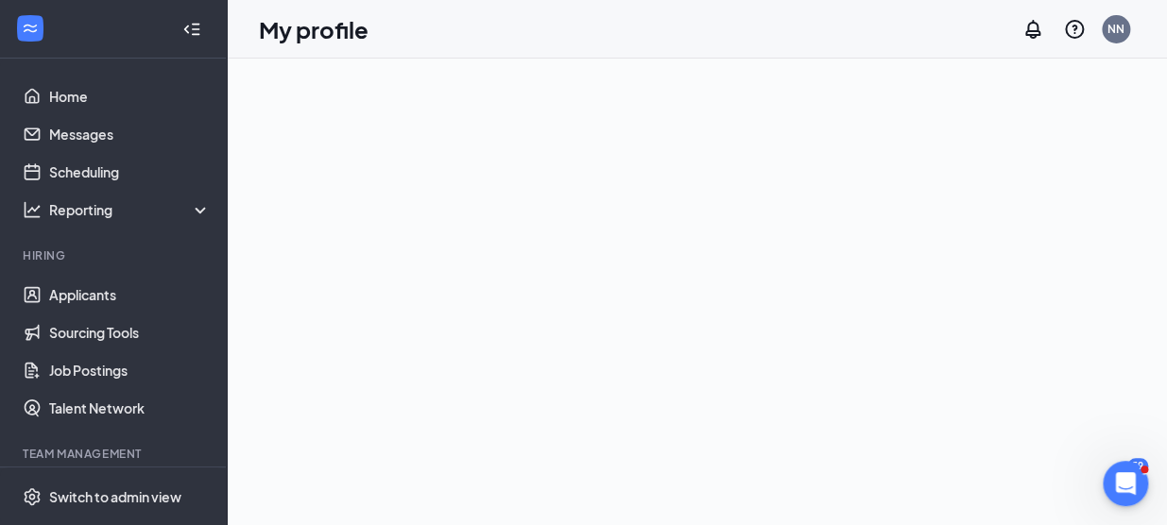
click at [881, 331] on html "Home Messages Scheduling Reporting Hiring Applicants Sourcing Tools Job Posting…" at bounding box center [583, 262] width 1167 height 525
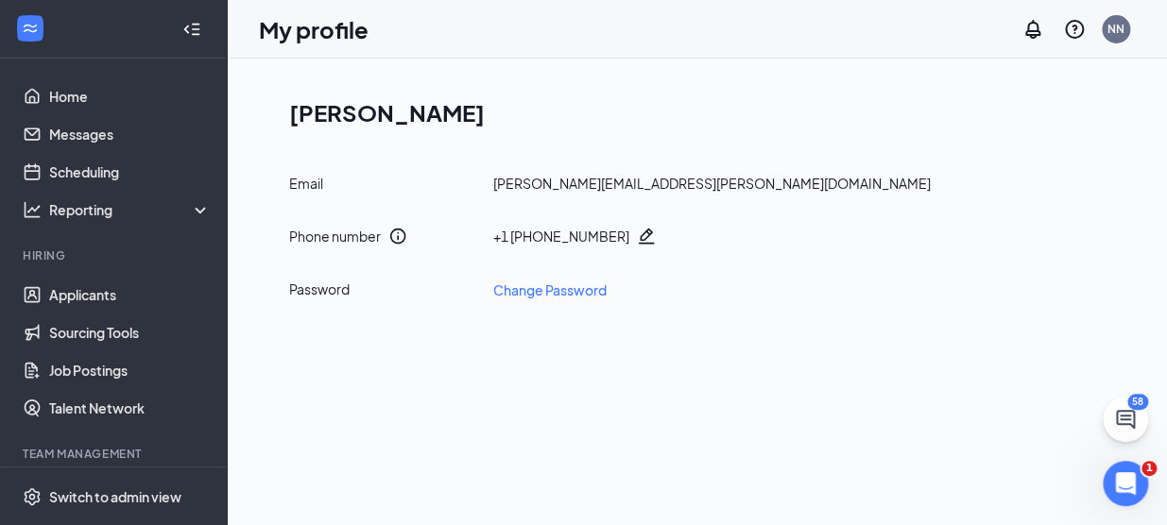
click at [639, 236] on icon "Pencil" at bounding box center [647, 237] width 16 height 16
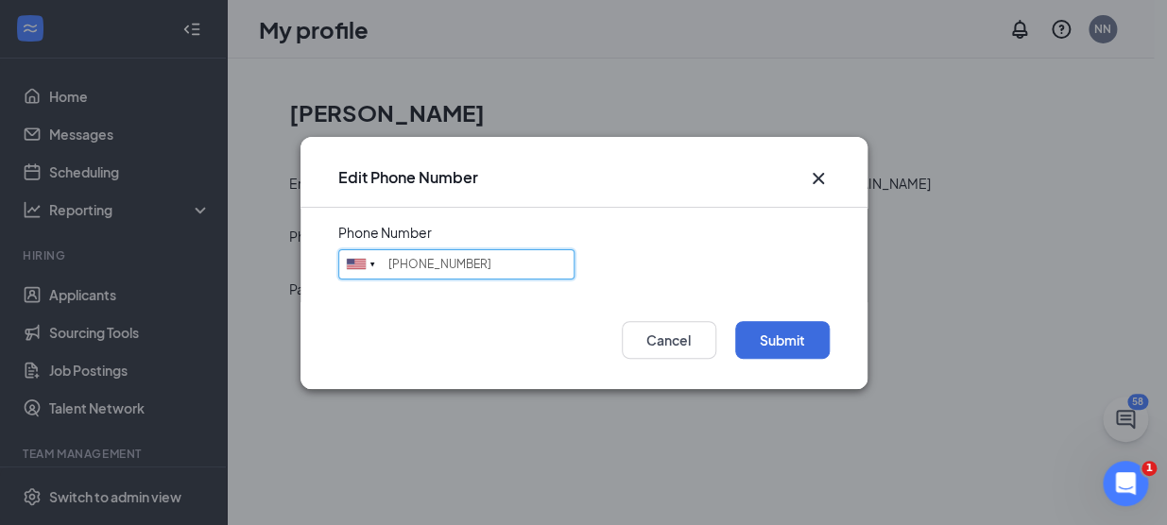
drag, startPoint x: 490, startPoint y: 265, endPoint x: 102, endPoint y: 299, distance: 389.8
click at [102, 299] on div "Edit Phone Number Phone Number United States + 1 Singapore + 65 Canada + 1 Afgh…" at bounding box center [583, 262] width 1167 height 525
type input "3143565036"
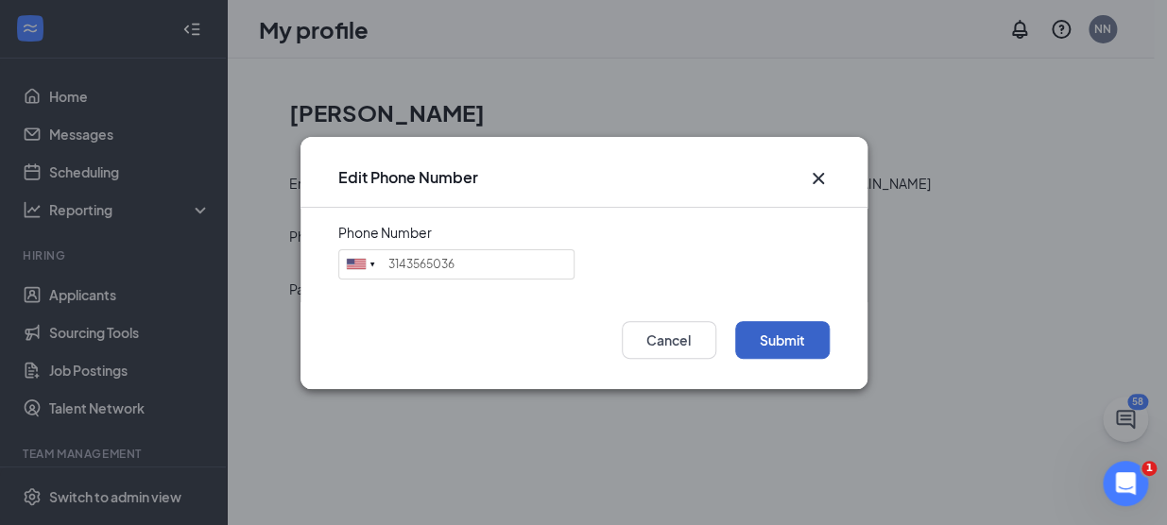
click at [786, 348] on button "Submit" at bounding box center [782, 340] width 94 height 38
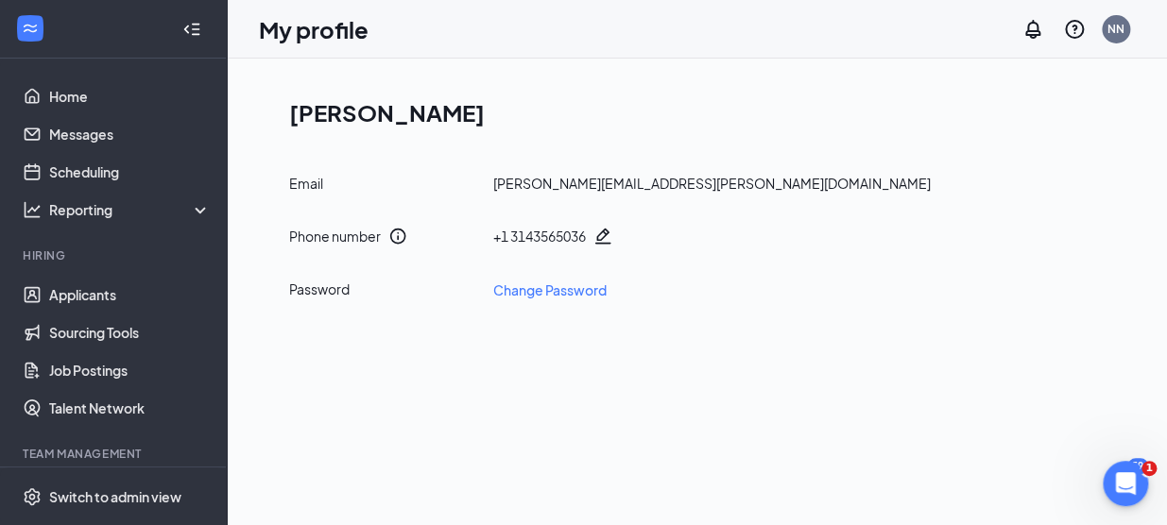
click at [785, 343] on div "Nicole Nellums Email nicole.nellums@gsrgroup.us Phone number + 1 3143565036 Pas…" at bounding box center [697, 292] width 940 height 467
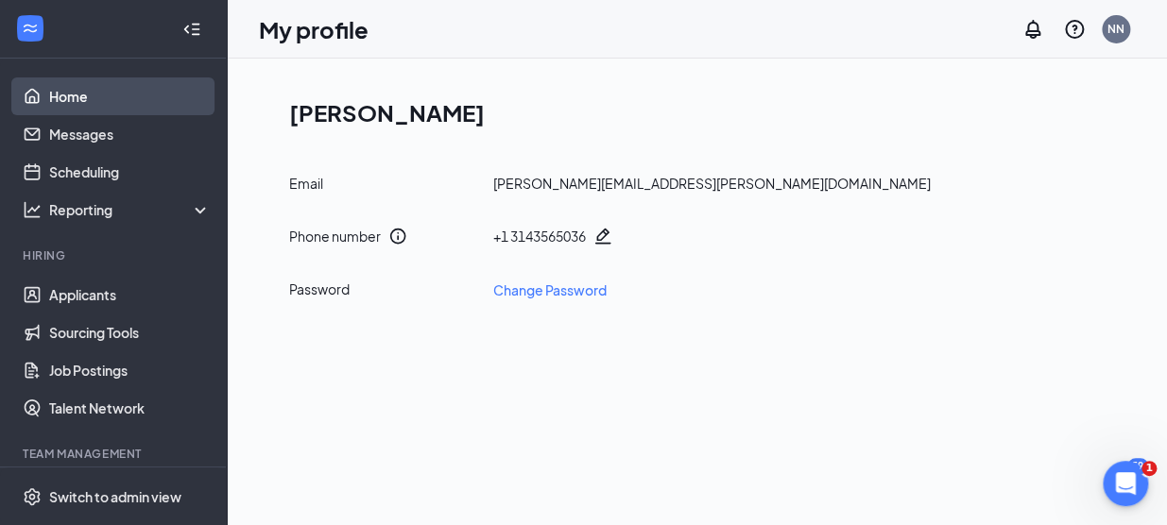
click at [49, 97] on link "Home" at bounding box center [130, 96] width 162 height 38
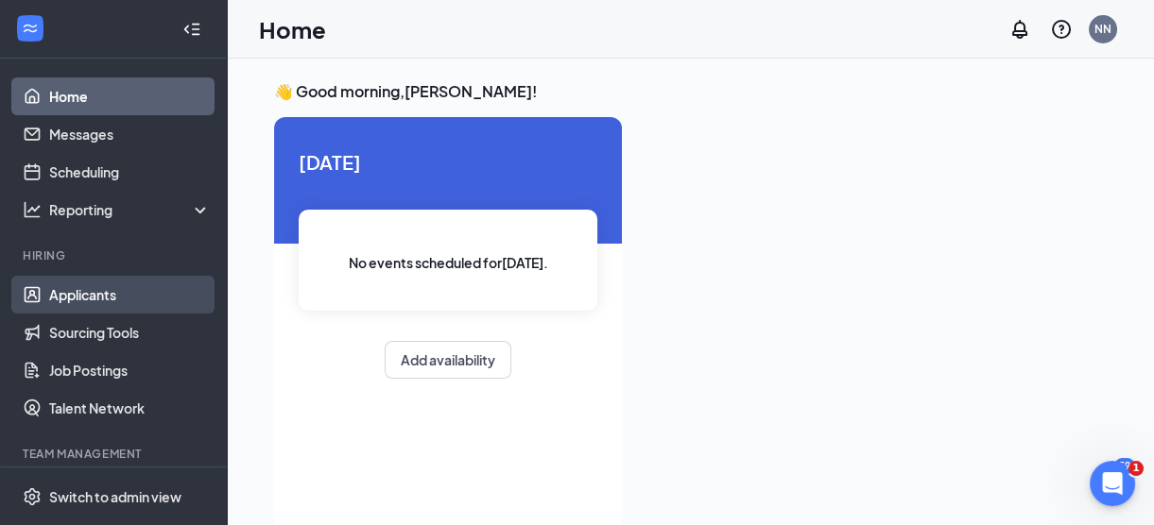
click at [73, 299] on link "Applicants" at bounding box center [130, 295] width 162 height 38
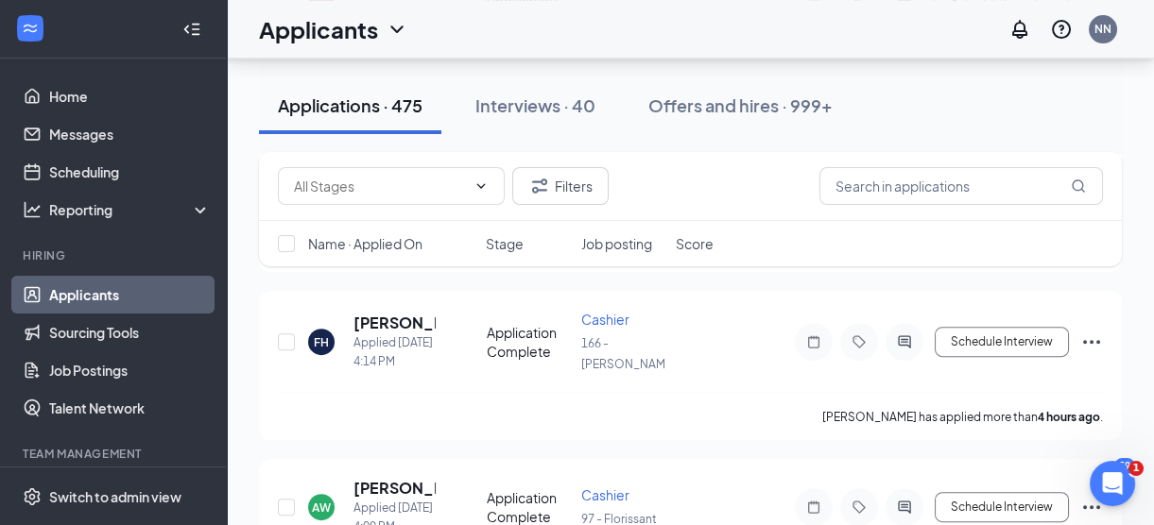
scroll to position [1471, 0]
